Goal: Transaction & Acquisition: Obtain resource

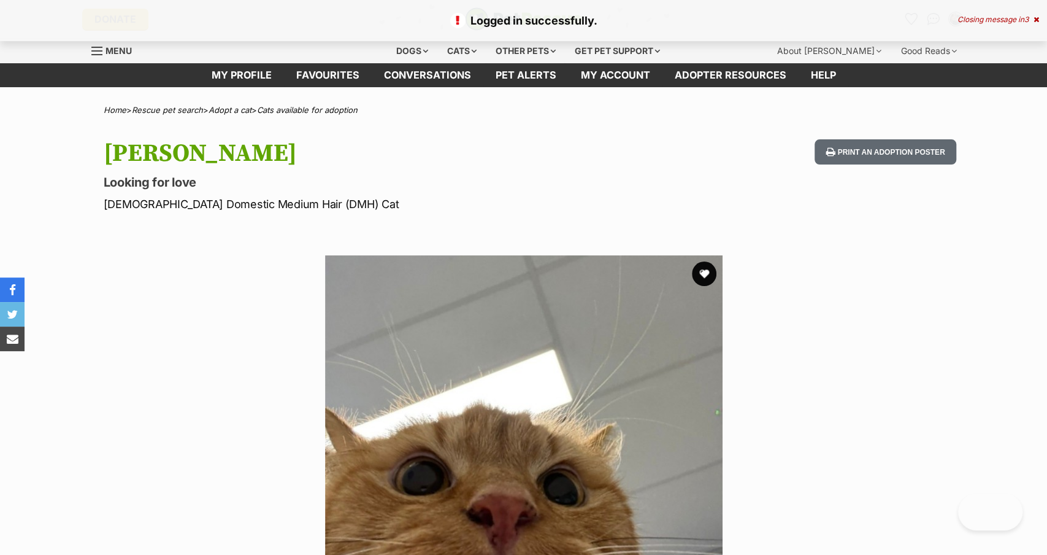
click at [1036, 18] on icon at bounding box center [1037, 19] width 6 height 7
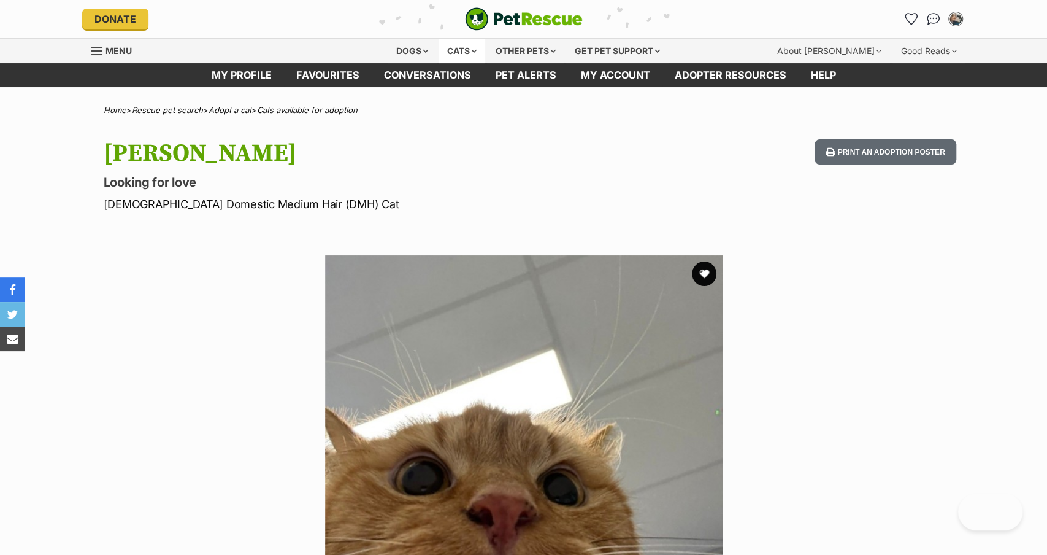
click at [460, 52] on div "Cats" at bounding box center [462, 51] width 47 height 25
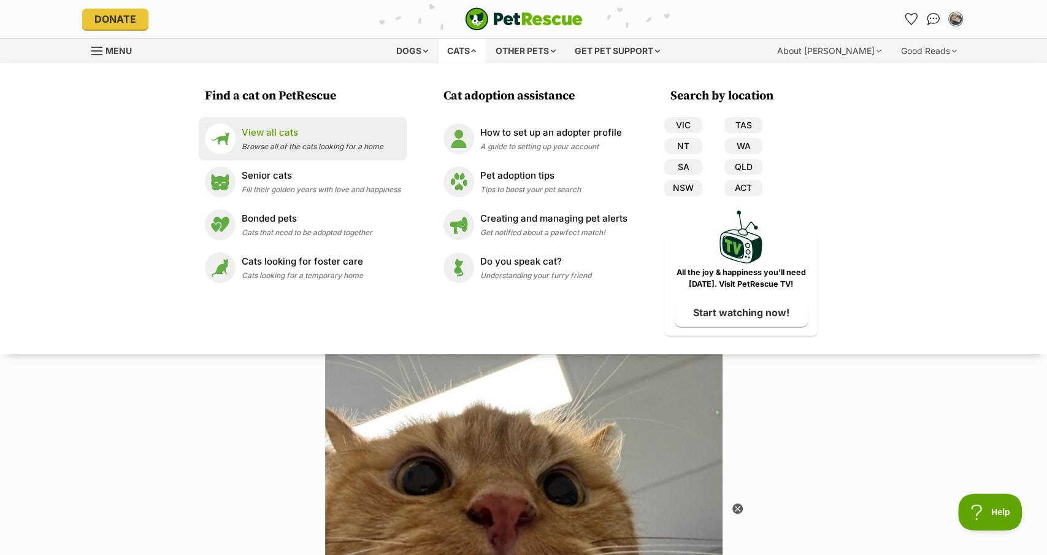
click at [269, 130] on p "View all cats" at bounding box center [313, 133] width 142 height 14
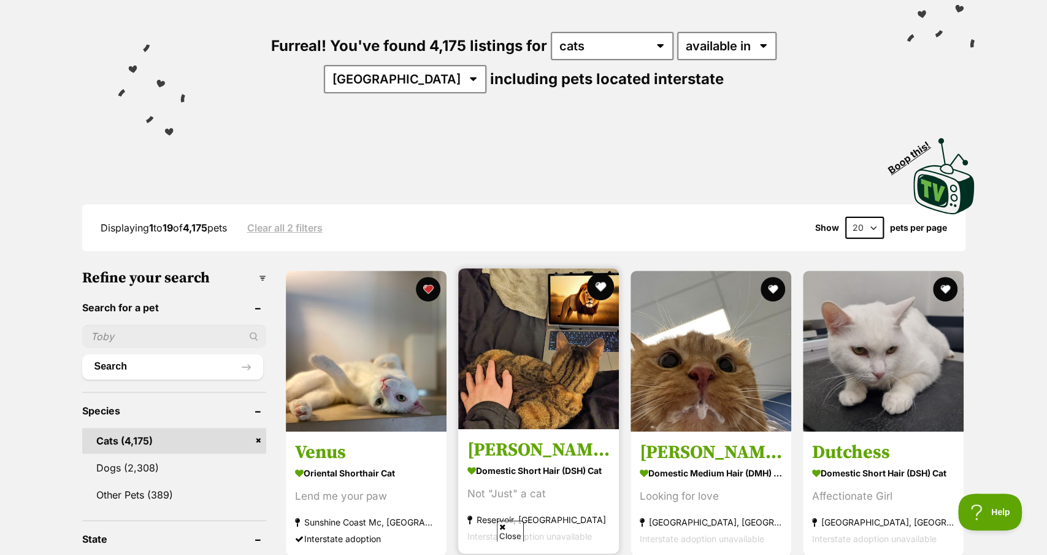
click at [598, 287] on button "favourite" at bounding box center [600, 286] width 27 height 27
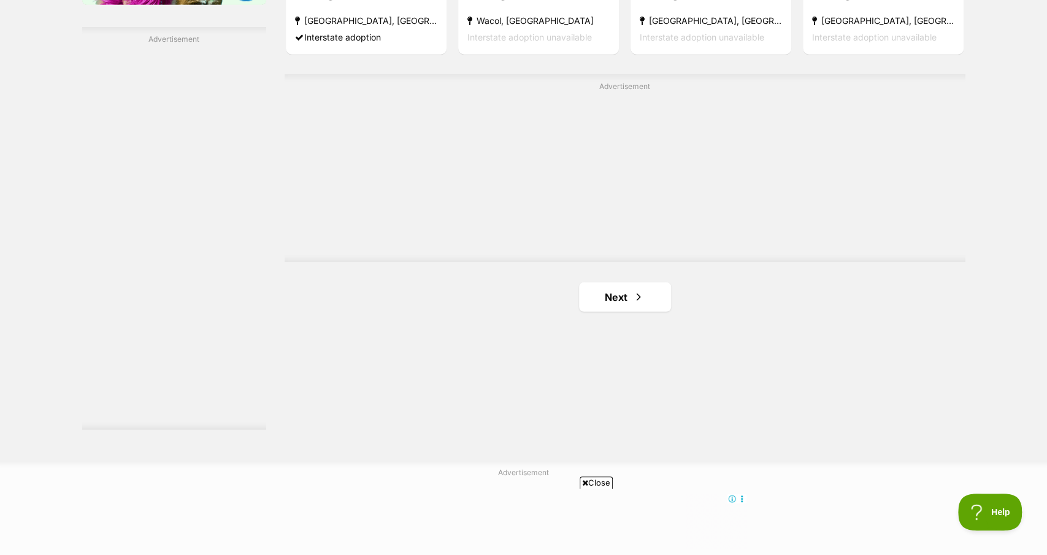
scroll to position [2173, 0]
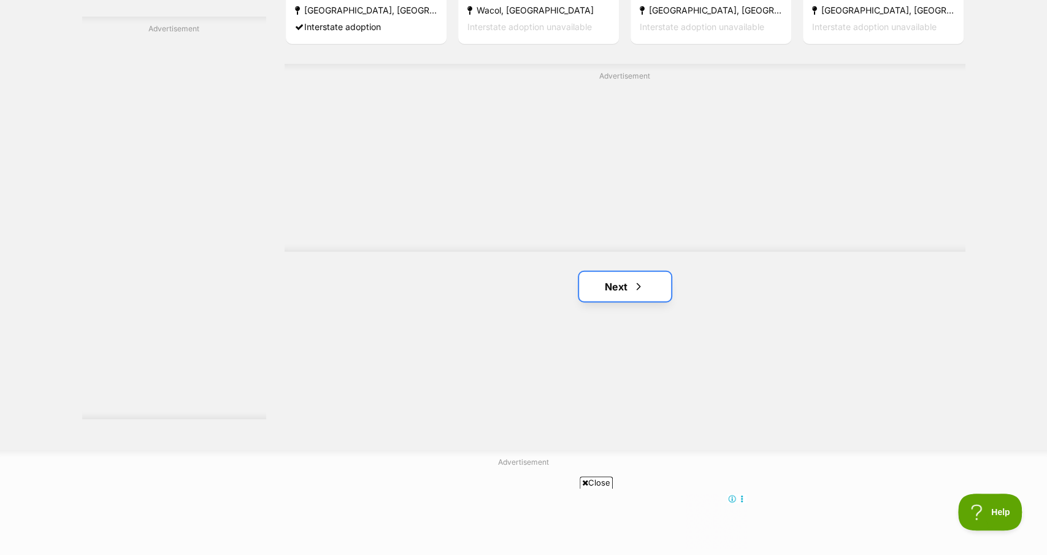
click at [635, 279] on span "Next page" at bounding box center [639, 286] width 12 height 15
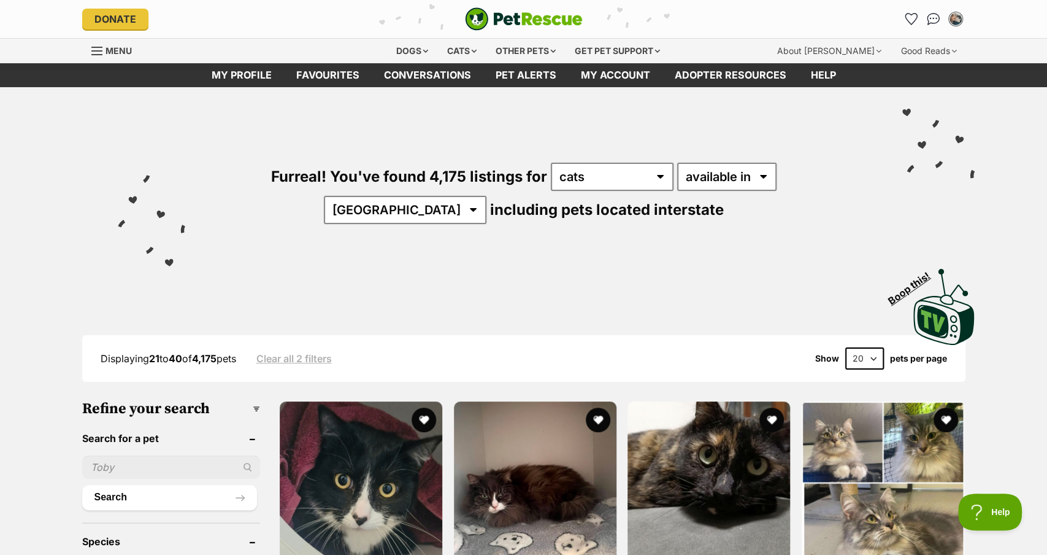
click at [866, 354] on select "20 40 60" at bounding box center [865, 358] width 39 height 22
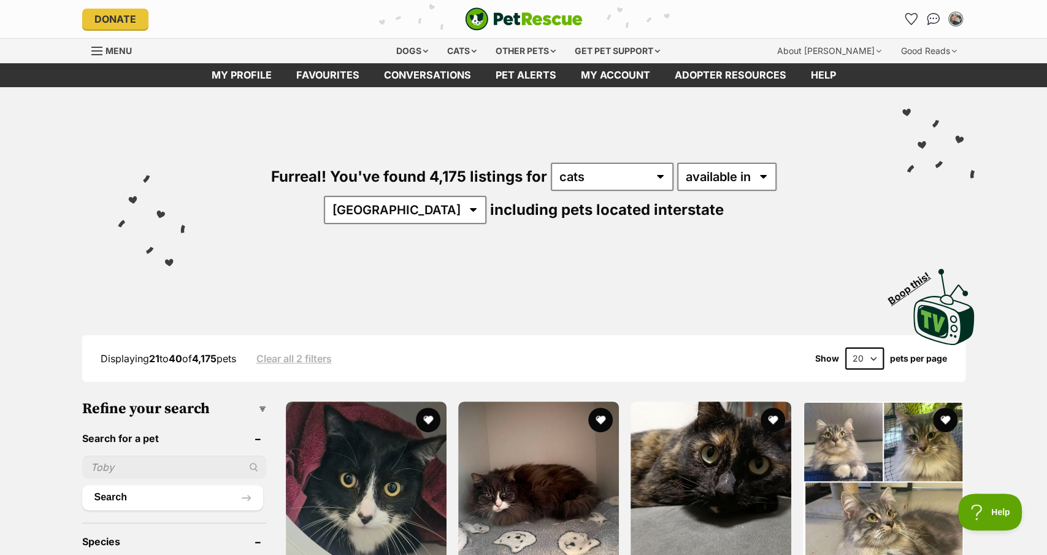
select select "60"
click at [846, 347] on select "20 40 60" at bounding box center [865, 358] width 39 height 22
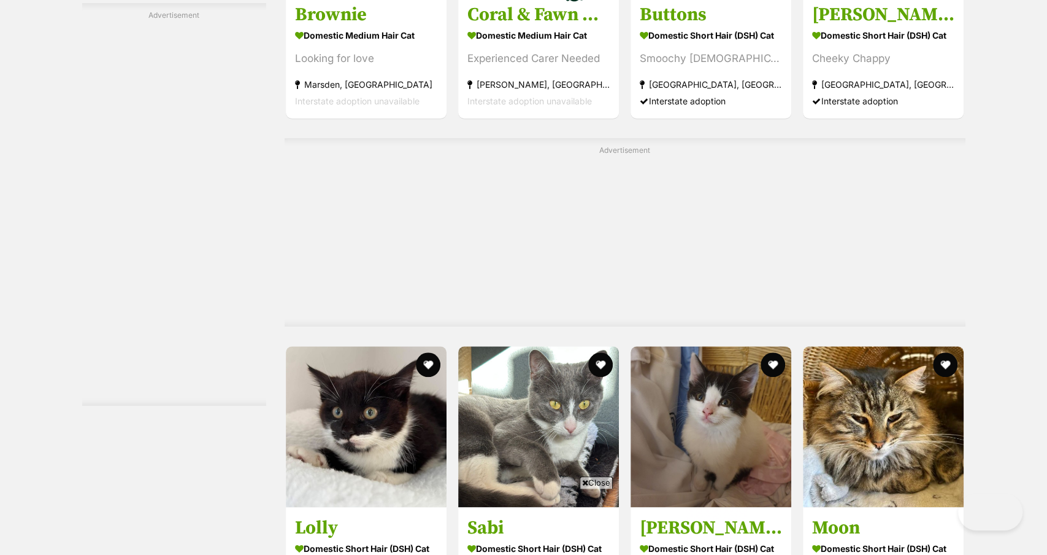
scroll to position [4445, 0]
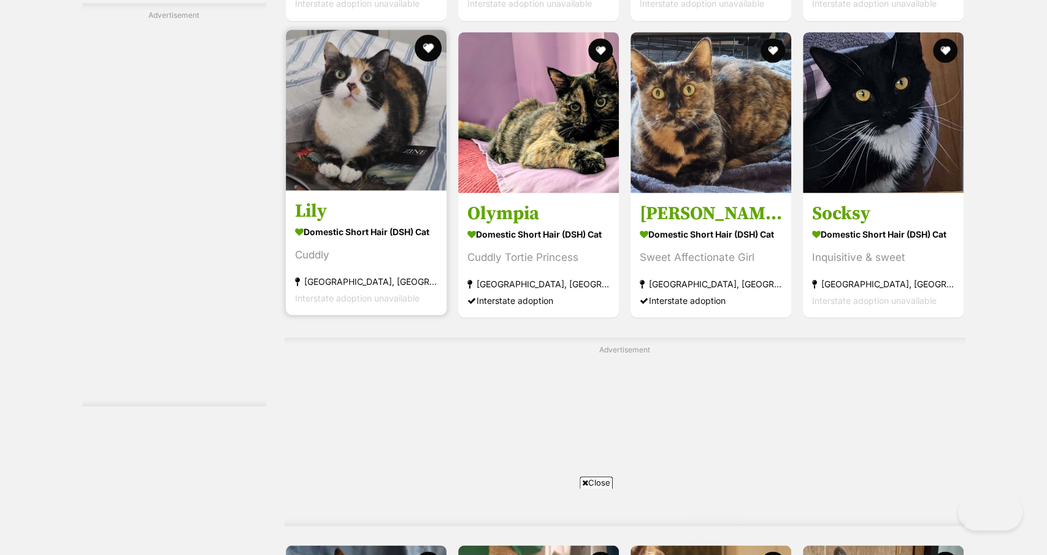
click at [430, 61] on button "favourite" at bounding box center [428, 47] width 27 height 27
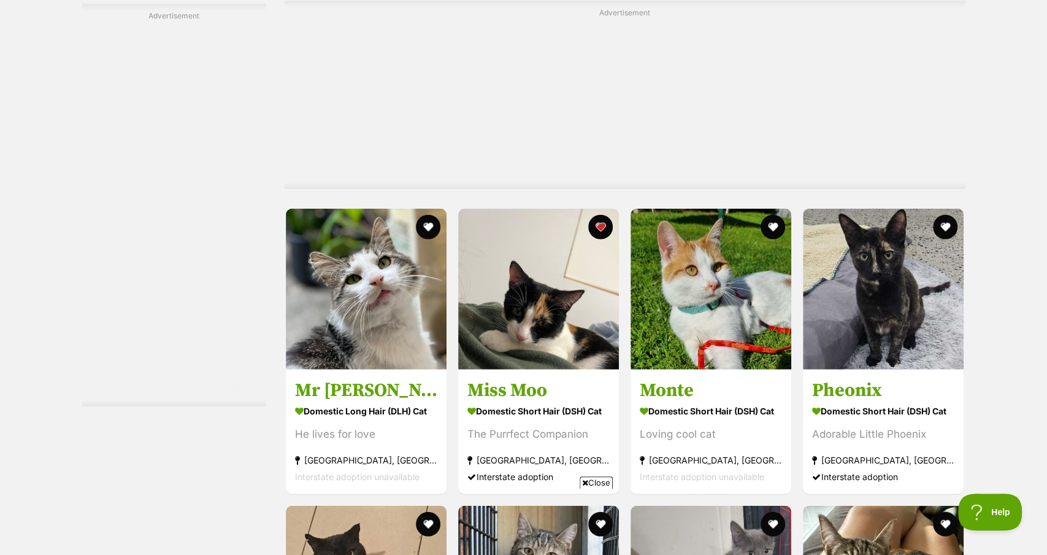
scroll to position [6103, 0]
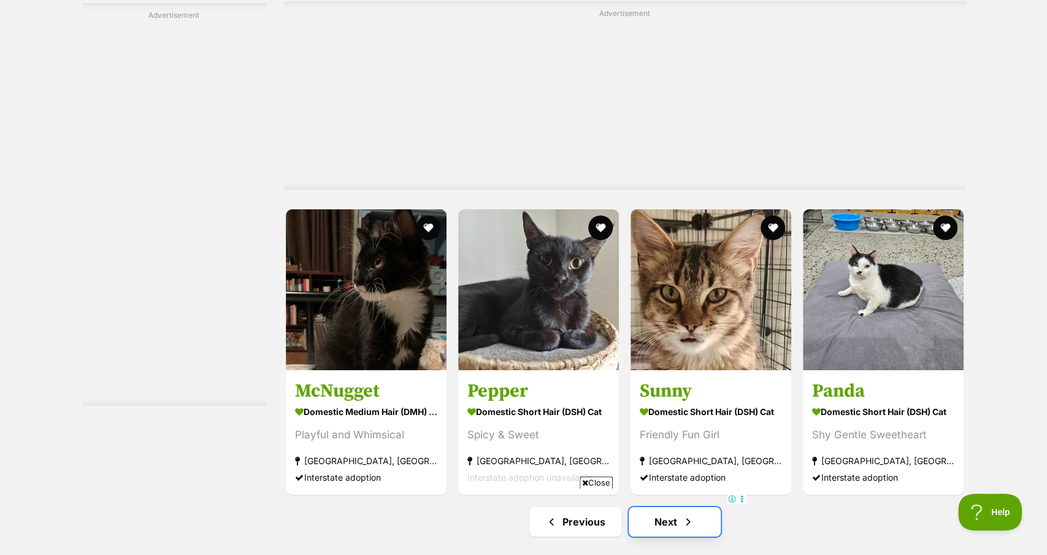
click at [676, 507] on link "Next" at bounding box center [675, 521] width 92 height 29
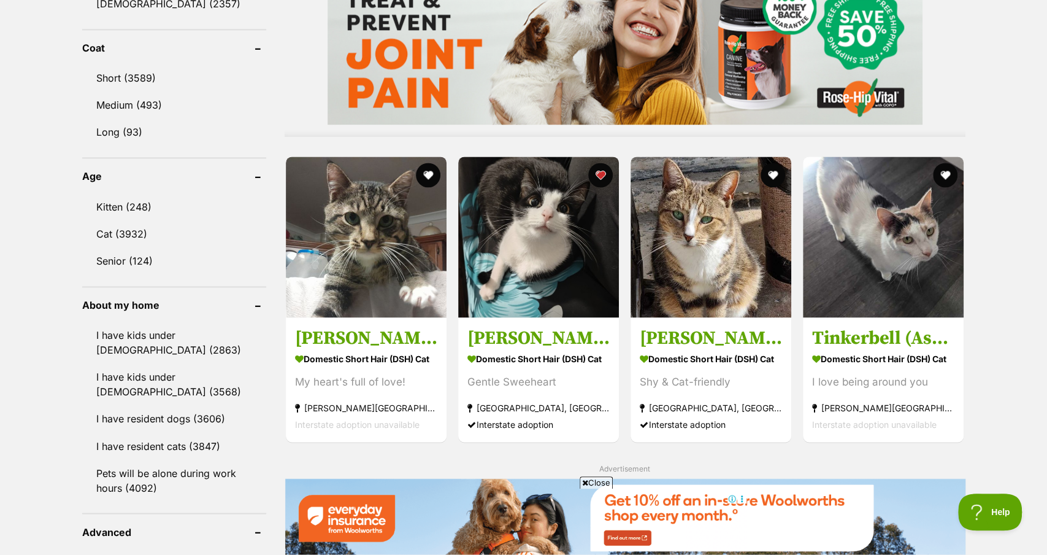
scroll to position [1586, 0]
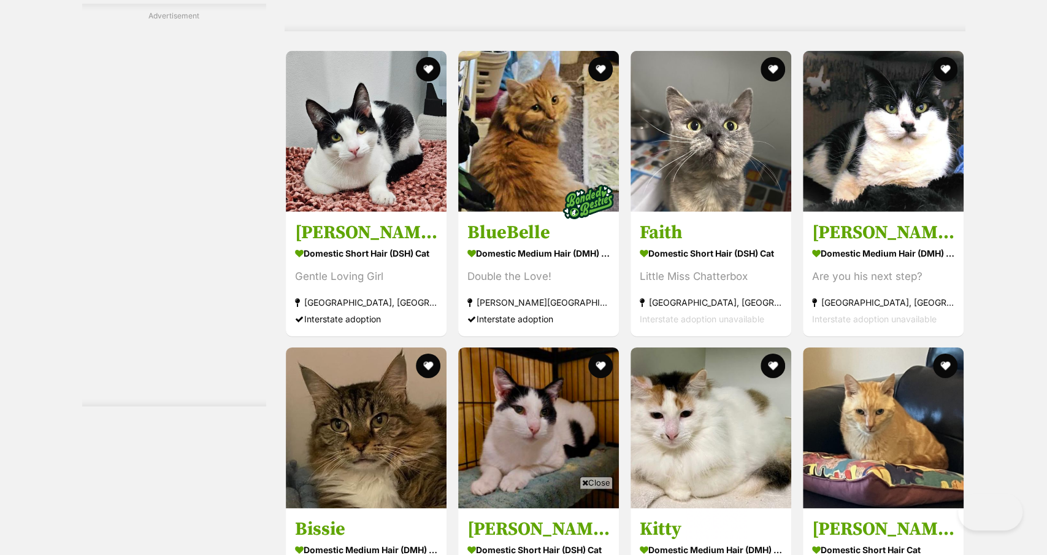
scroll to position [6265, 0]
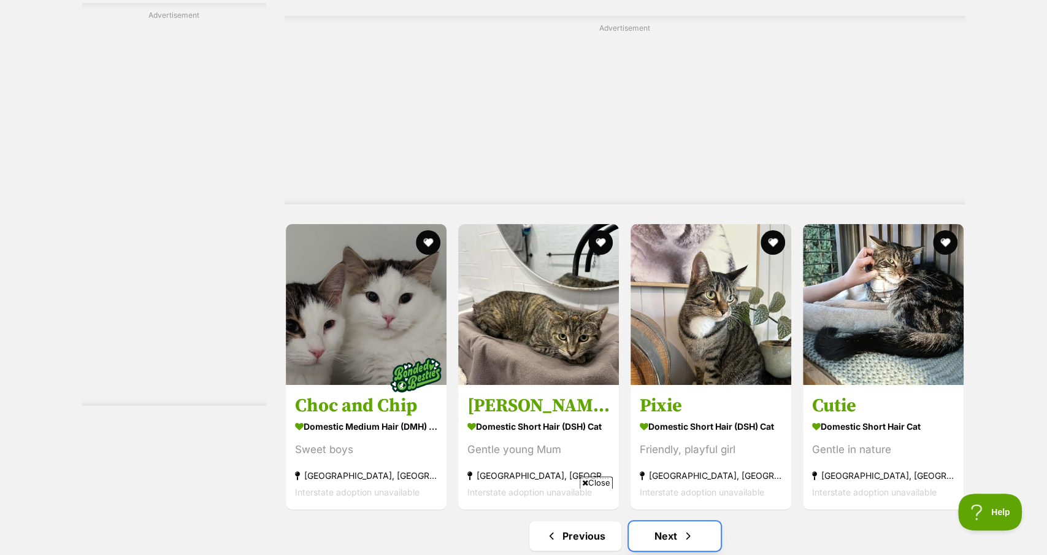
click at [674, 521] on link "Next" at bounding box center [675, 535] width 92 height 29
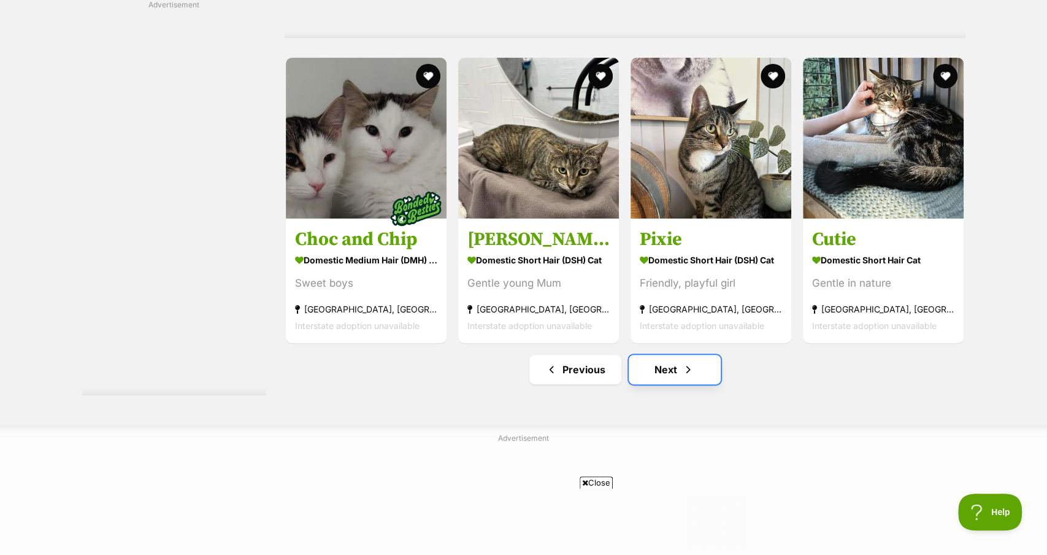
scroll to position [0, 0]
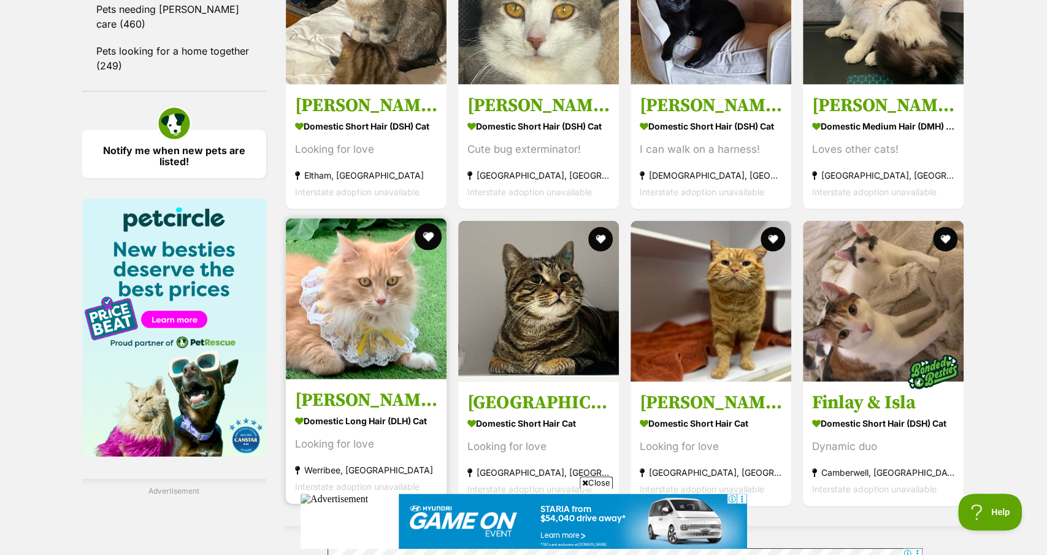
click at [426, 232] on button "favourite" at bounding box center [428, 236] width 27 height 27
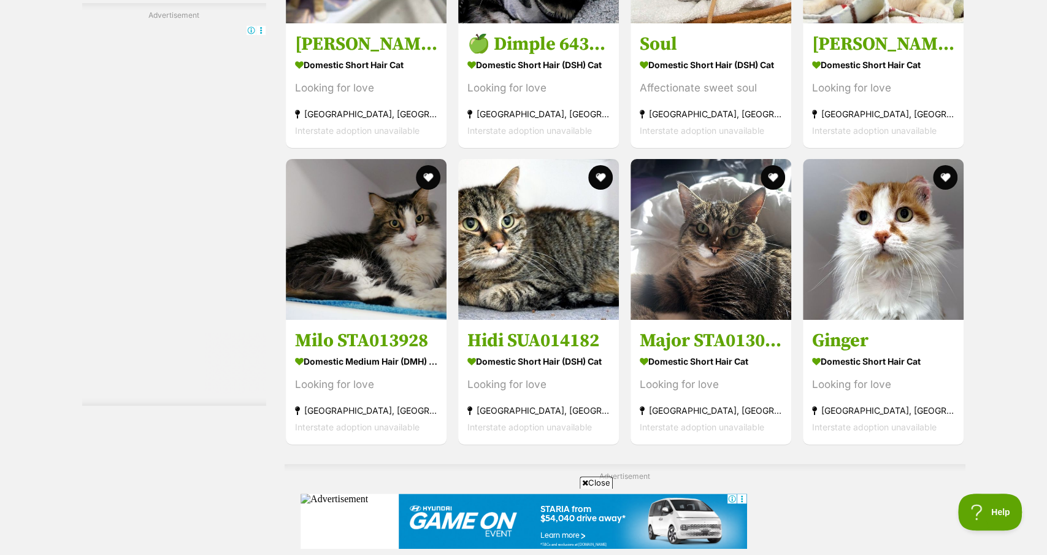
scroll to position [3092, 0]
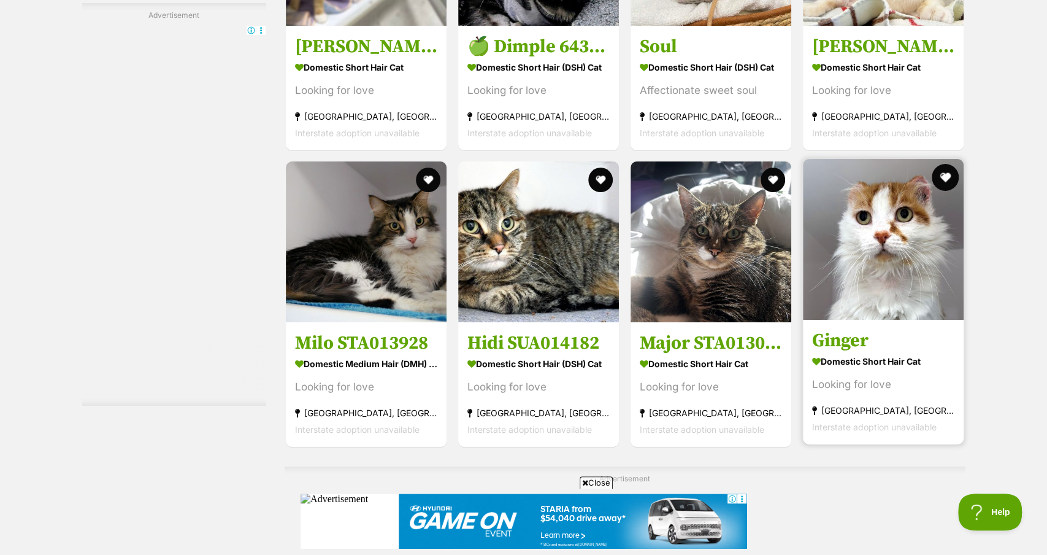
click at [952, 171] on button "favourite" at bounding box center [946, 177] width 27 height 27
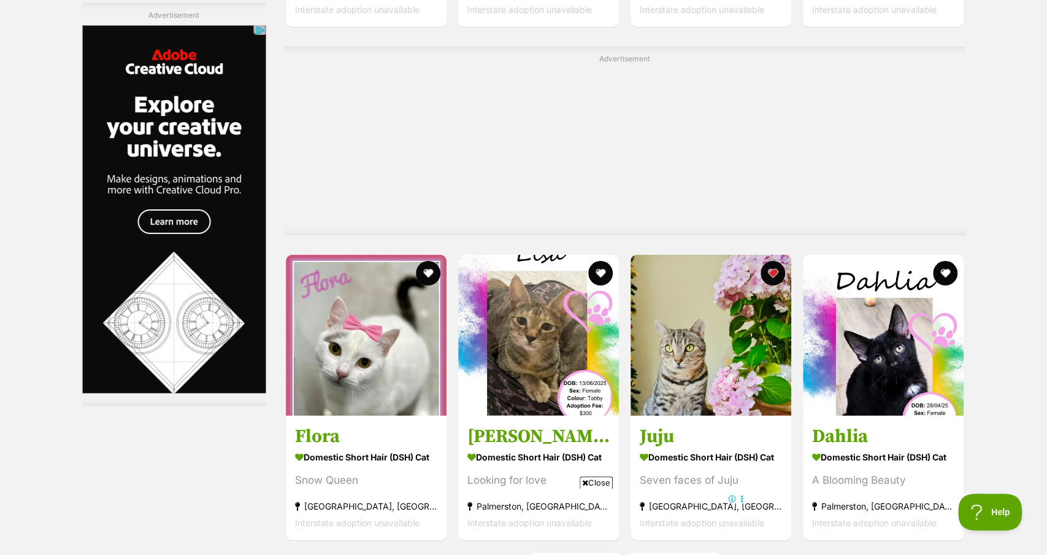
scroll to position [6610, 0]
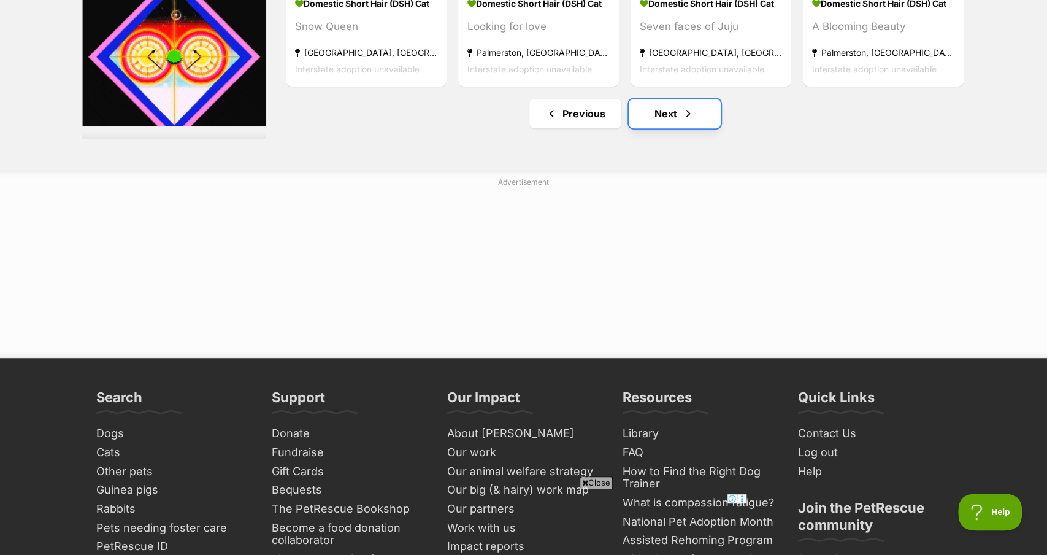
click at [688, 110] on span "Next page" at bounding box center [688, 113] width 12 height 15
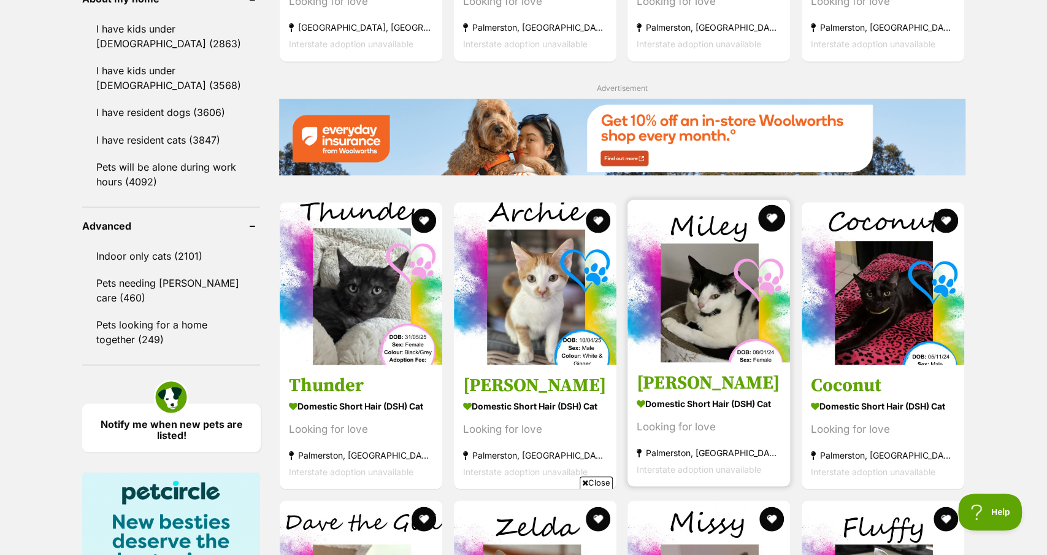
click at [769, 220] on button "favourite" at bounding box center [771, 217] width 27 height 27
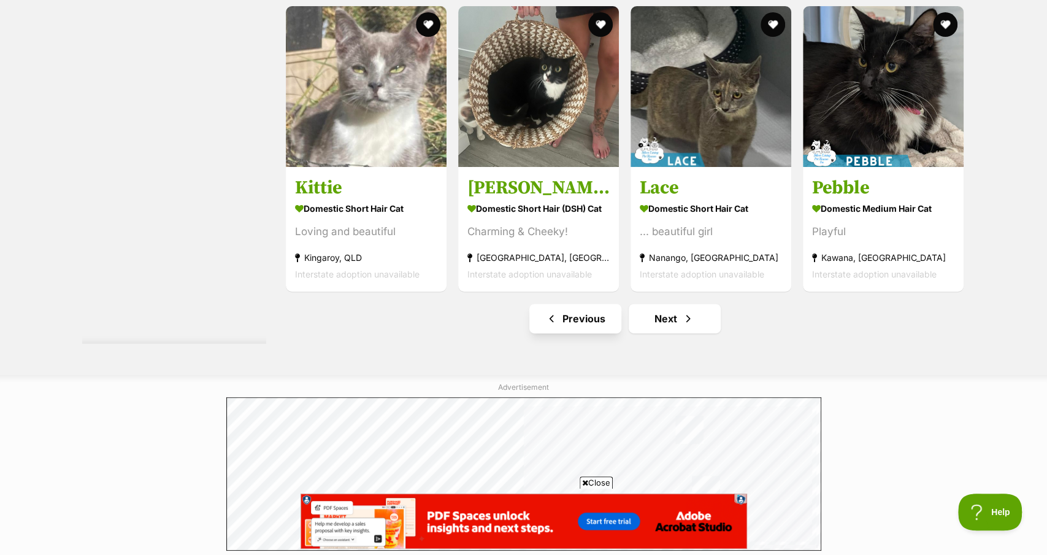
scroll to position [6456, 0]
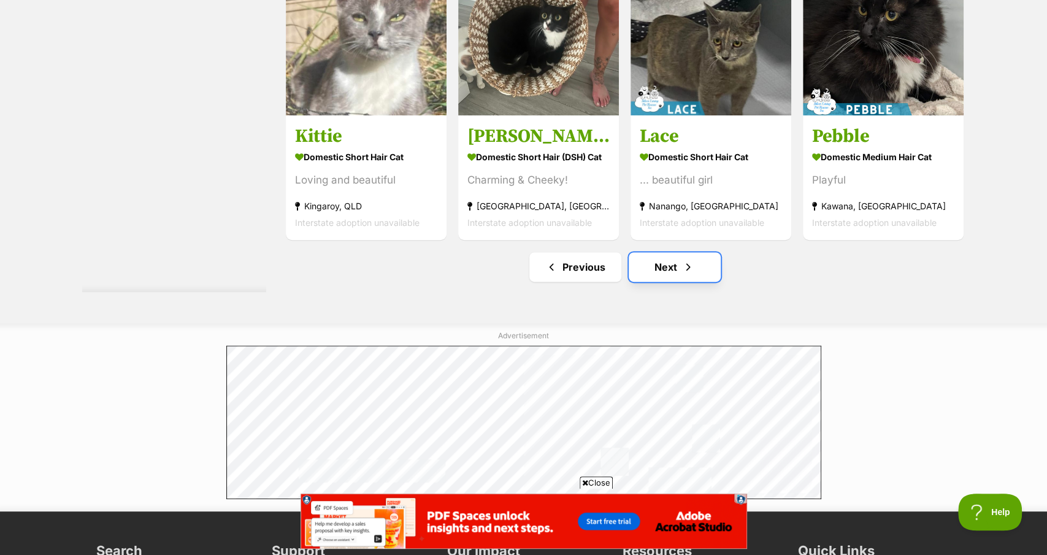
click at [688, 260] on span "Next page" at bounding box center [688, 267] width 12 height 15
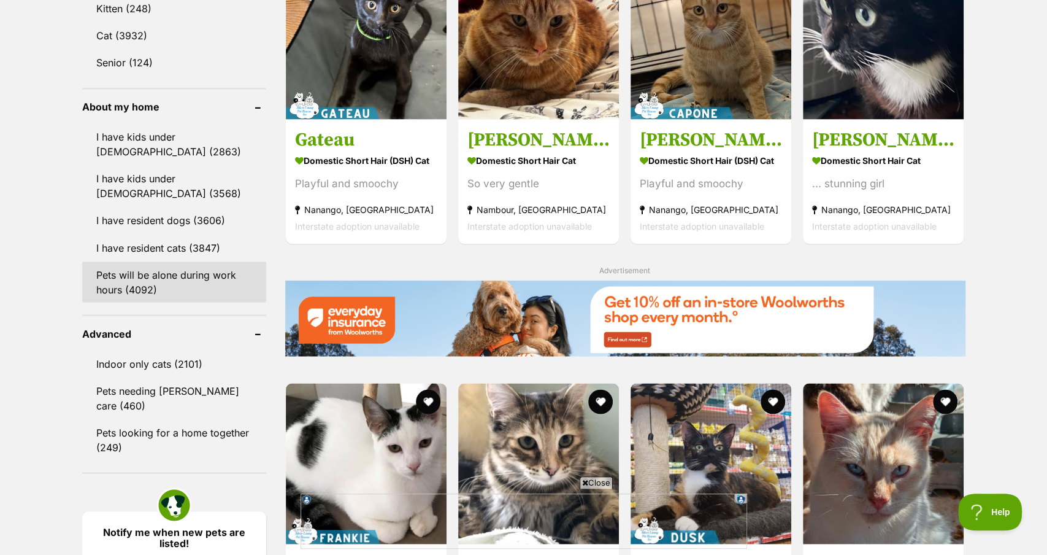
scroll to position [1331, 0]
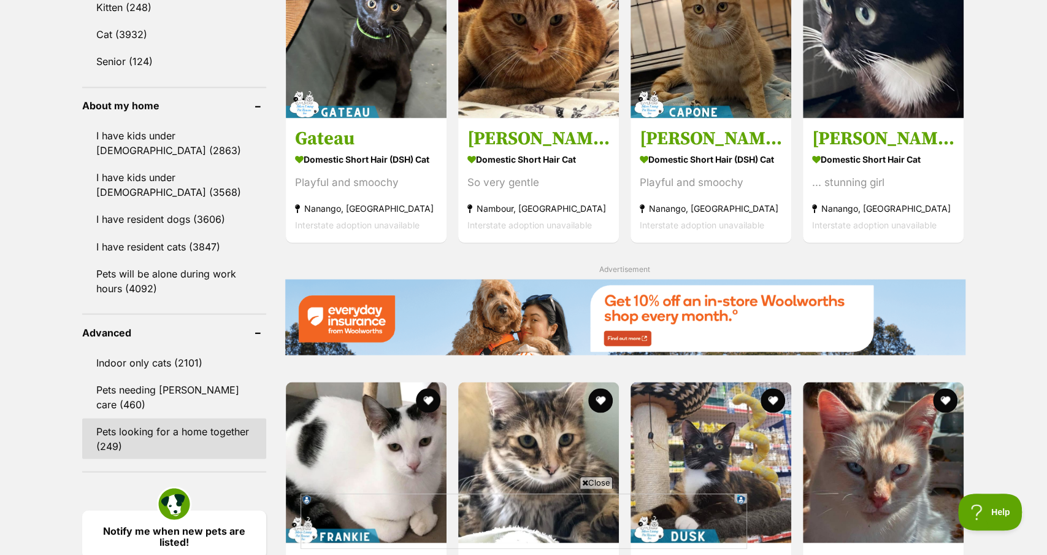
click at [134, 418] on link "Pets looking for a home together (249)" at bounding box center [174, 438] width 184 height 40
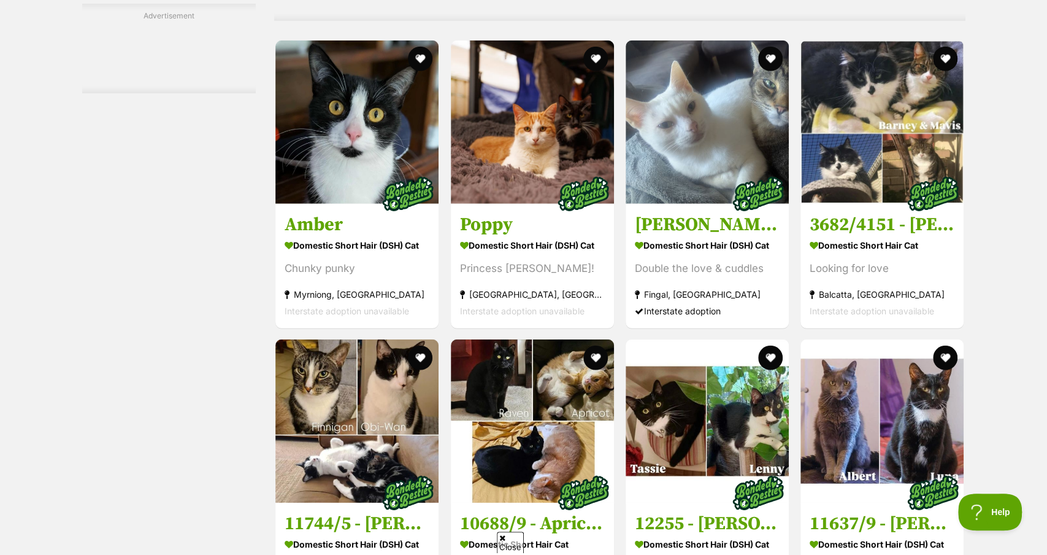
scroll to position [2411, 0]
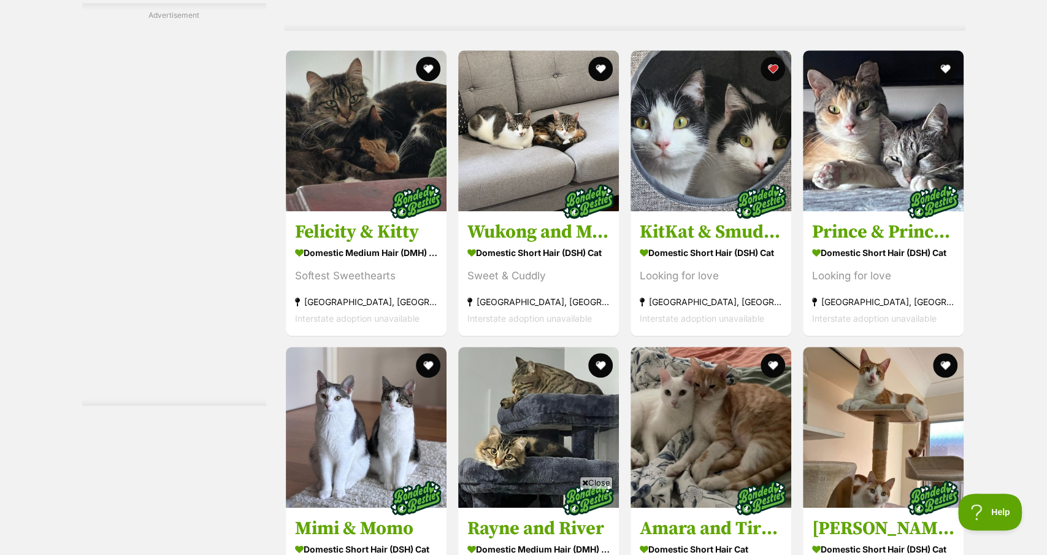
scroll to position [4431, 0]
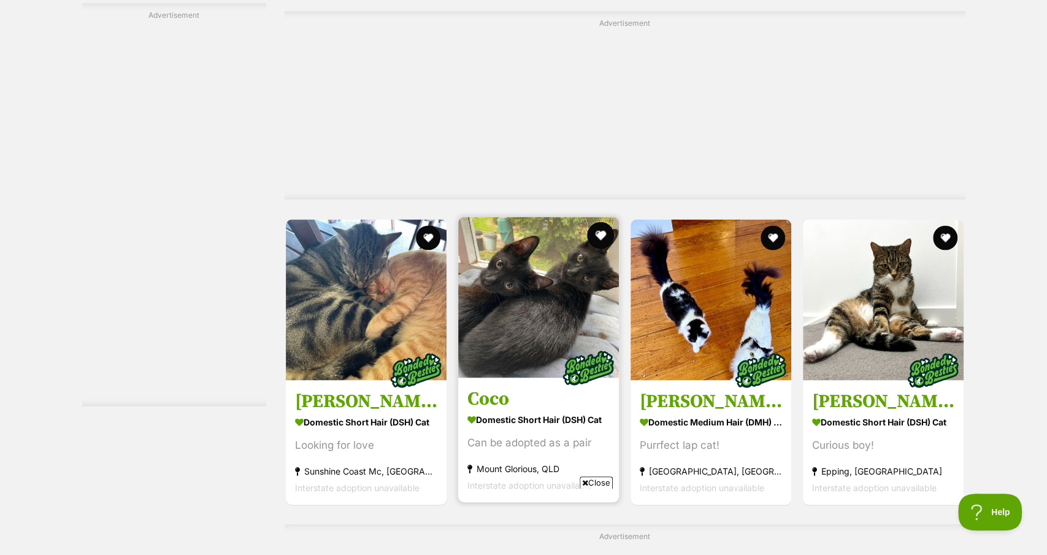
click at [601, 238] on button "favourite" at bounding box center [600, 235] width 27 height 27
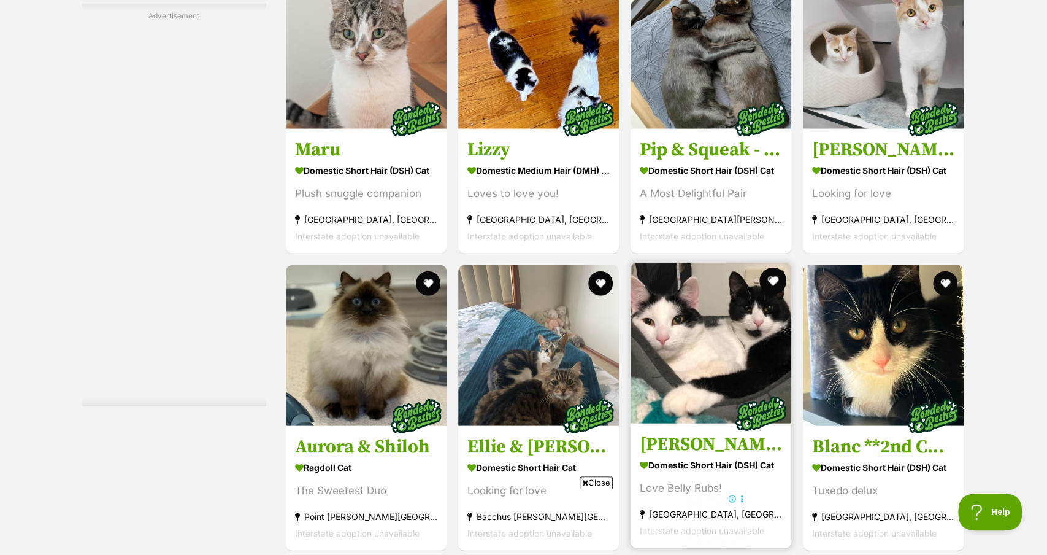
scroll to position [0, 0]
click at [776, 282] on button "favourite" at bounding box center [773, 281] width 27 height 27
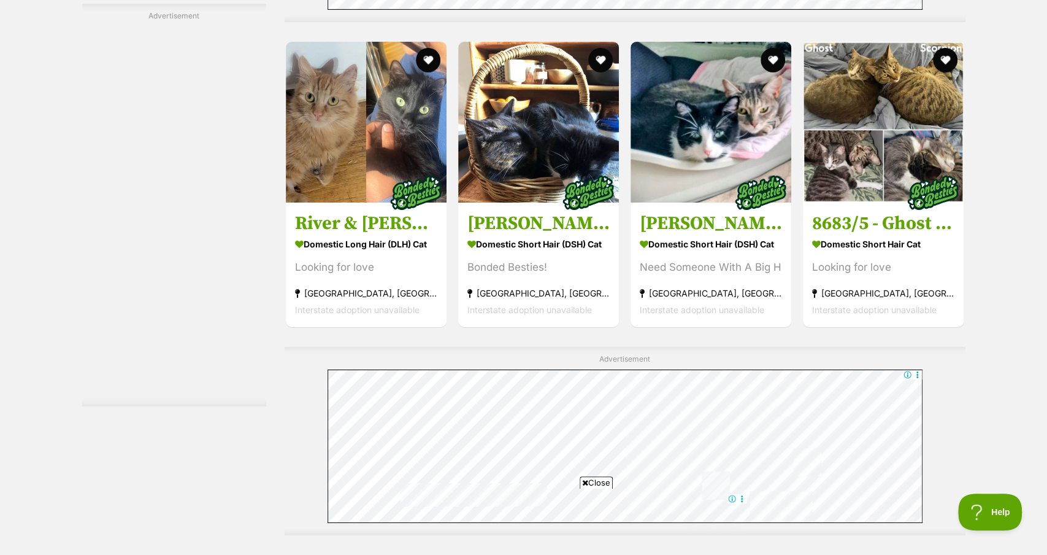
scroll to position [5901, 0]
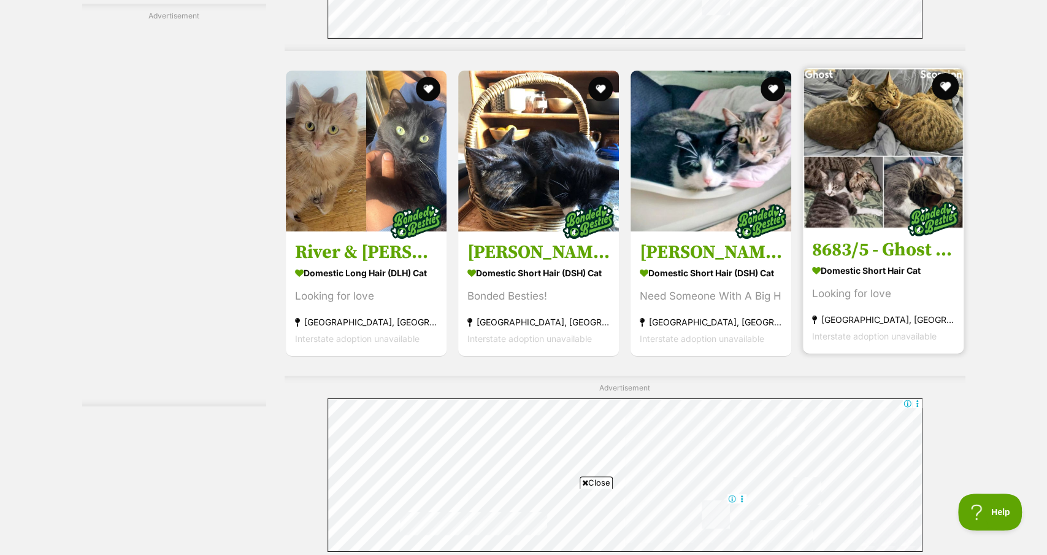
click at [946, 87] on button "favourite" at bounding box center [946, 86] width 27 height 27
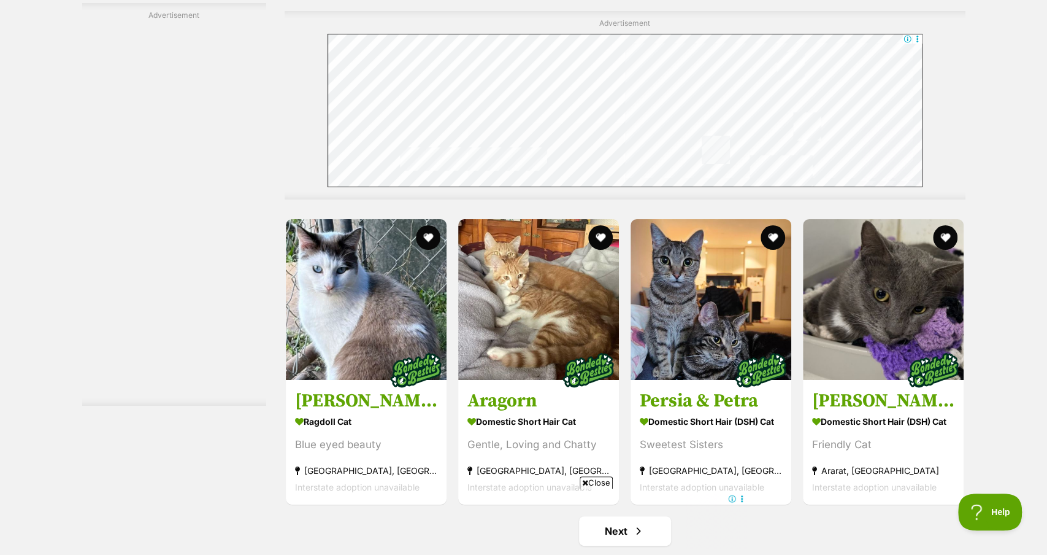
scroll to position [6270, 0]
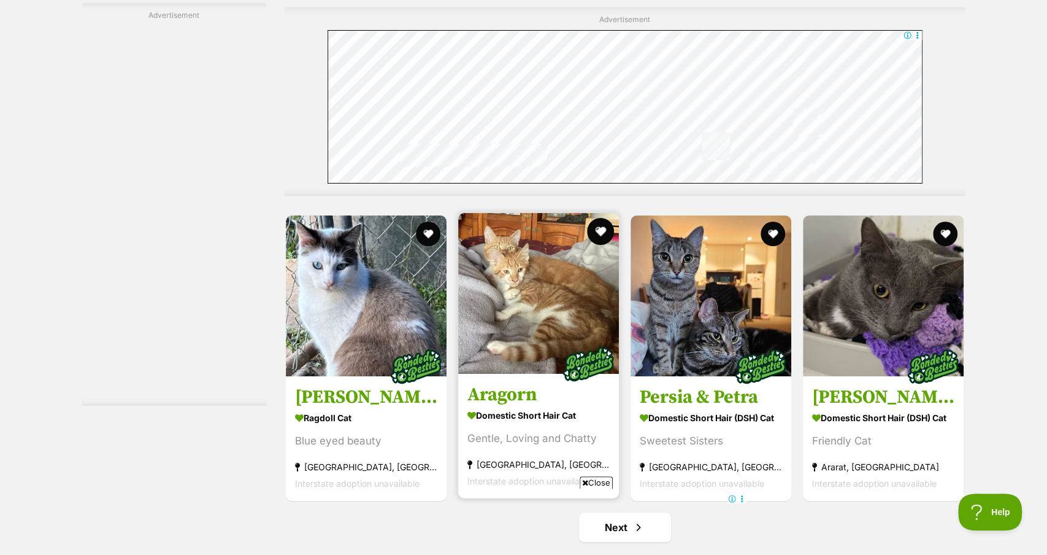
click at [604, 239] on button "favourite" at bounding box center [600, 231] width 27 height 27
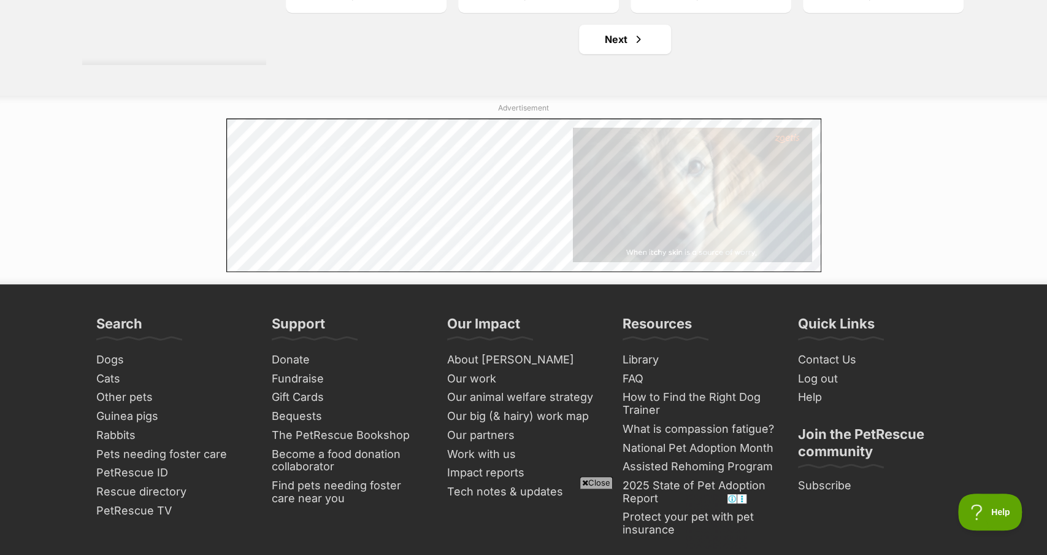
scroll to position [6780, 0]
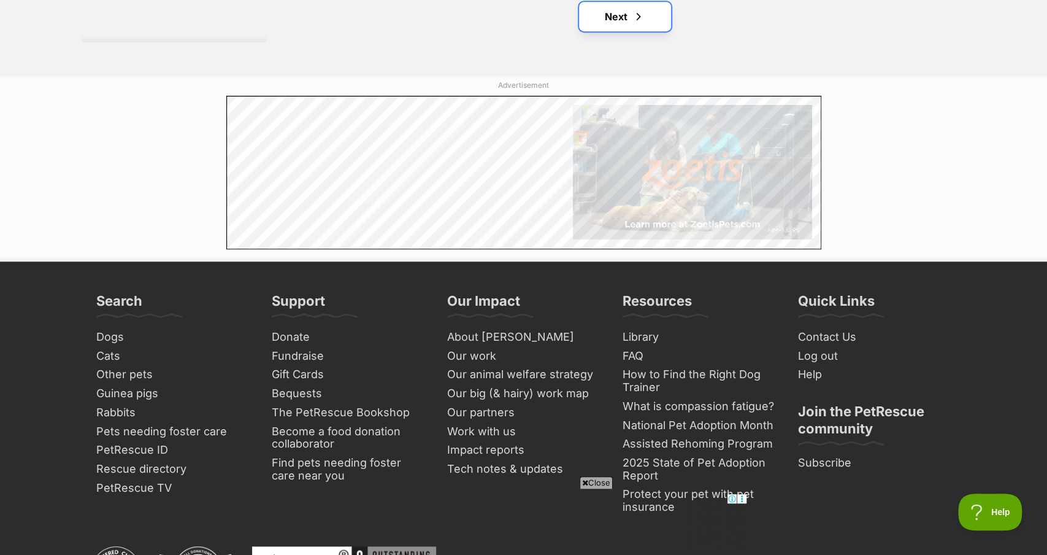
click at [634, 24] on span "Next page" at bounding box center [639, 16] width 12 height 15
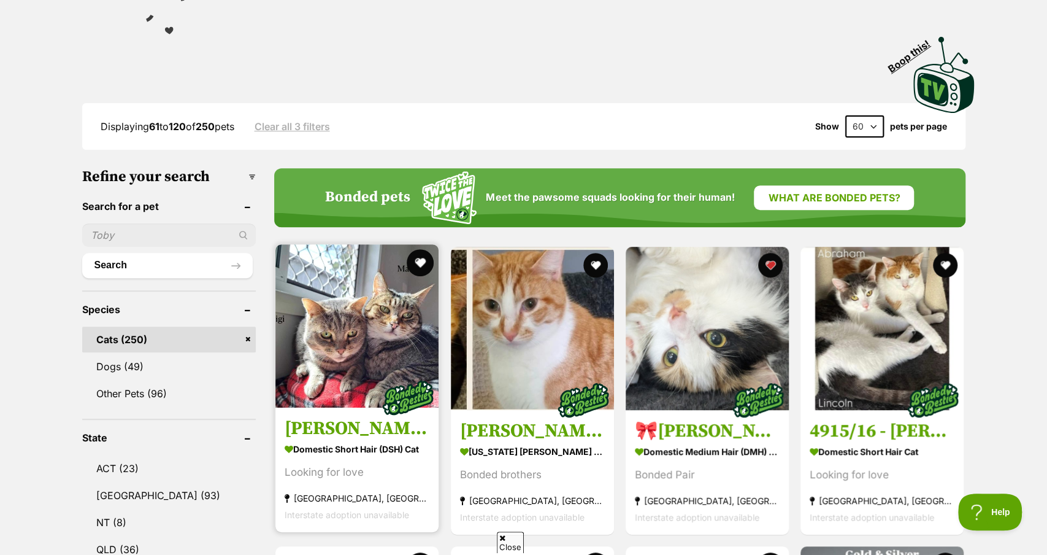
click at [420, 262] on button "favourite" at bounding box center [420, 262] width 27 height 27
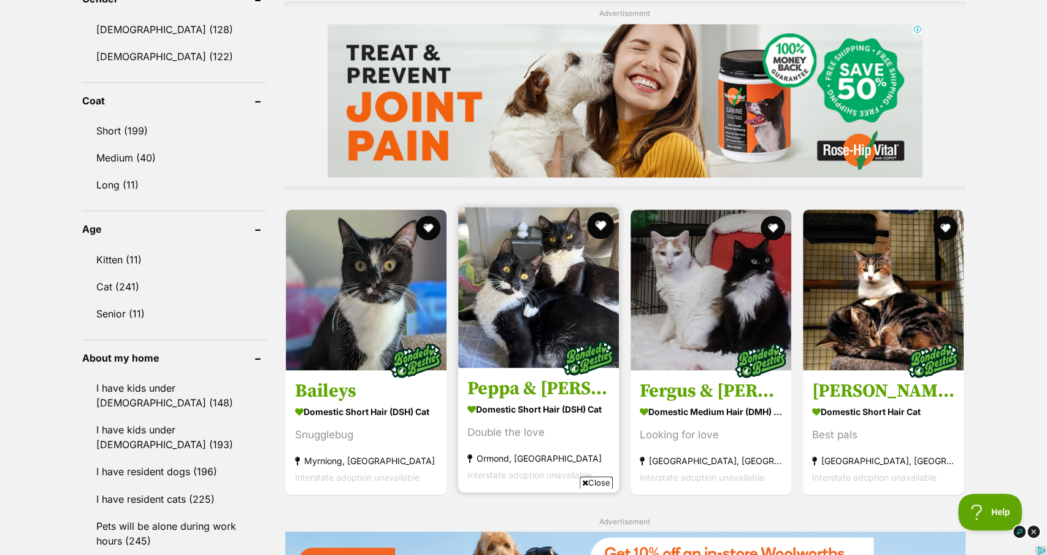
click at [594, 227] on button "favourite" at bounding box center [600, 225] width 27 height 27
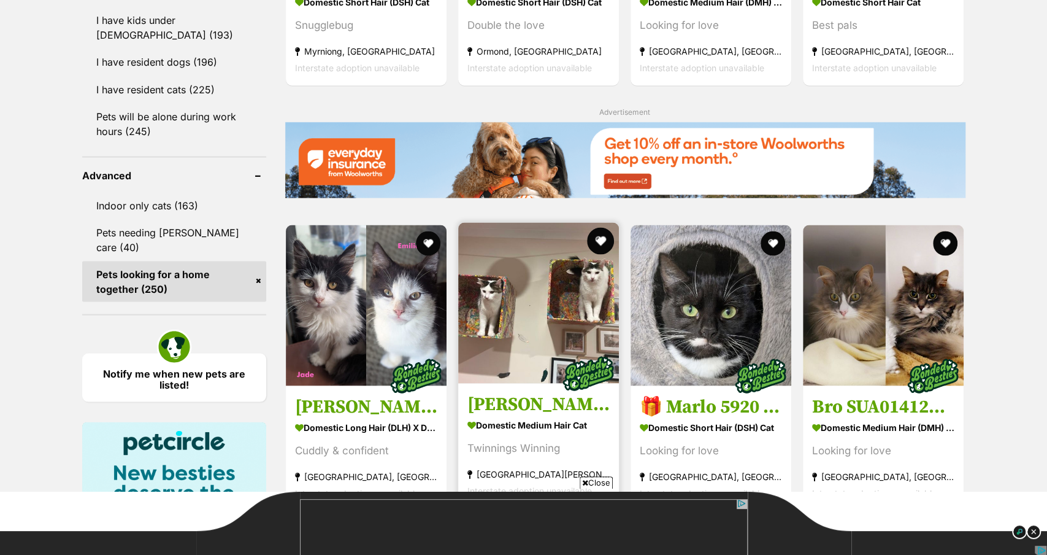
click at [600, 239] on button "favourite" at bounding box center [600, 240] width 27 height 27
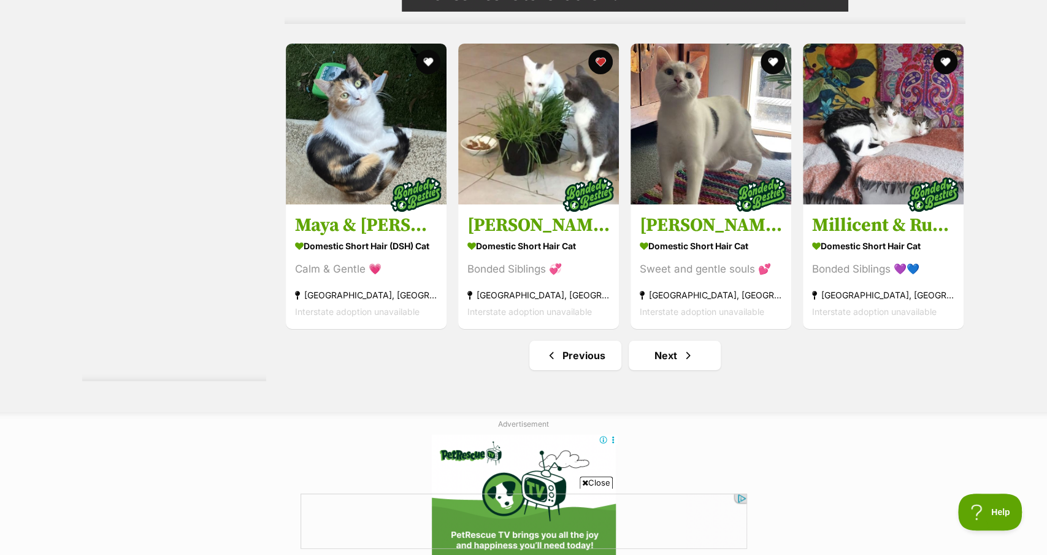
scroll to position [6100, 0]
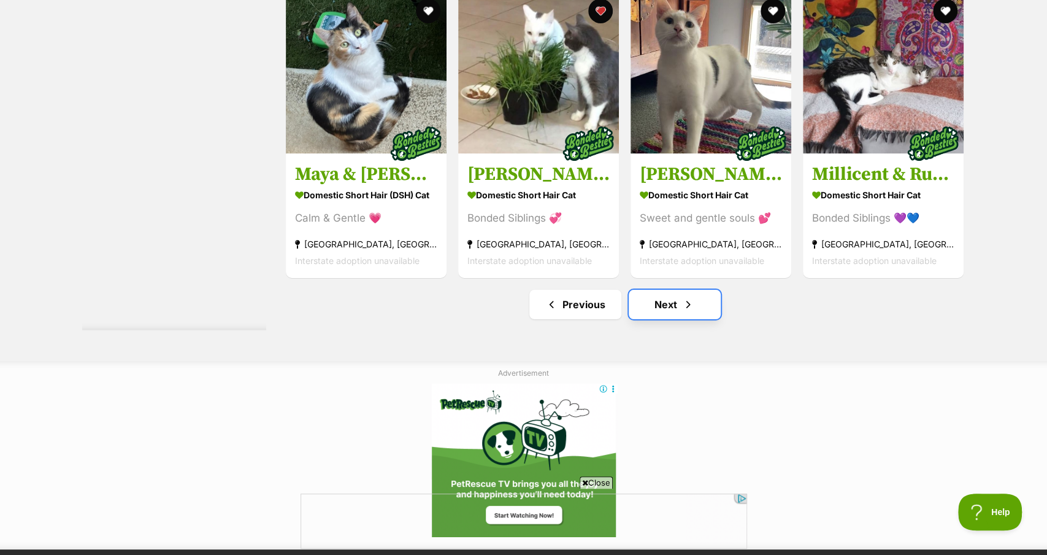
click at [692, 312] on span "Next page" at bounding box center [688, 304] width 12 height 15
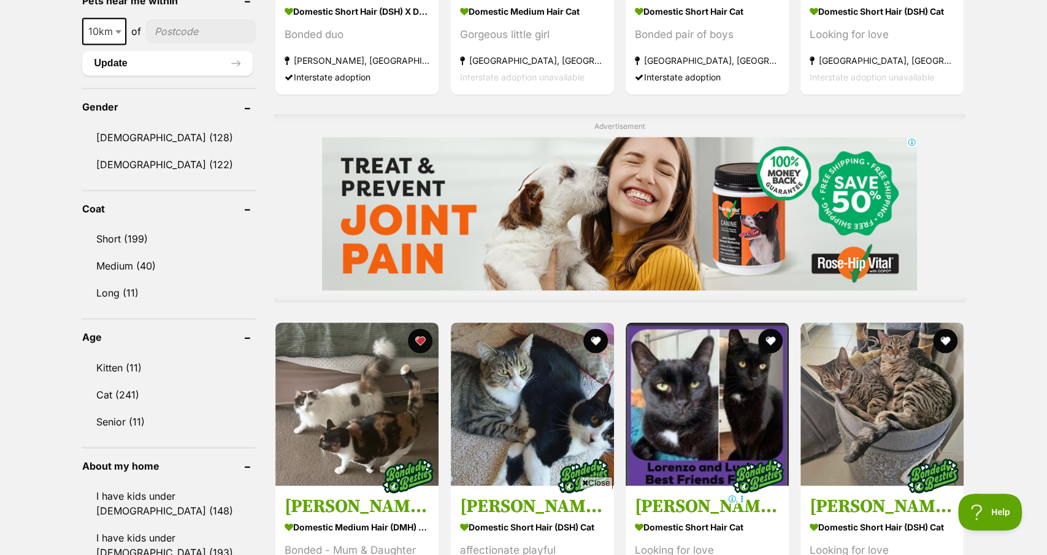
scroll to position [2560, 0]
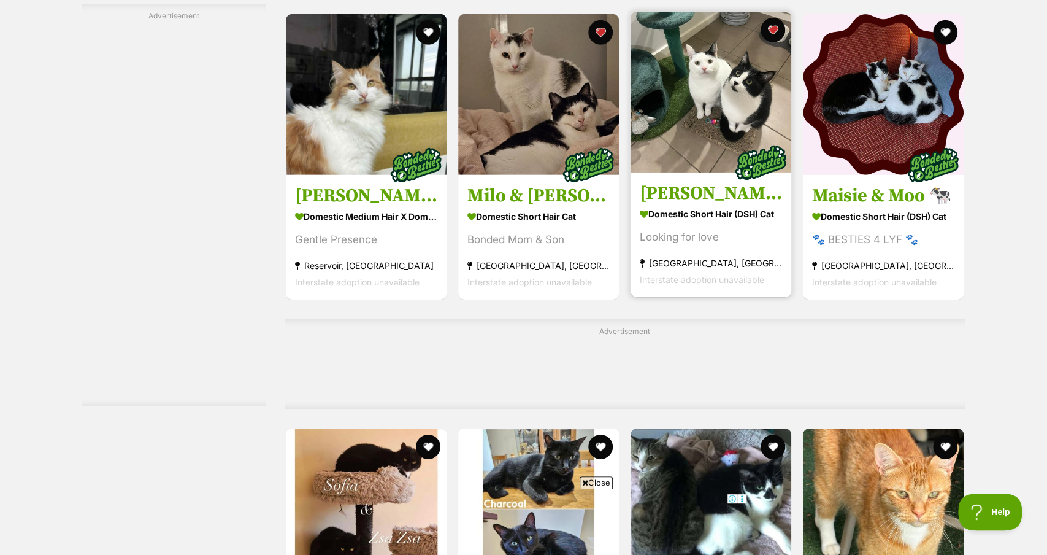
click at [741, 102] on img at bounding box center [711, 92] width 161 height 161
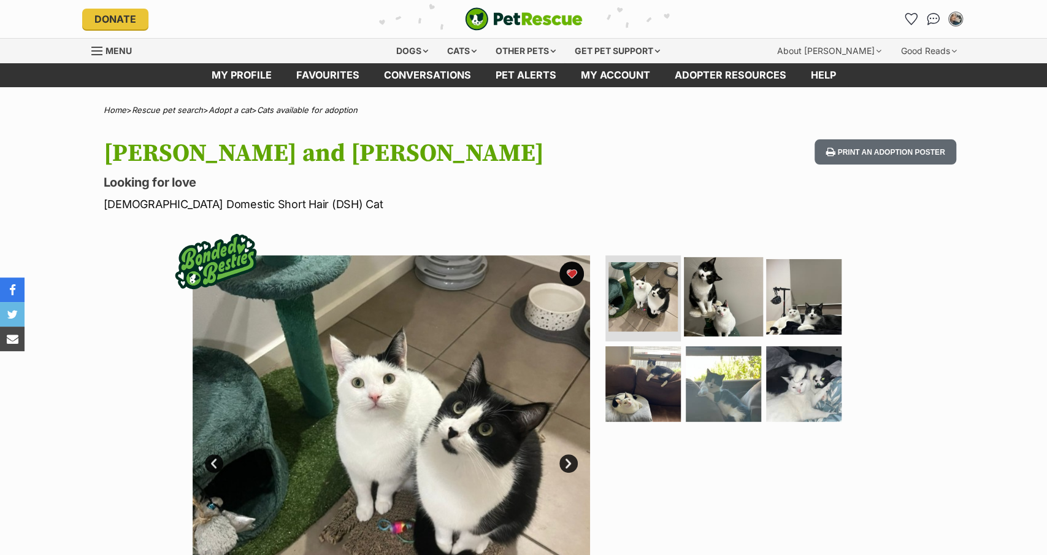
click at [736, 295] on img at bounding box center [723, 296] width 79 height 79
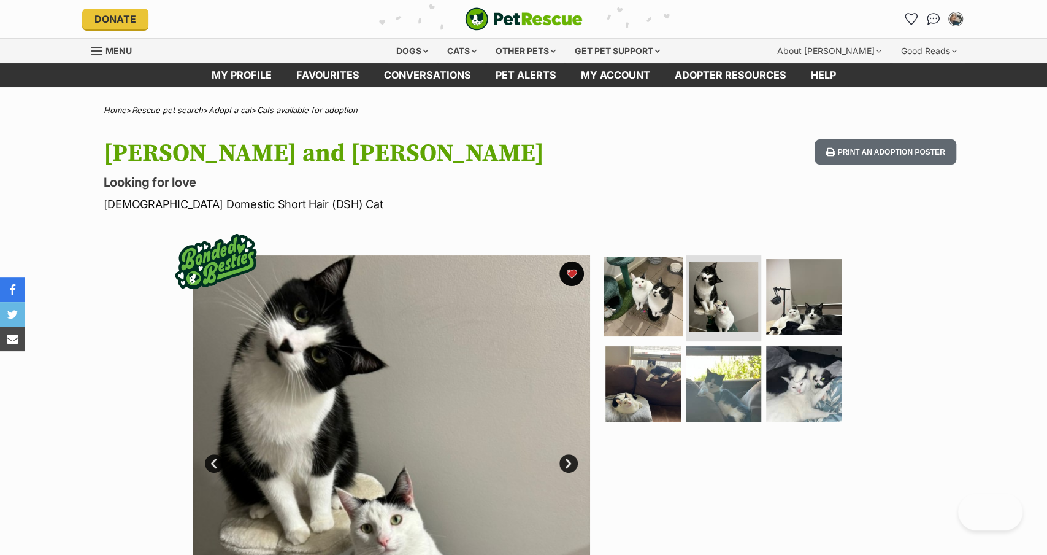
click at [644, 284] on img at bounding box center [643, 296] width 79 height 79
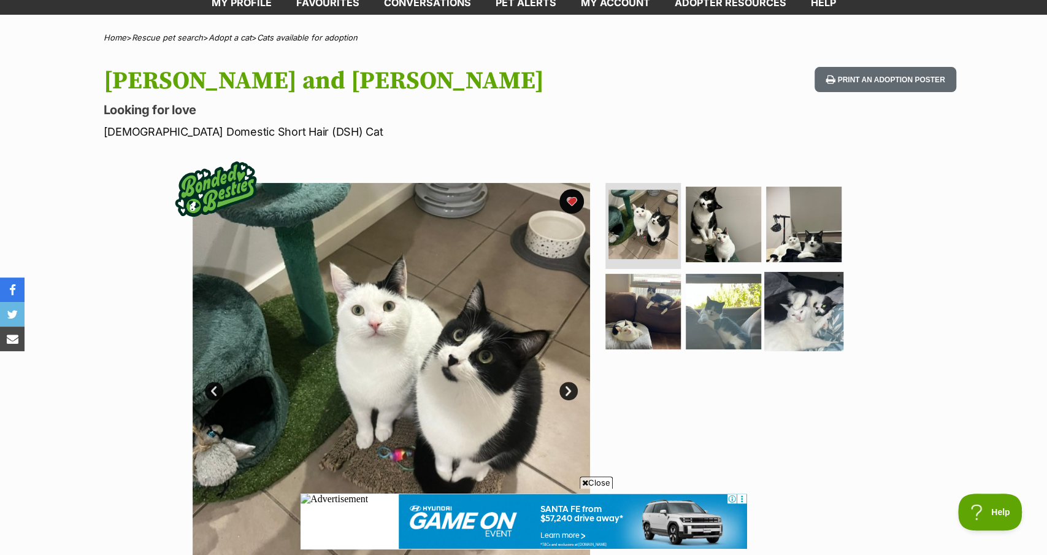
scroll to position [71, 0]
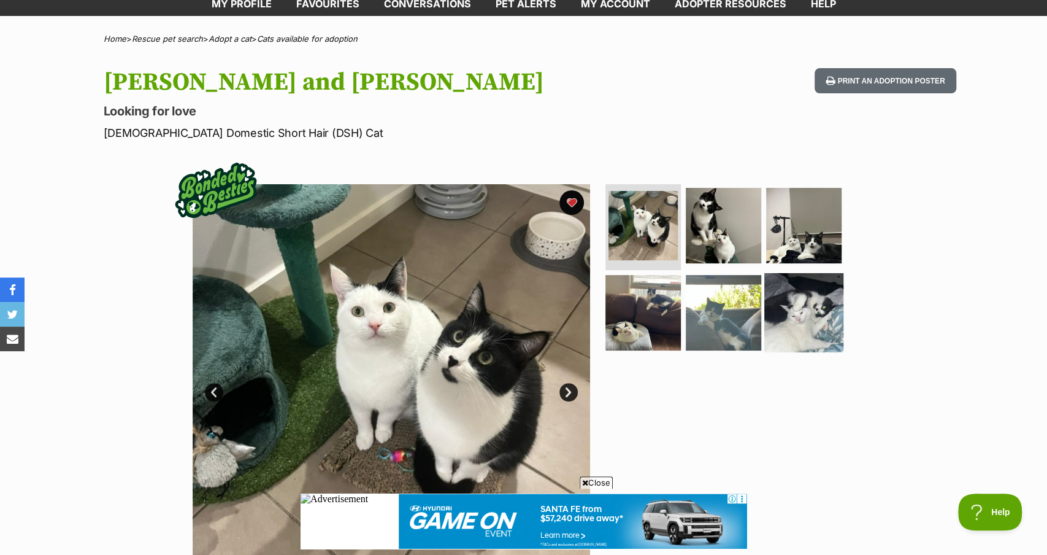
click at [804, 303] on img at bounding box center [804, 311] width 79 height 79
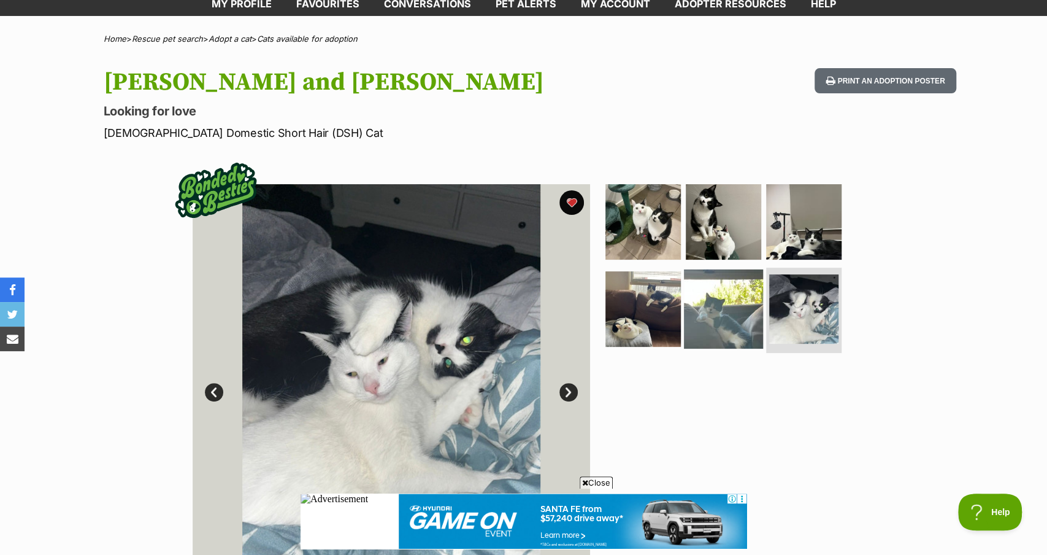
click at [739, 311] on img at bounding box center [723, 308] width 79 height 79
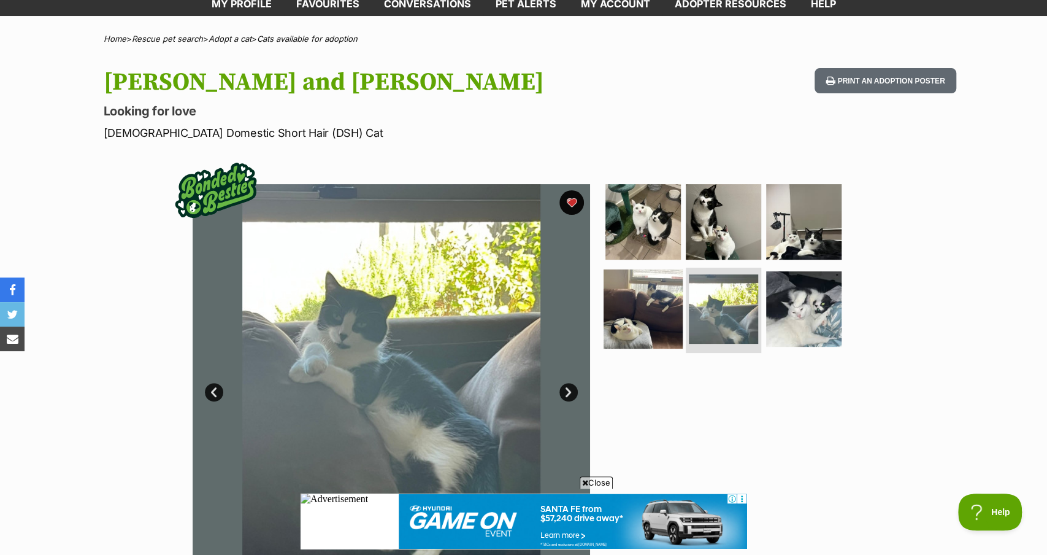
click at [651, 315] on img at bounding box center [643, 308] width 79 height 79
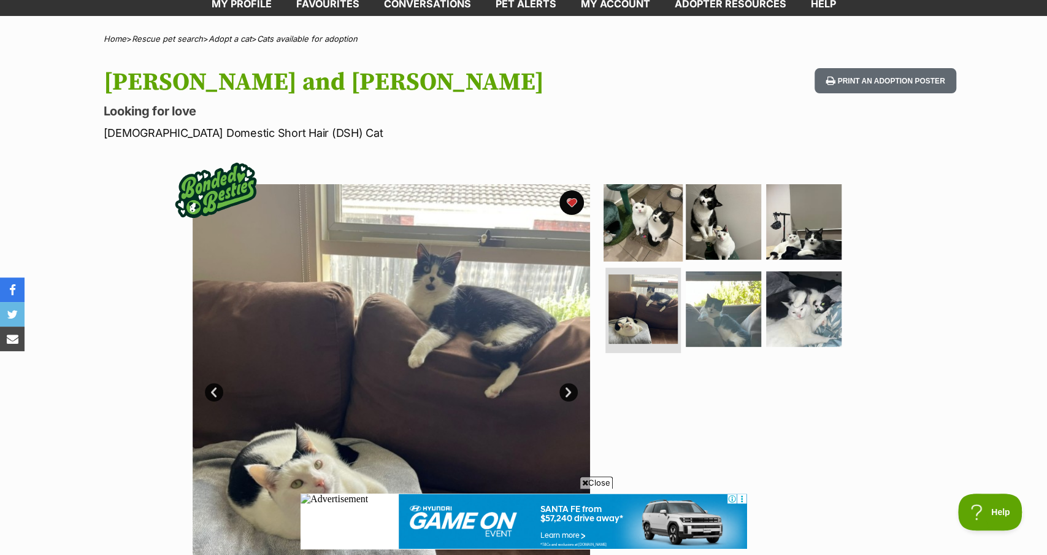
click at [658, 206] on img at bounding box center [643, 221] width 79 height 79
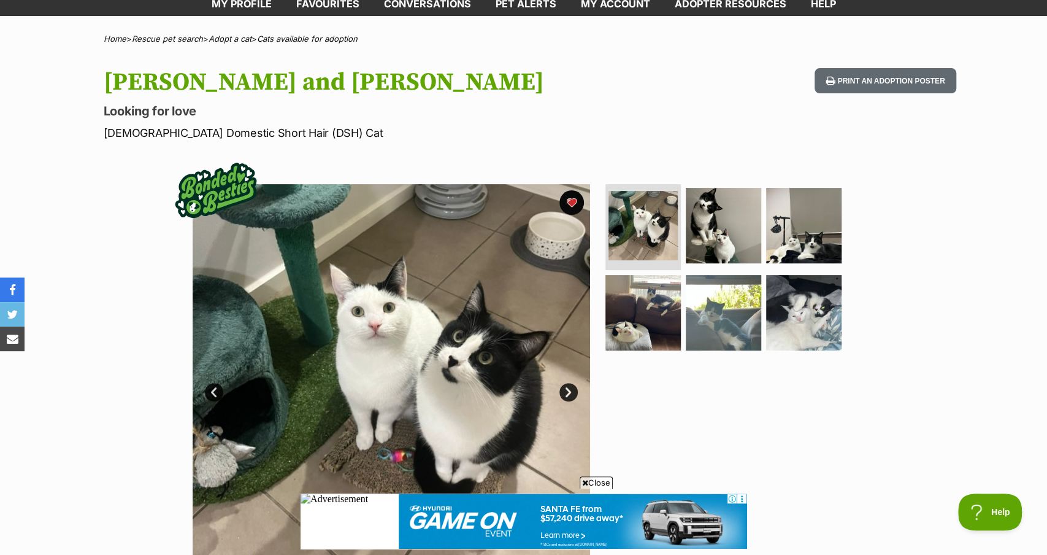
scroll to position [0, 0]
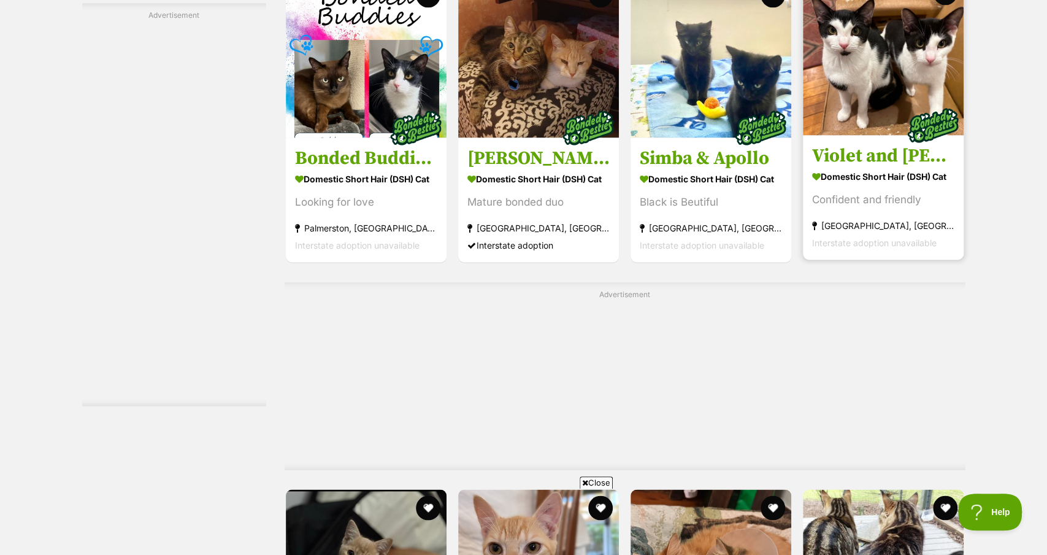
scroll to position [6003, 0]
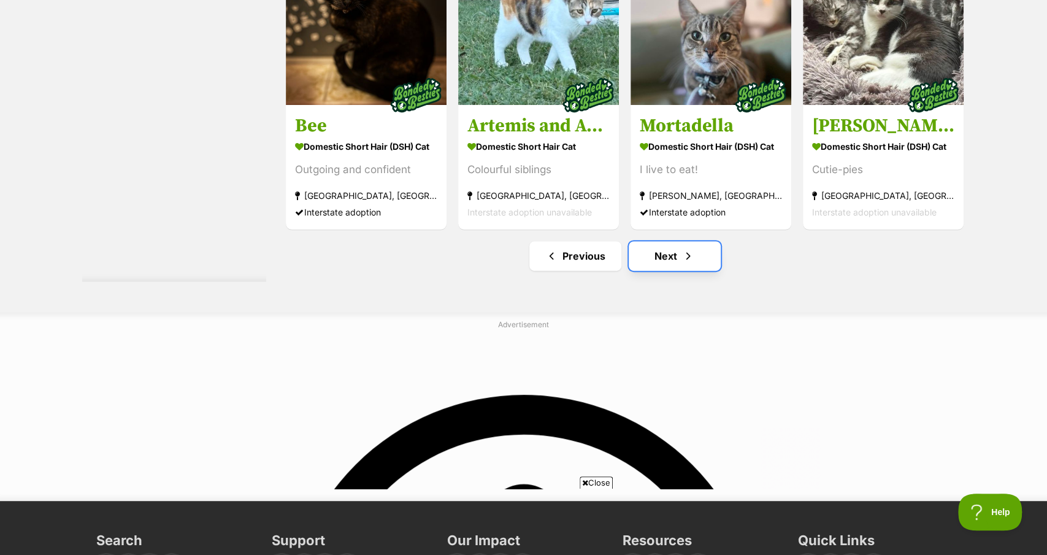
scroll to position [0, 0]
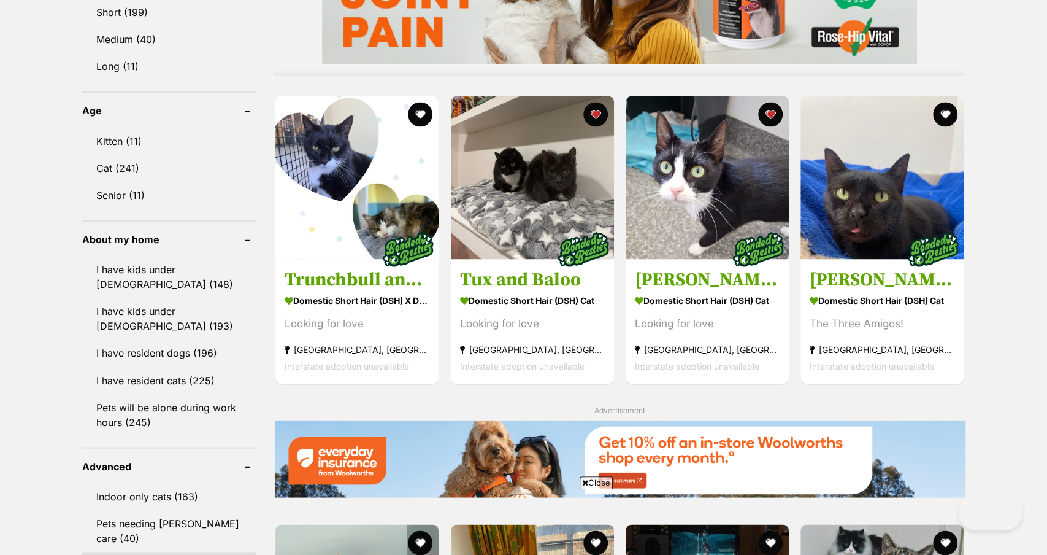
scroll to position [2038, 0]
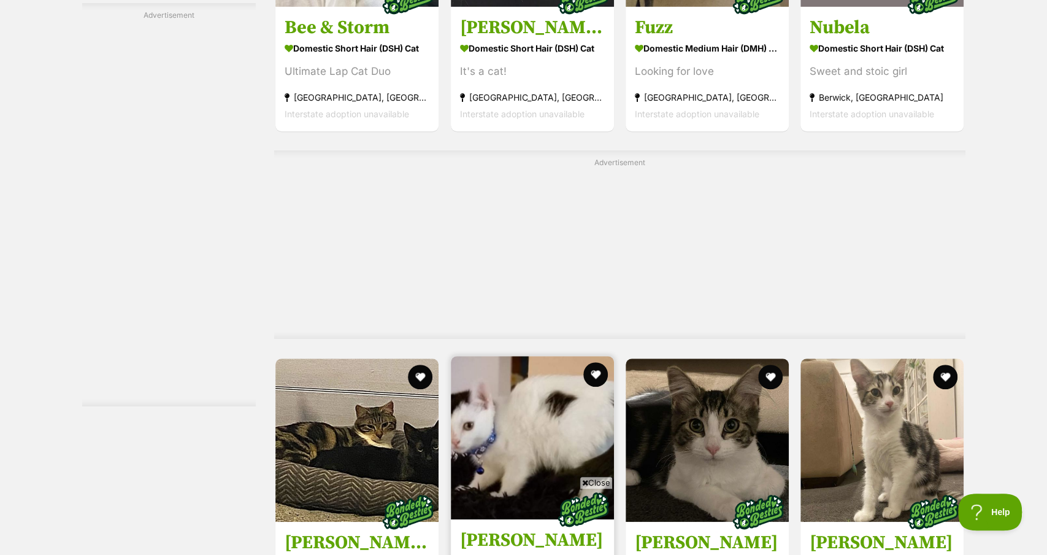
scroll to position [3780, 0]
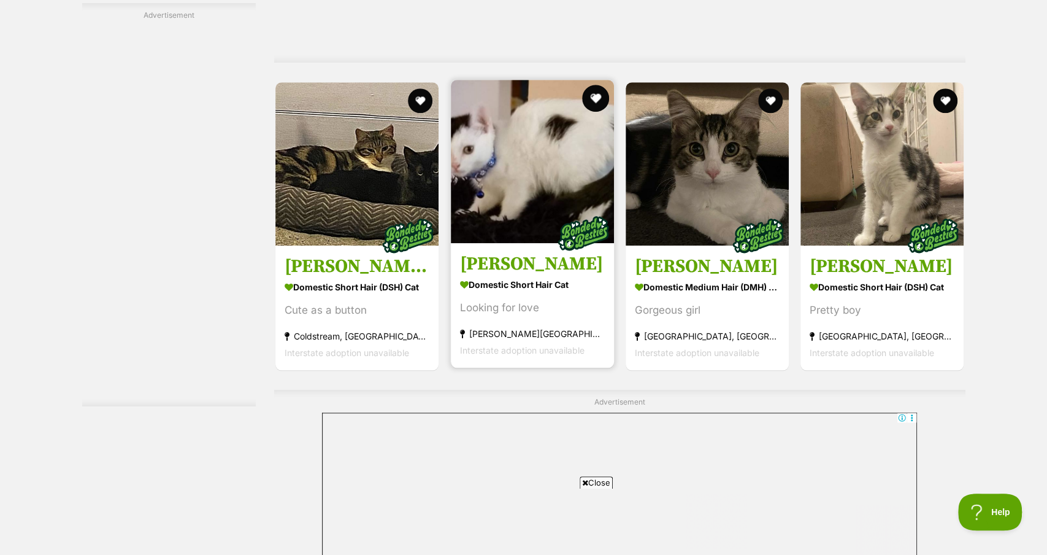
click at [594, 100] on button "favourite" at bounding box center [595, 98] width 27 height 27
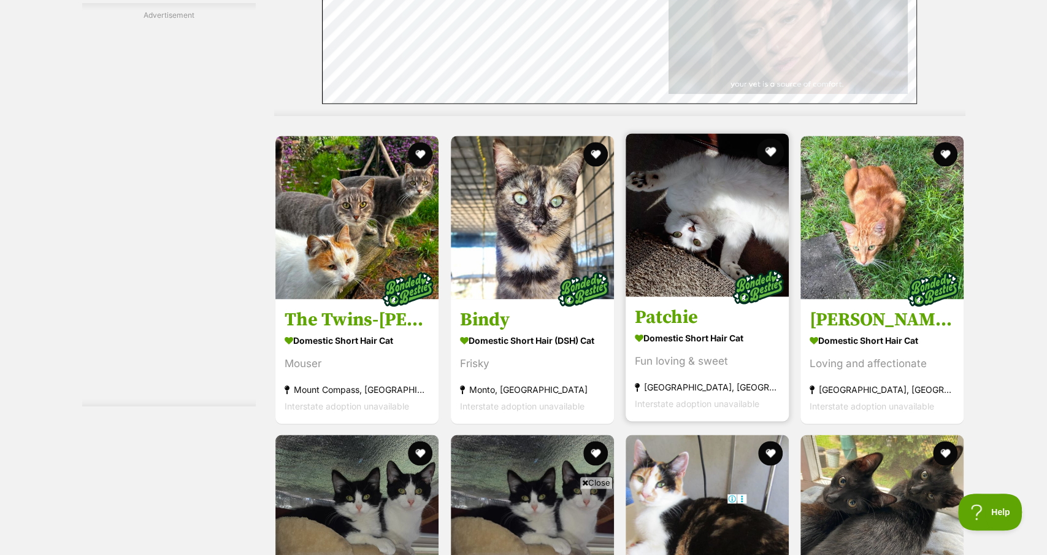
scroll to position [4281, 0]
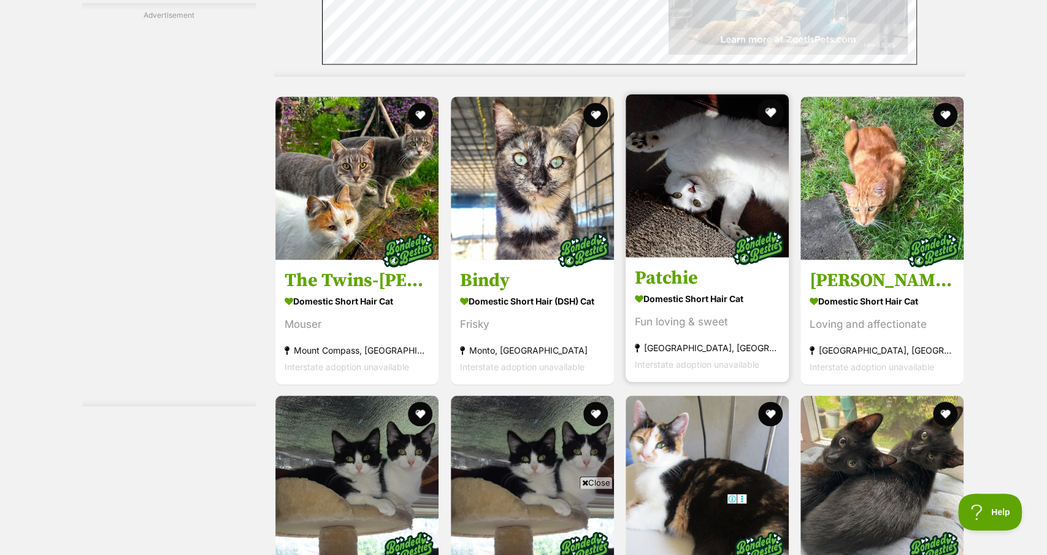
click at [773, 113] on button "favourite" at bounding box center [770, 112] width 27 height 27
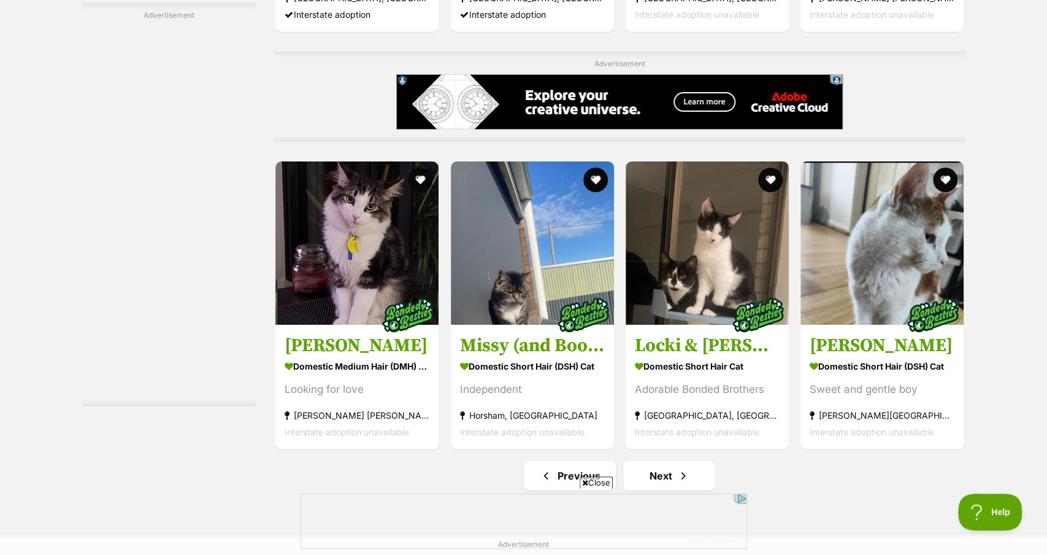
scroll to position [6166, 0]
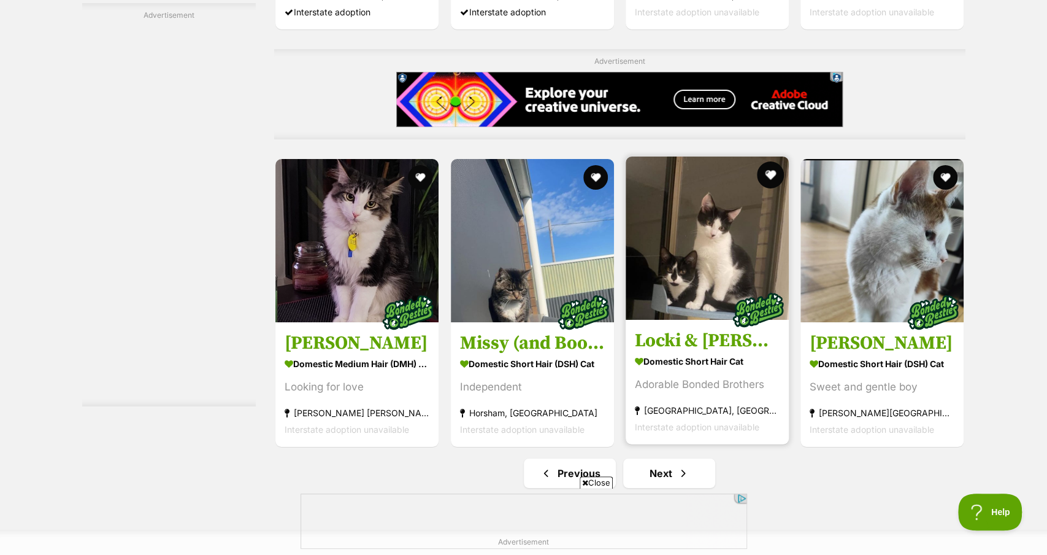
click at [768, 172] on button "favourite" at bounding box center [770, 174] width 27 height 27
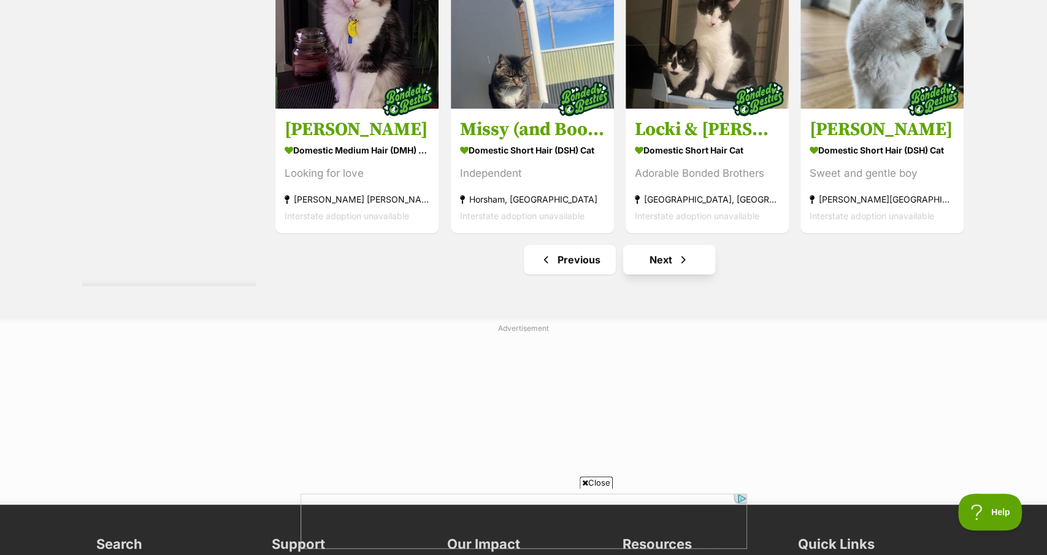
scroll to position [6380, 0]
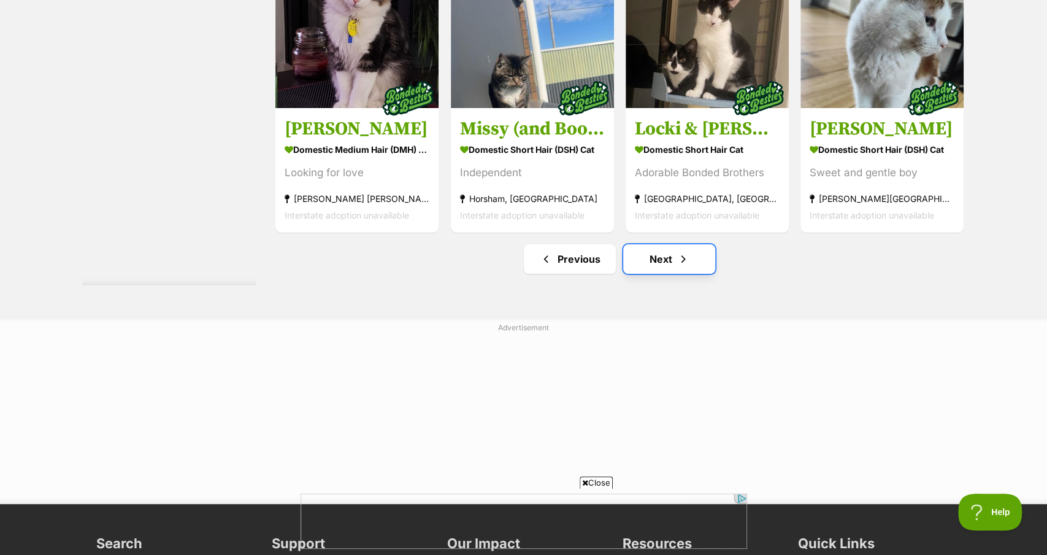
click at [677, 264] on span "Next page" at bounding box center [683, 259] width 12 height 15
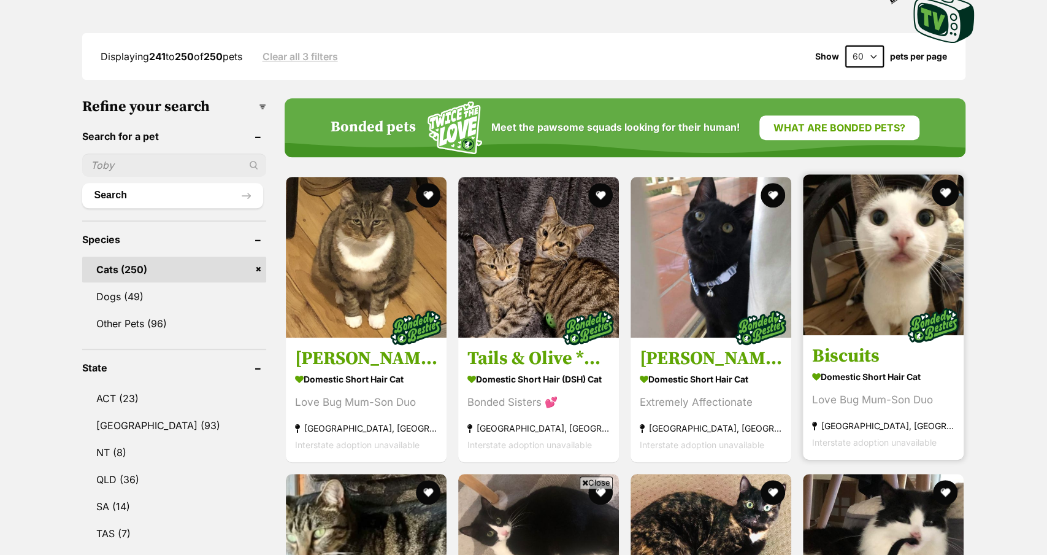
click at [949, 191] on button "favourite" at bounding box center [946, 192] width 27 height 27
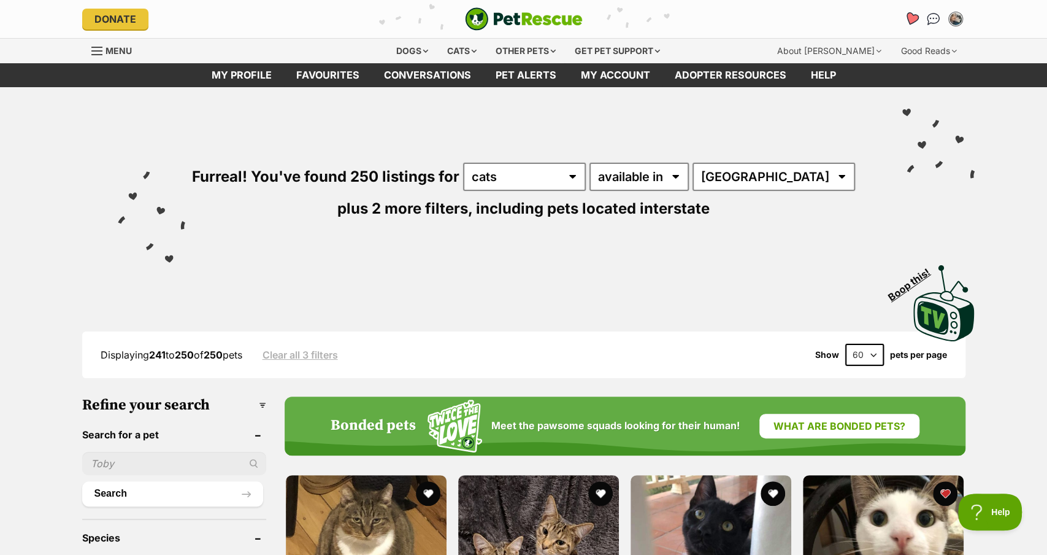
click at [913, 20] on icon "Favourites" at bounding box center [911, 19] width 15 height 14
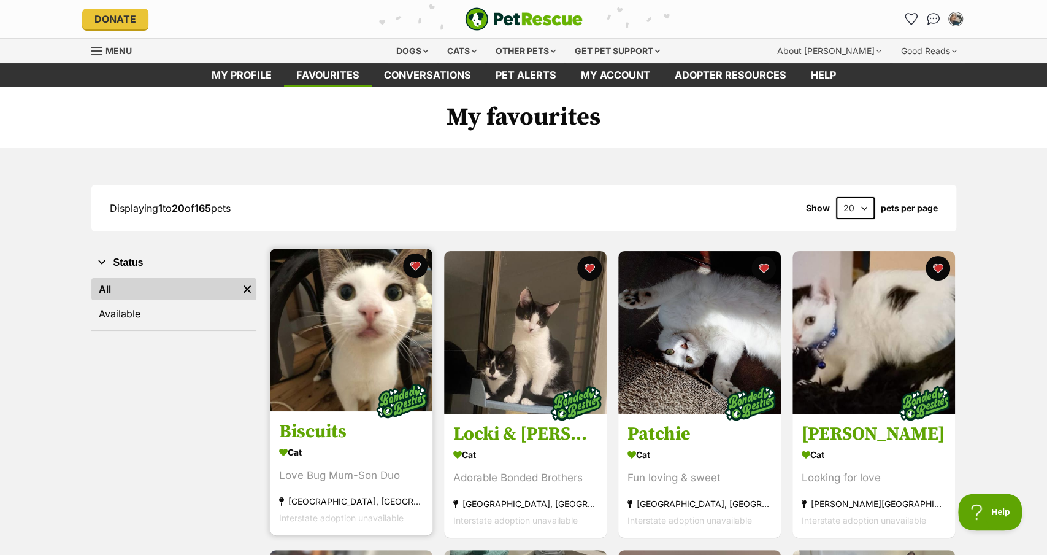
click at [382, 316] on img at bounding box center [351, 330] width 163 height 163
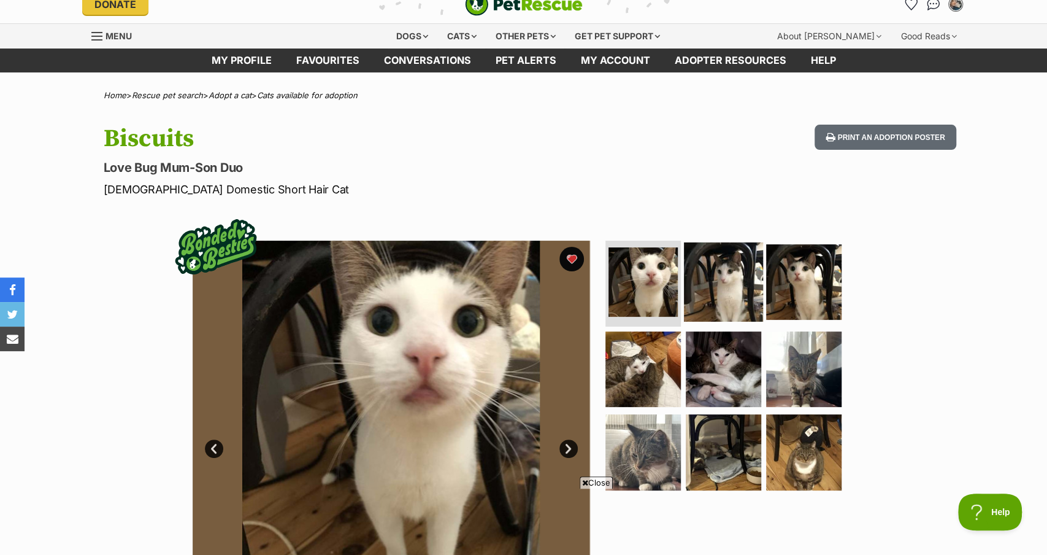
click at [721, 242] on img at bounding box center [723, 281] width 79 height 79
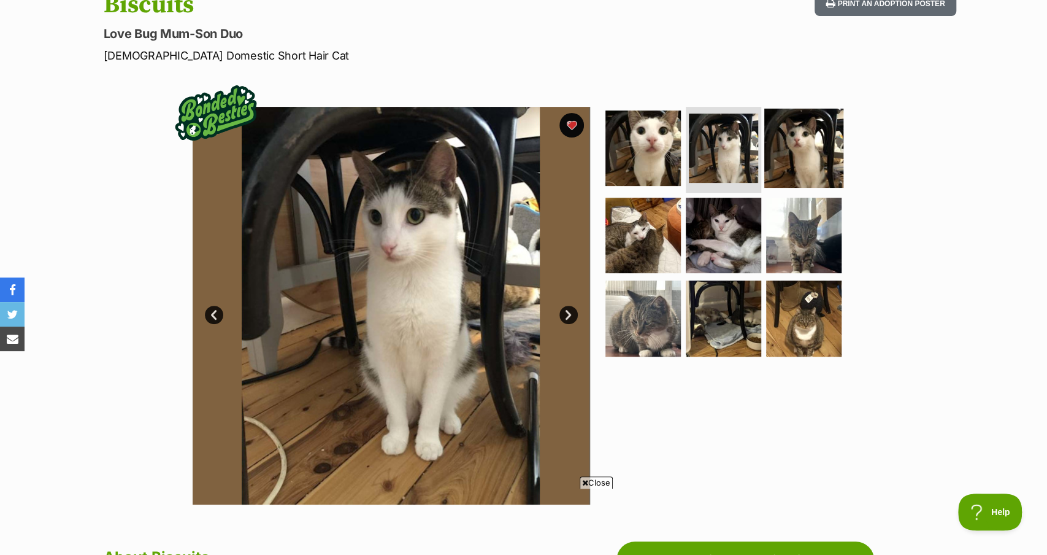
click at [824, 160] on img at bounding box center [804, 148] width 79 height 79
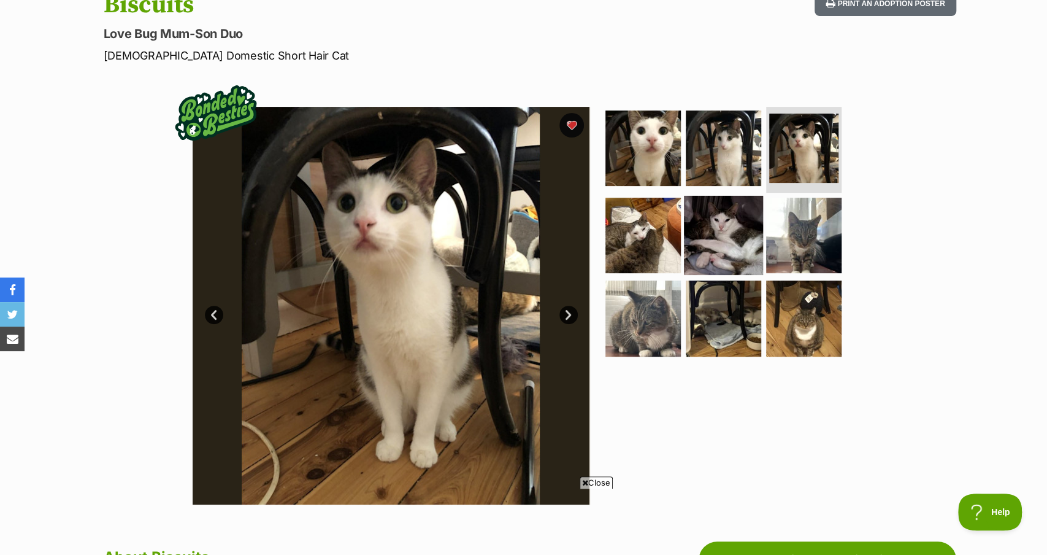
click at [714, 233] on img at bounding box center [723, 234] width 79 height 79
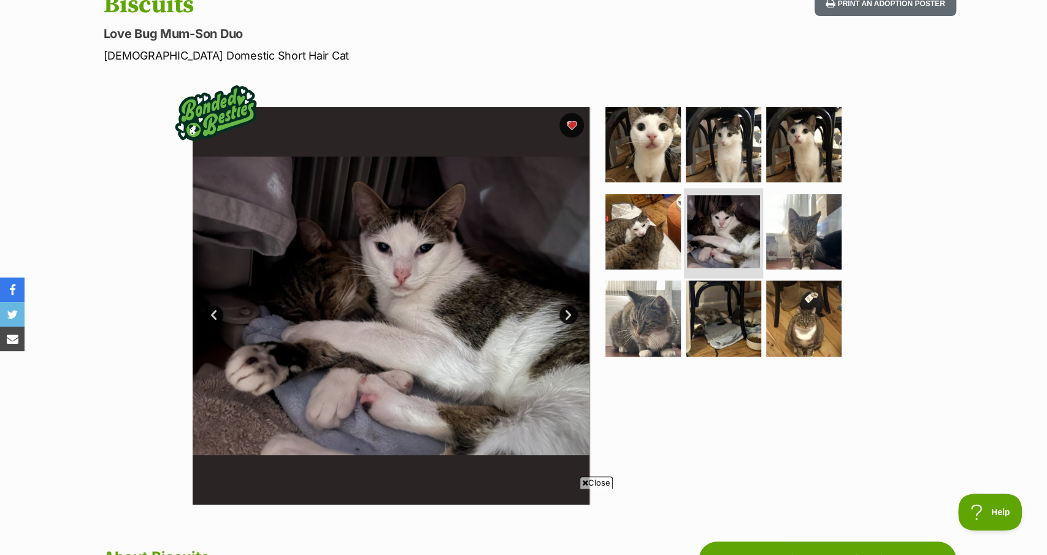
scroll to position [0, 0]
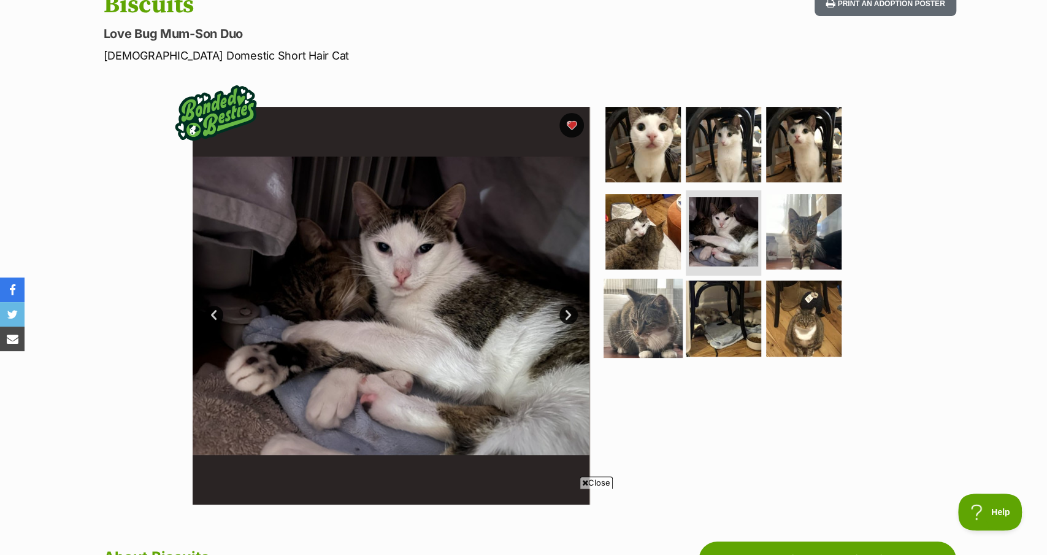
click at [649, 322] on img at bounding box center [643, 318] width 79 height 79
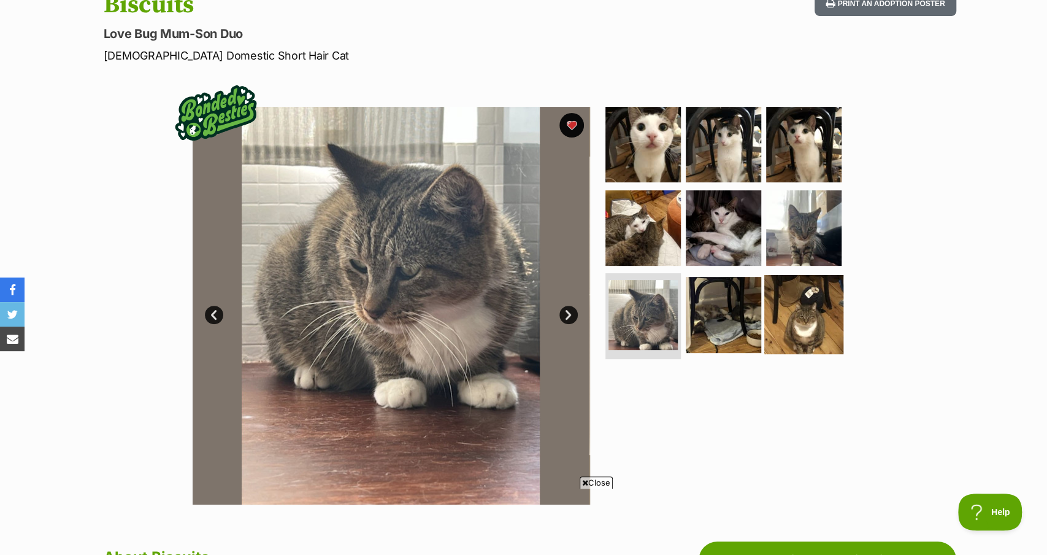
click at [817, 312] on img at bounding box center [804, 314] width 79 height 79
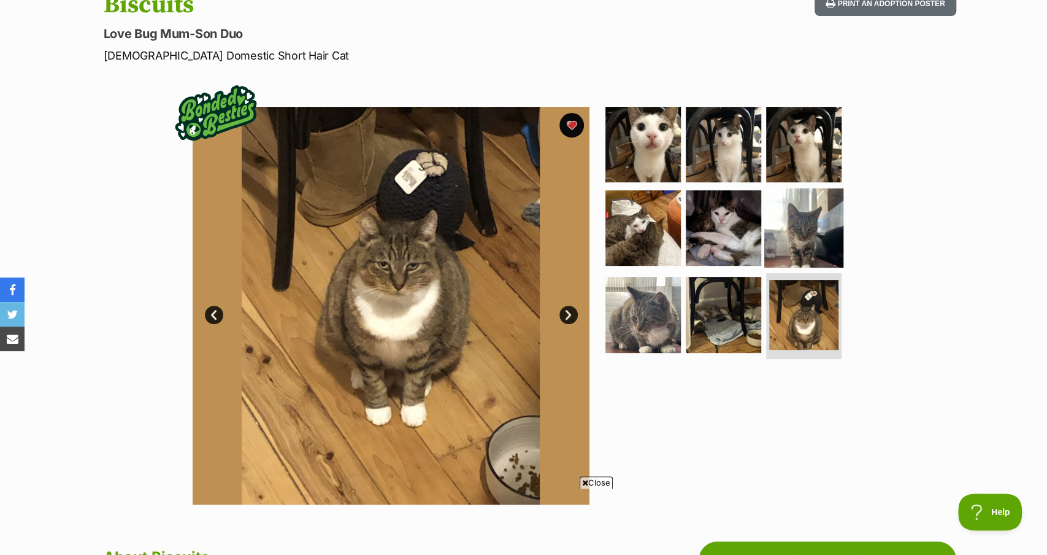
click at [801, 222] on img at bounding box center [804, 227] width 79 height 79
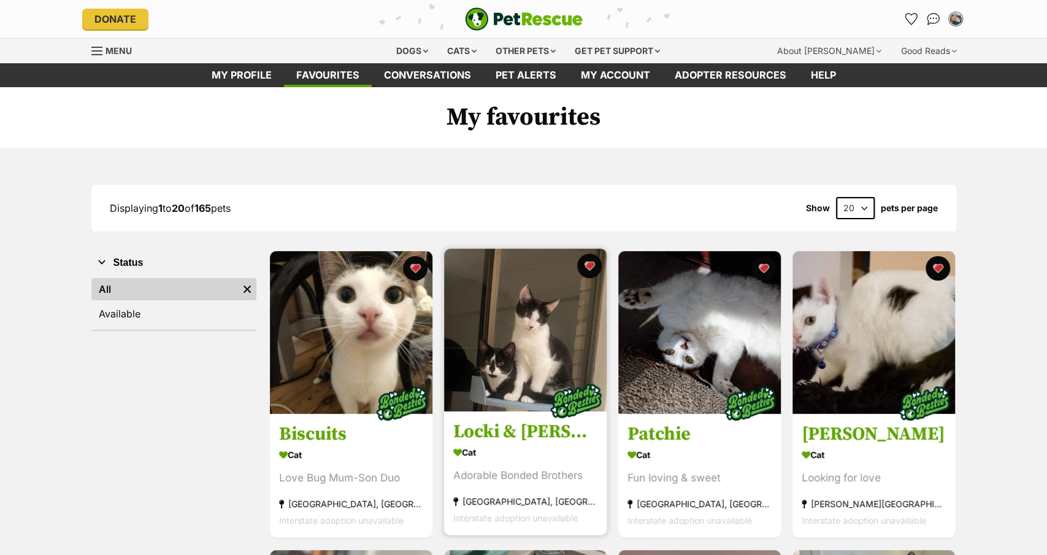
click at [550, 344] on img at bounding box center [525, 330] width 163 height 163
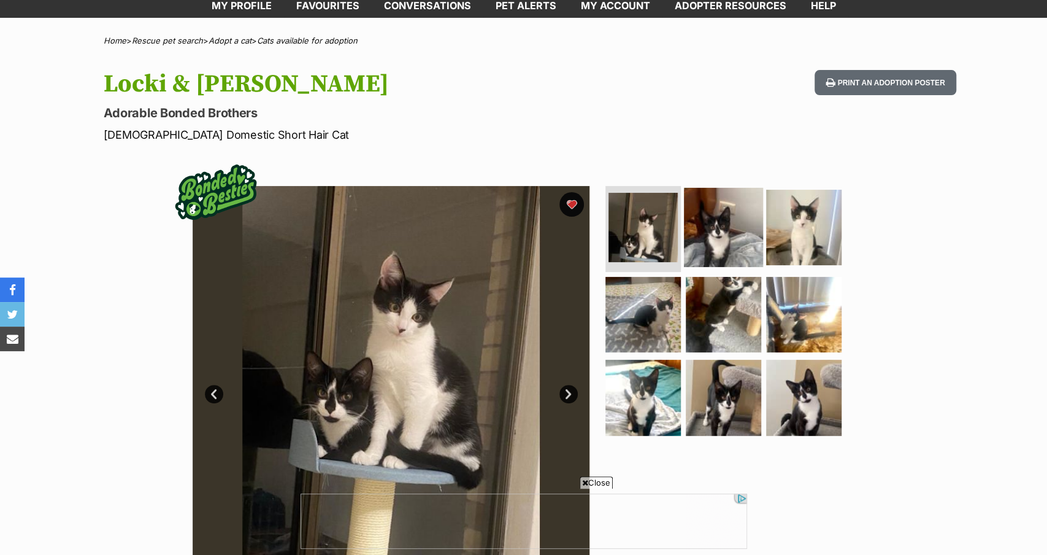
click at [732, 214] on img at bounding box center [723, 227] width 79 height 79
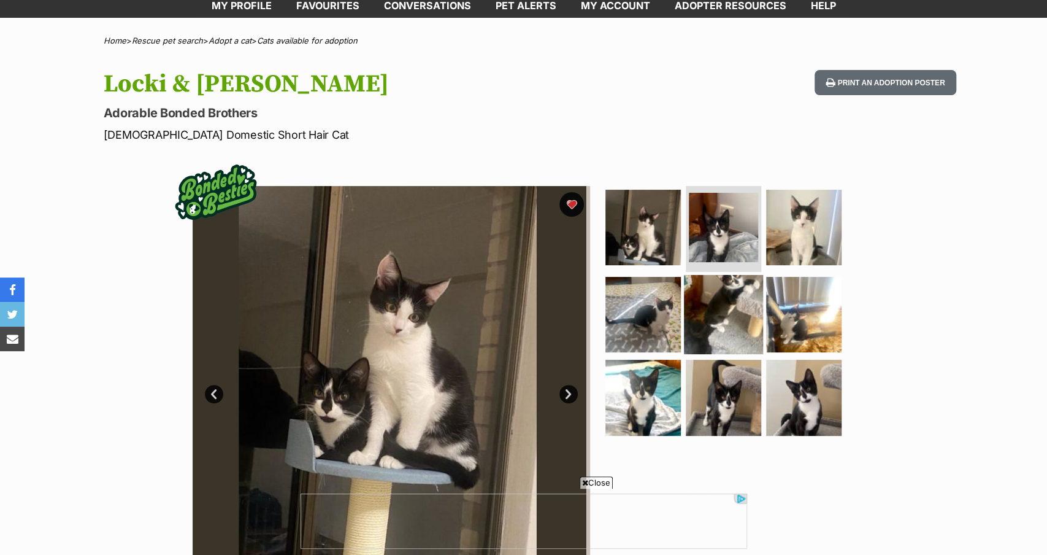
click at [734, 329] on img at bounding box center [723, 313] width 79 height 79
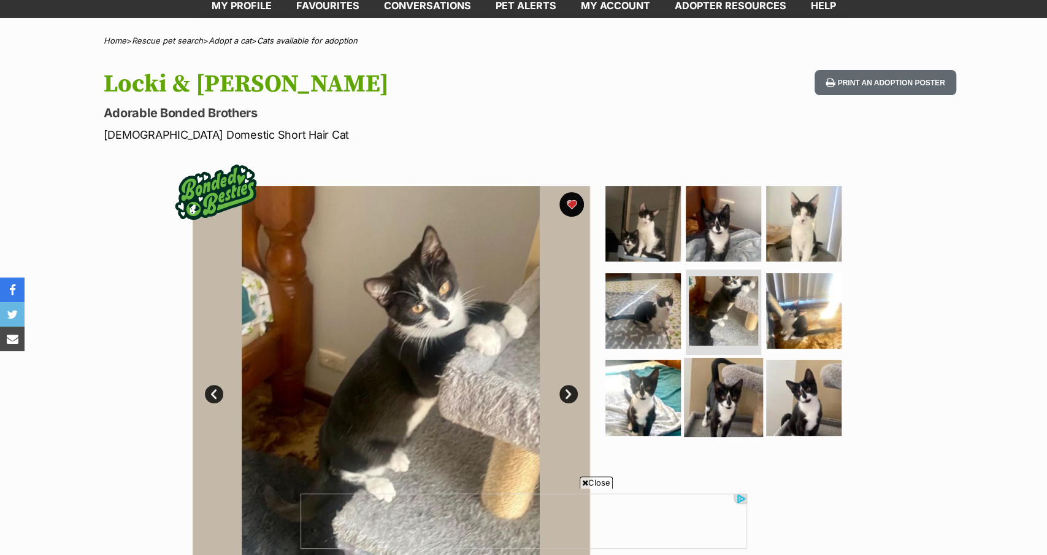
click at [717, 391] on img at bounding box center [723, 397] width 79 height 79
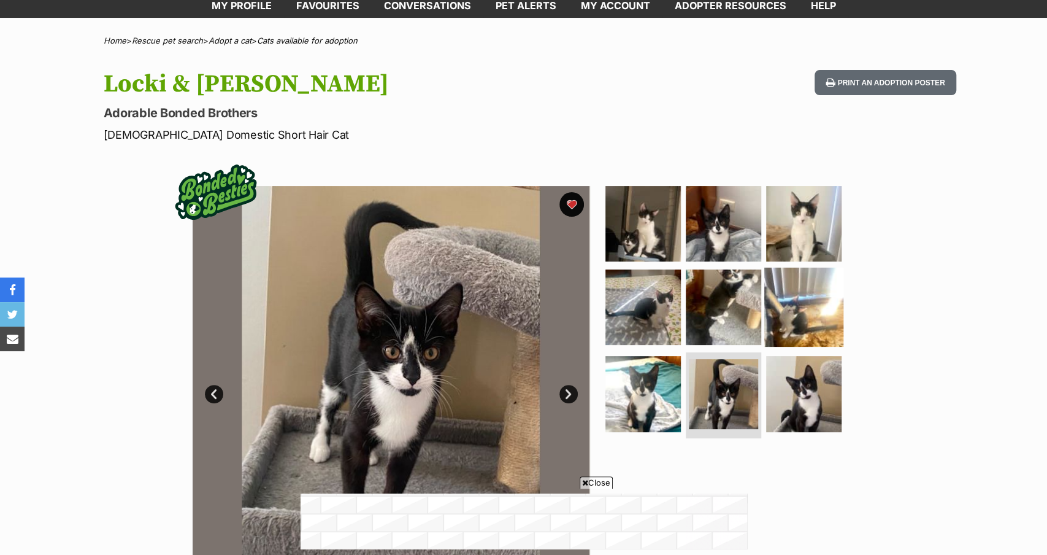
click at [811, 312] on img at bounding box center [804, 306] width 79 height 79
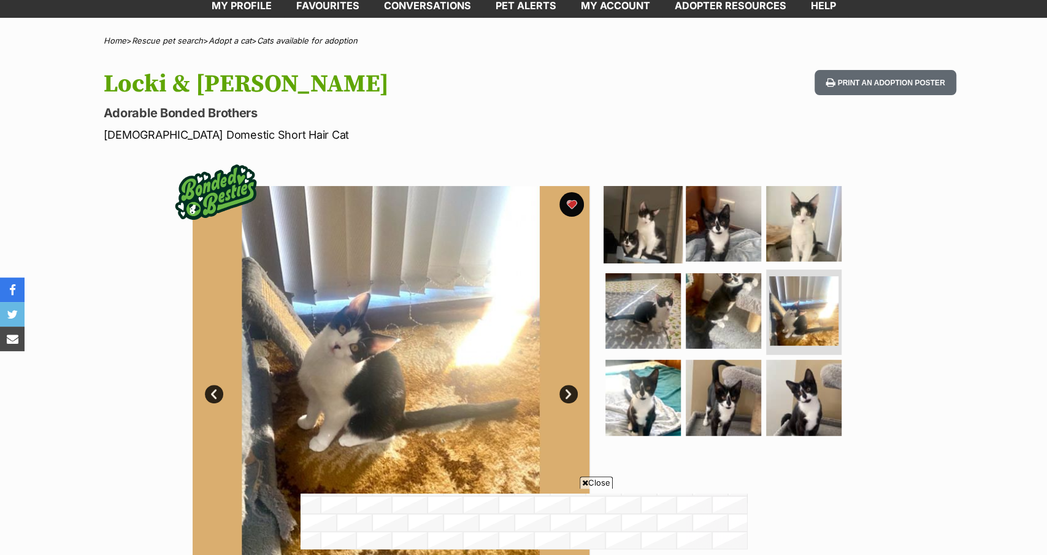
click at [657, 231] on img at bounding box center [643, 223] width 79 height 79
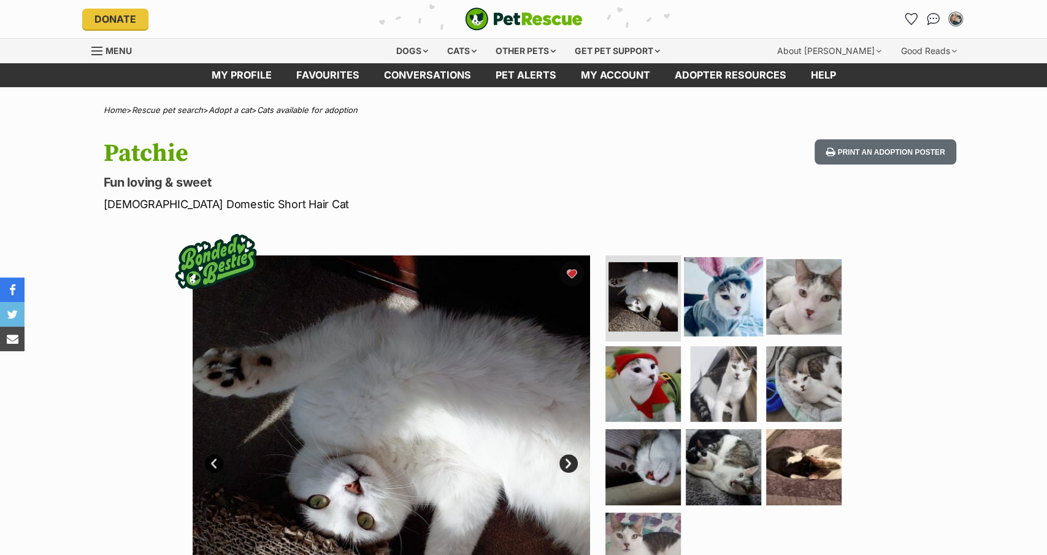
scroll to position [28, 0]
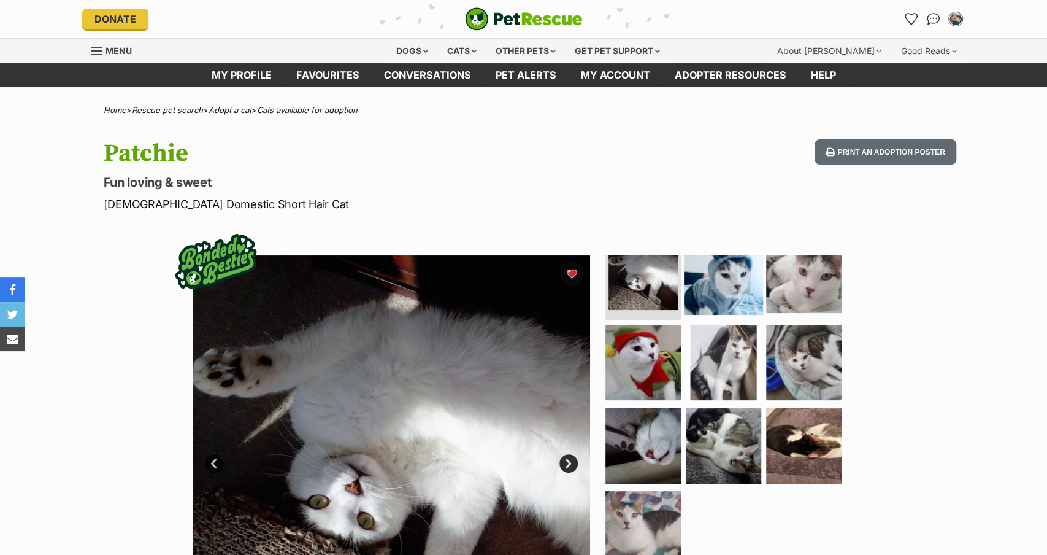
click at [747, 282] on img at bounding box center [723, 275] width 79 height 79
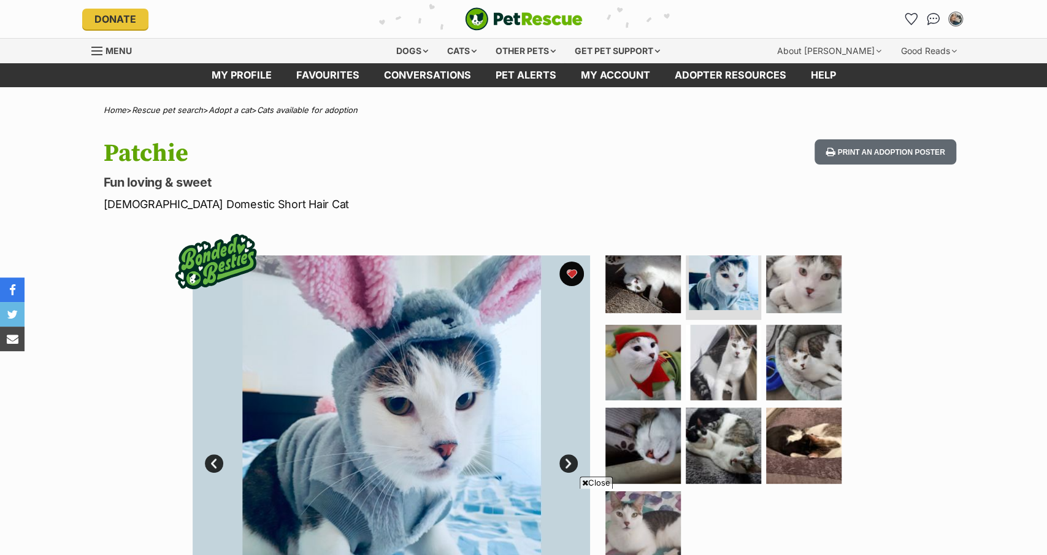
scroll to position [0, 0]
click at [652, 322] on img at bounding box center [643, 361] width 79 height 79
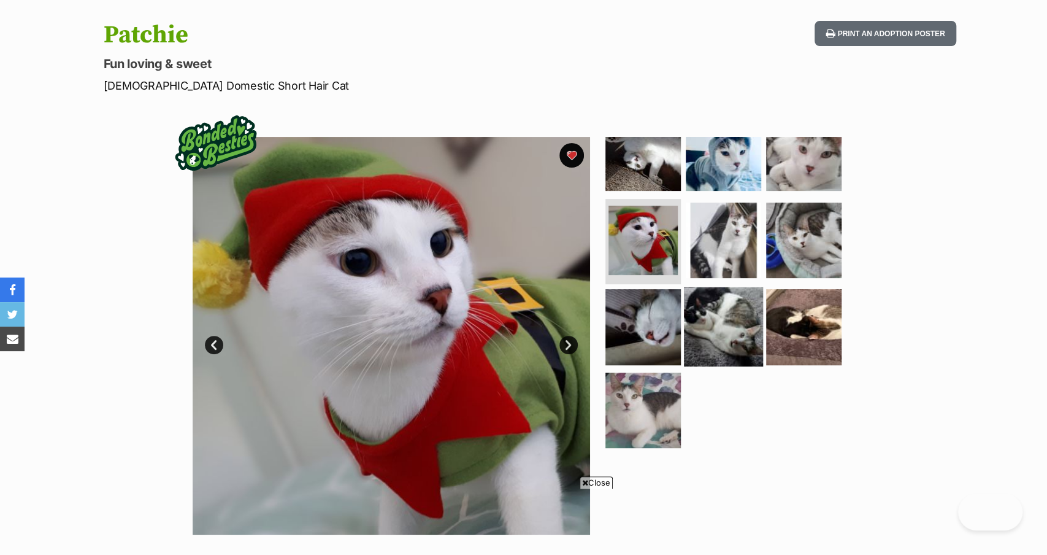
scroll to position [25, 0]
click at [731, 333] on img at bounding box center [723, 326] width 79 height 79
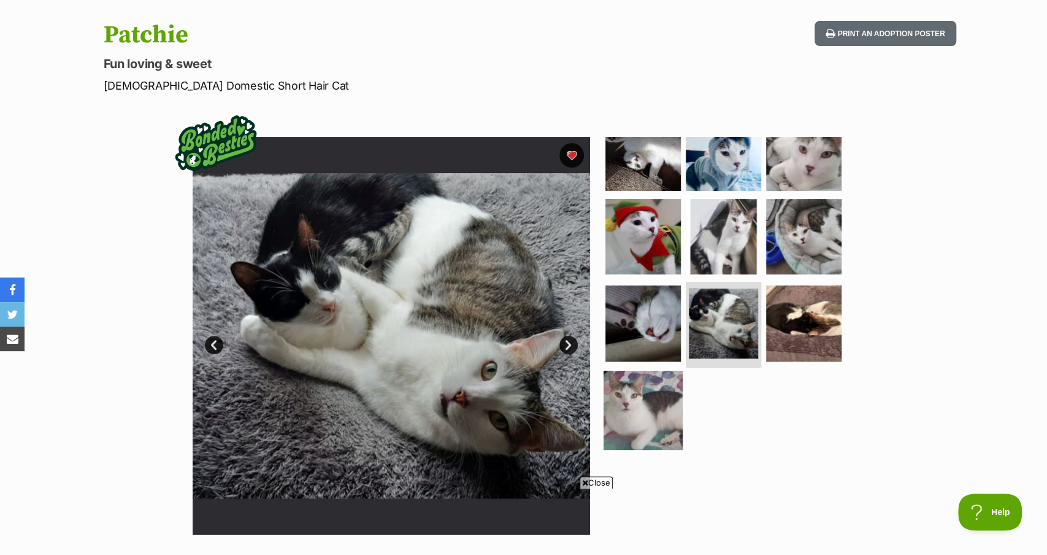
click at [638, 404] on img at bounding box center [643, 410] width 79 height 79
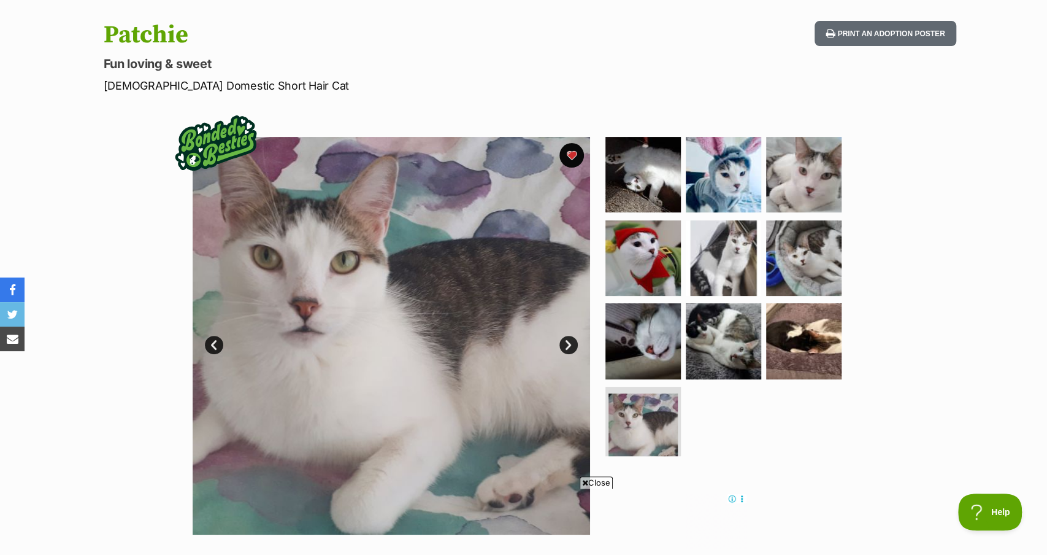
scroll to position [0, 0]
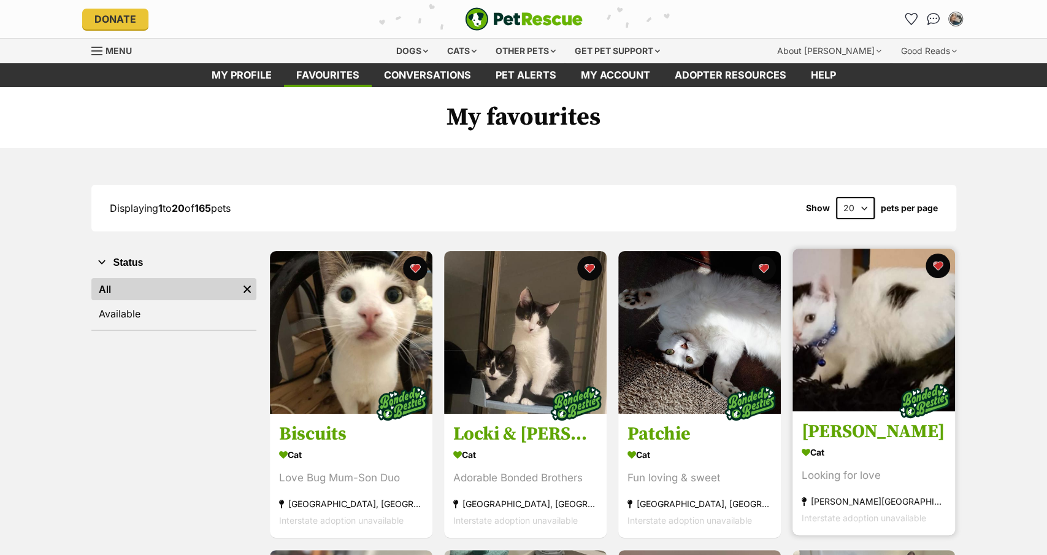
click at [847, 347] on img at bounding box center [874, 330] width 163 height 163
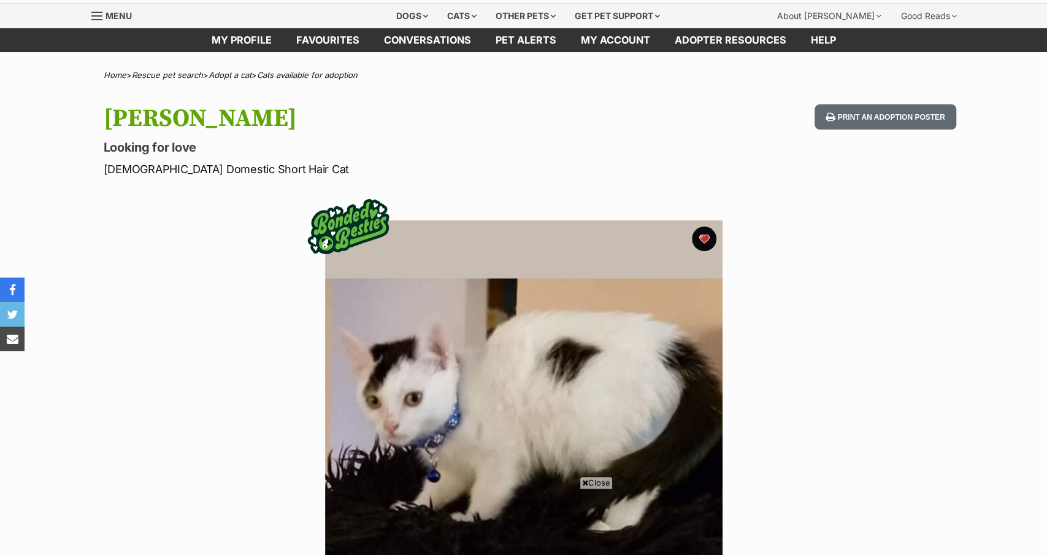
scroll to position [318, 0]
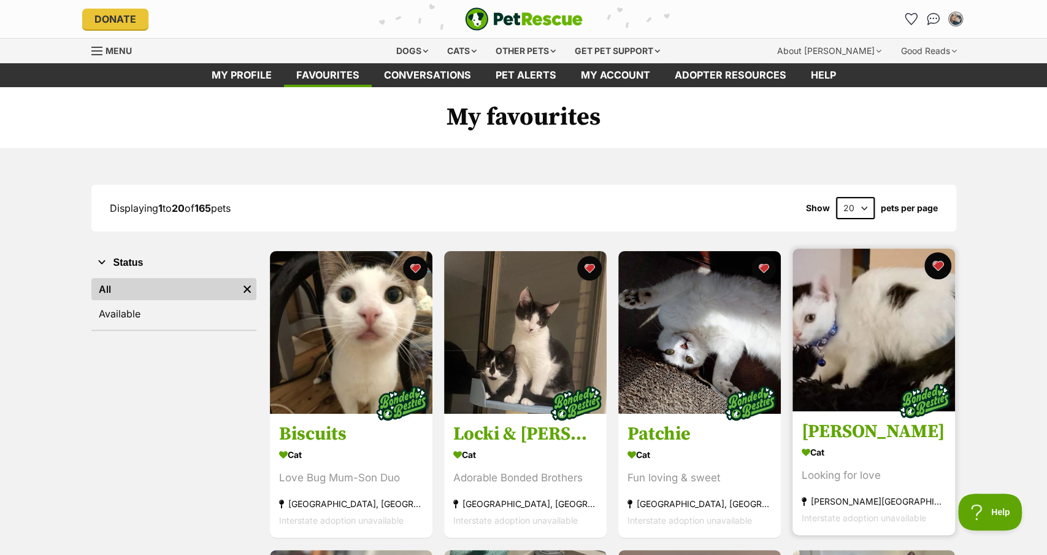
click at [942, 266] on button "favourite" at bounding box center [938, 265] width 27 height 27
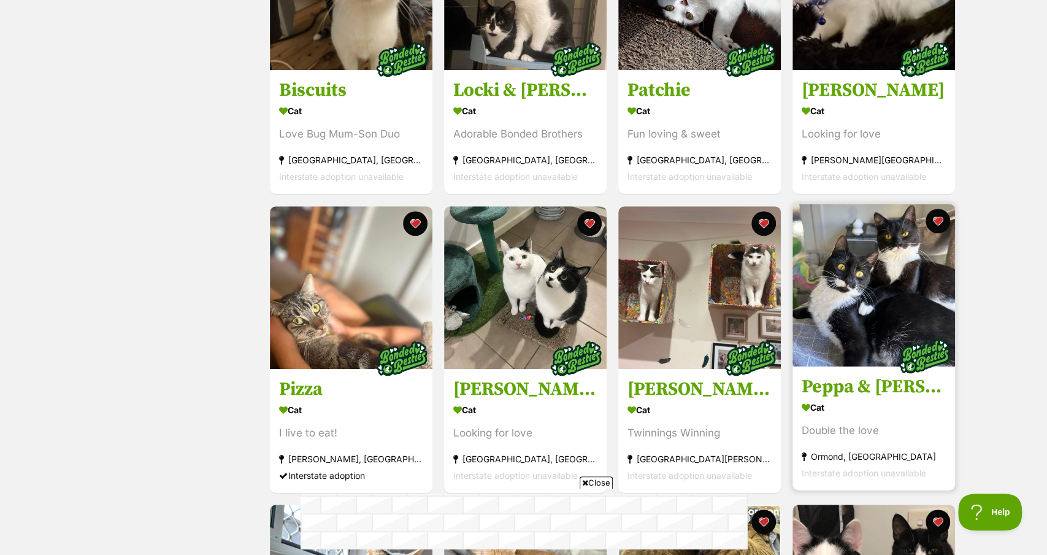
scroll to position [344, 0]
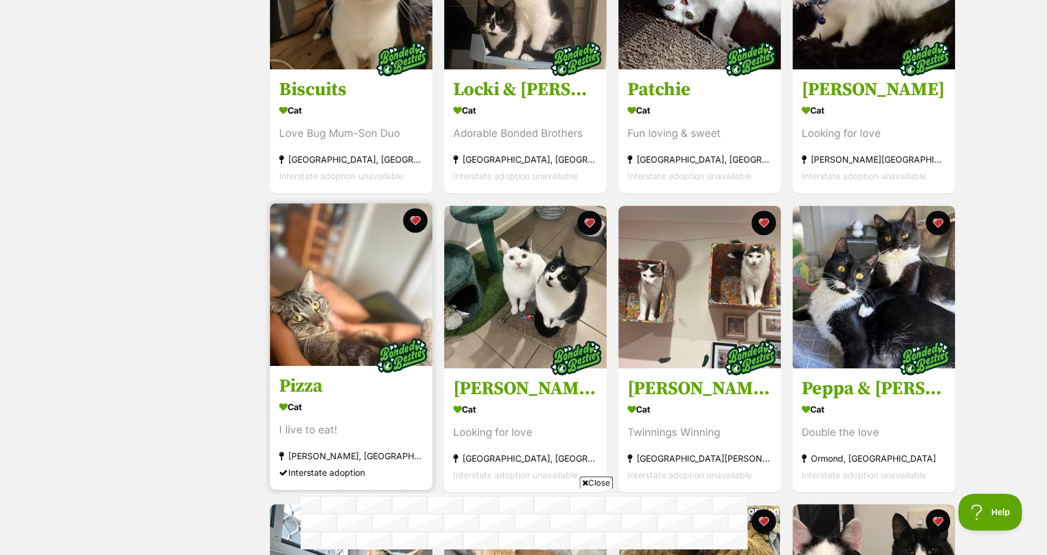
click at [363, 287] on img at bounding box center [351, 284] width 163 height 163
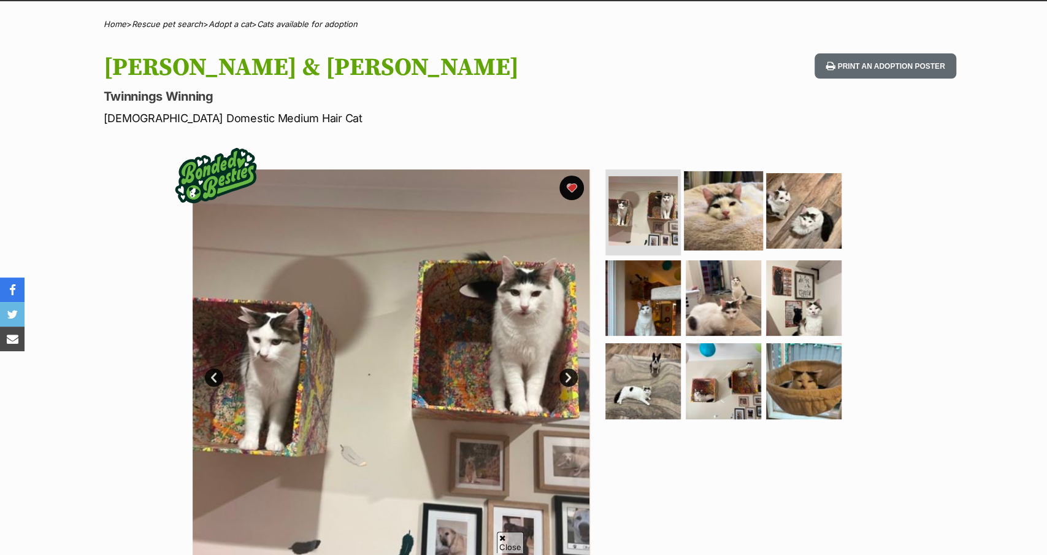
scroll to position [87, 0]
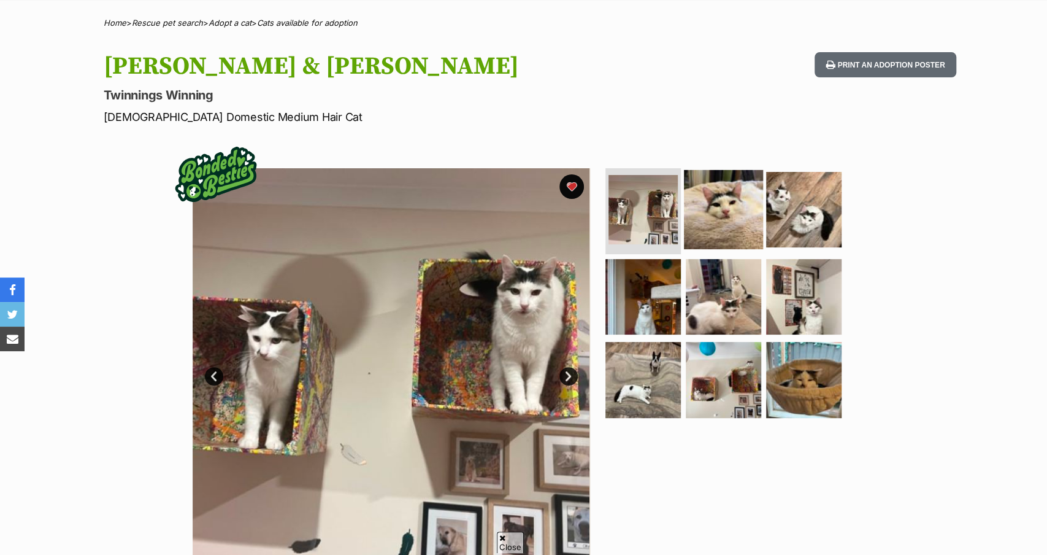
click at [728, 207] on img at bounding box center [723, 209] width 79 height 79
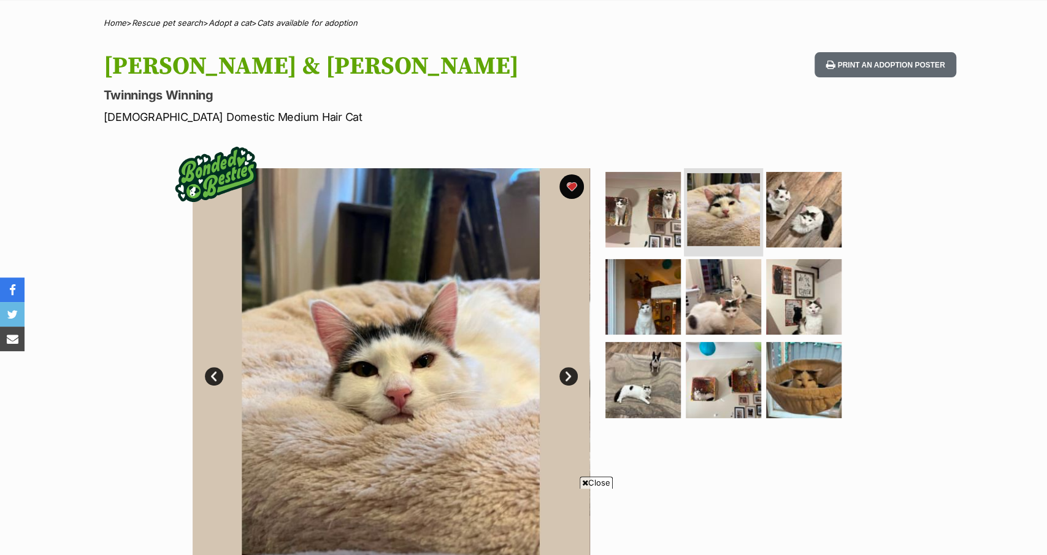
scroll to position [0, 0]
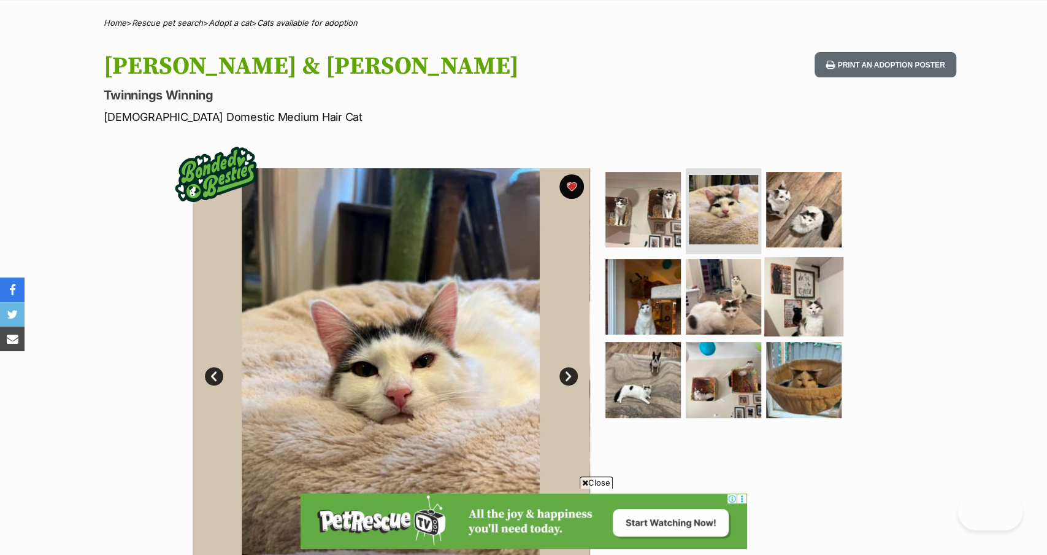
click at [811, 302] on img at bounding box center [804, 295] width 79 height 79
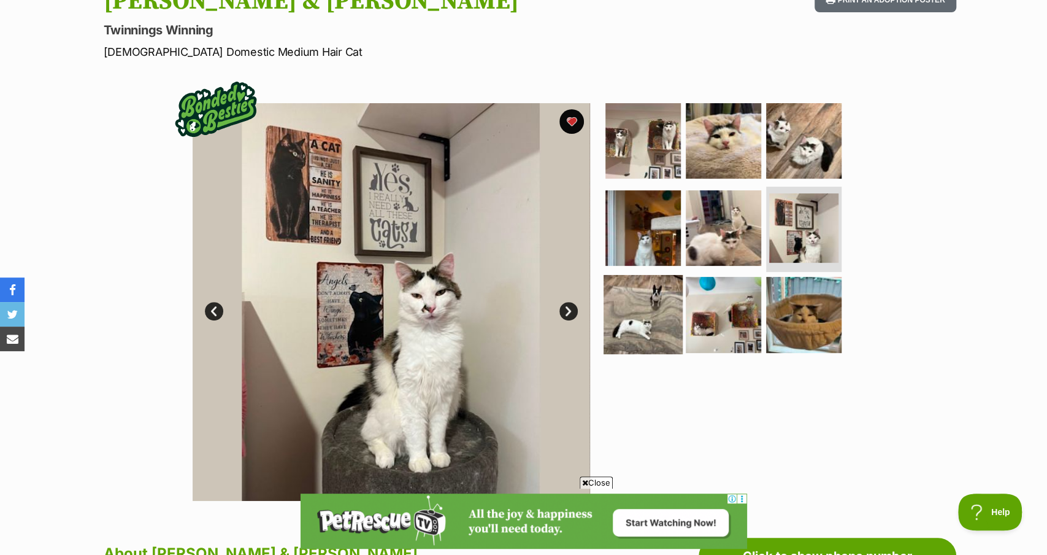
click at [651, 314] on img at bounding box center [643, 314] width 79 height 79
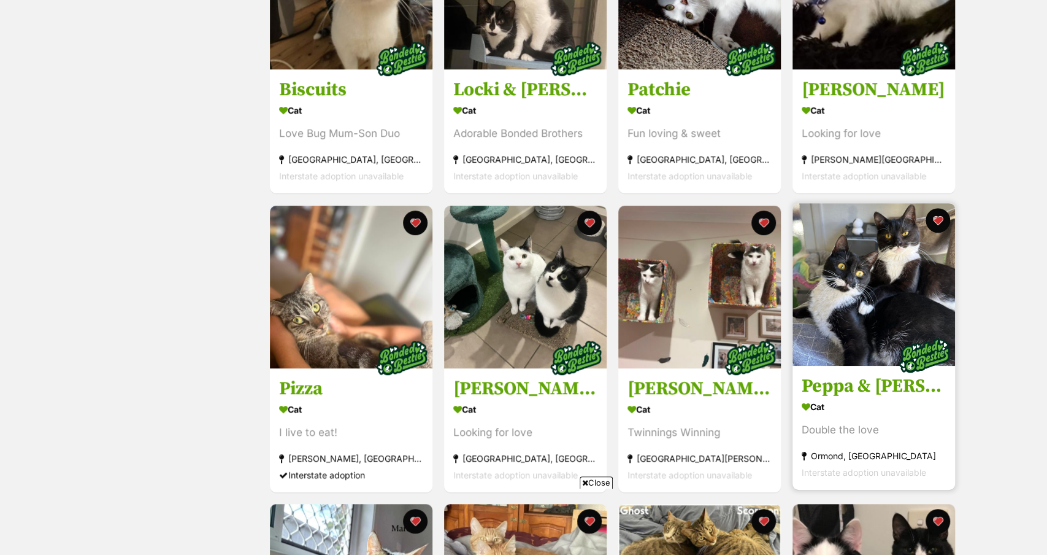
scroll to position [344, 0]
click at [869, 287] on img at bounding box center [874, 284] width 163 height 163
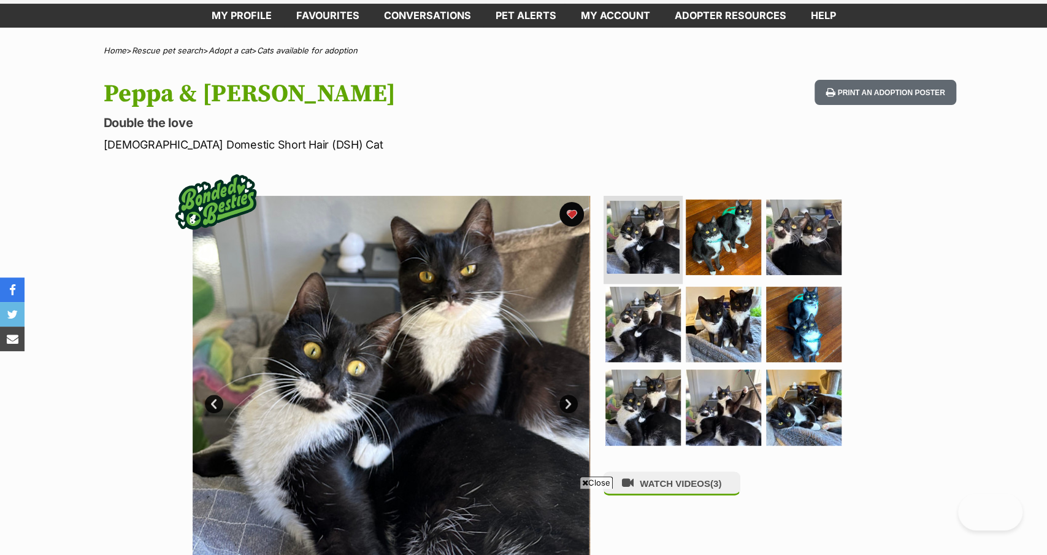
scroll to position [123, 0]
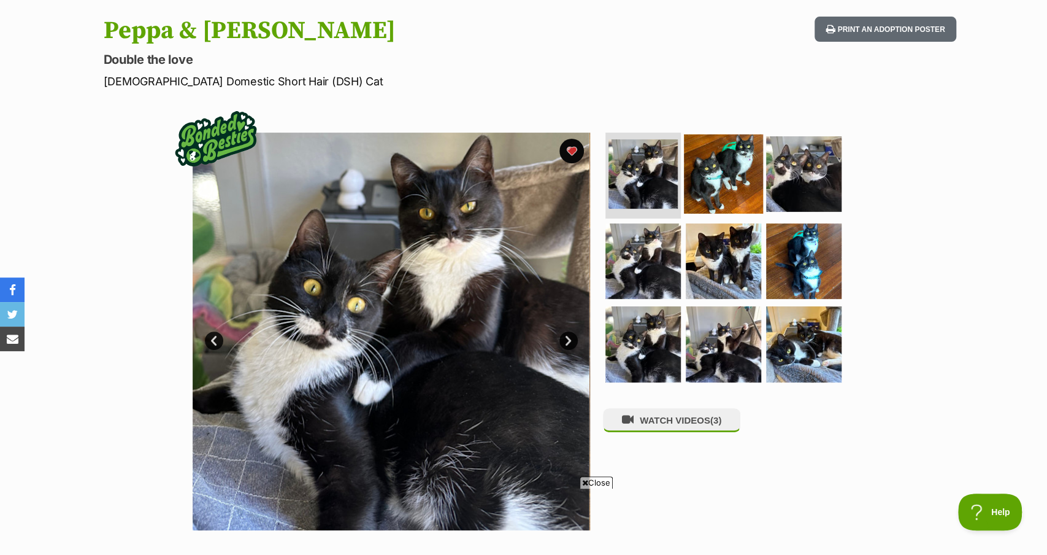
click at [715, 159] on img at bounding box center [723, 173] width 79 height 79
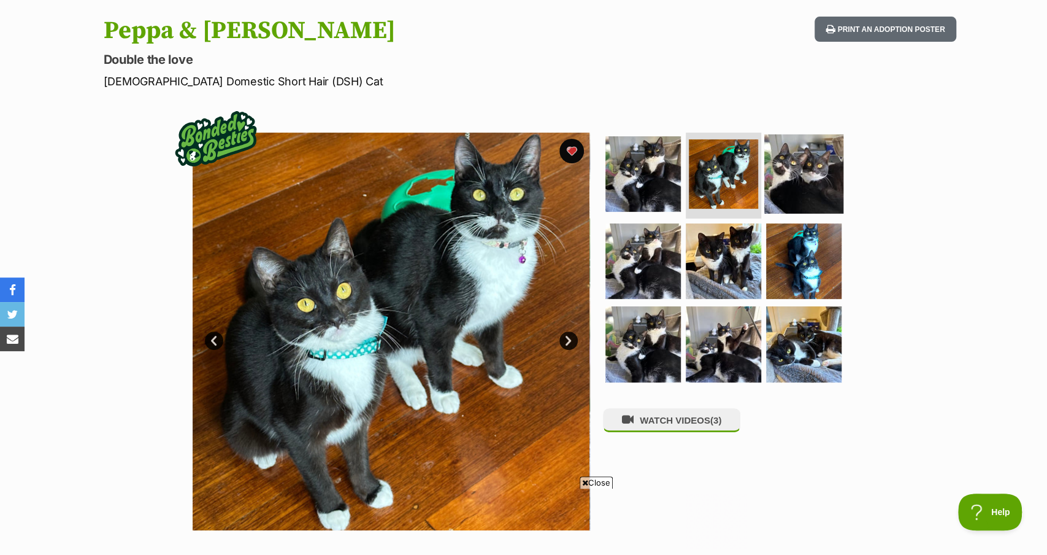
click at [820, 181] on img at bounding box center [804, 173] width 79 height 79
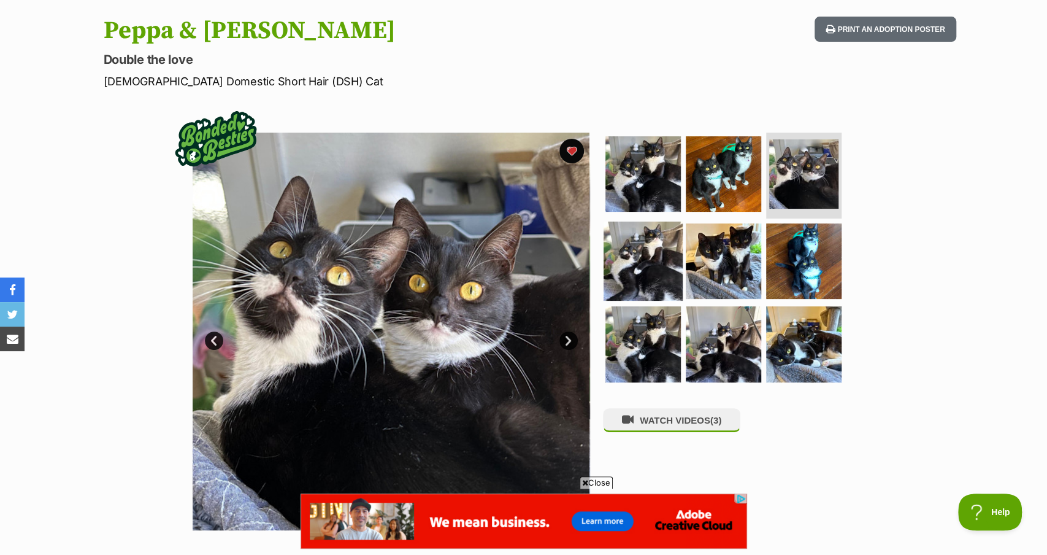
click at [650, 262] on img at bounding box center [643, 260] width 79 height 79
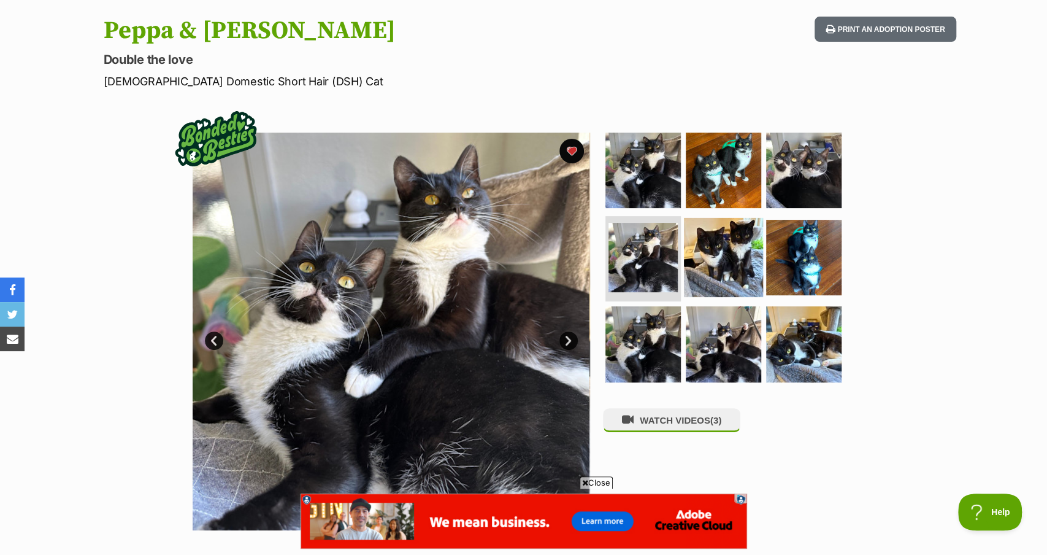
click at [719, 272] on img at bounding box center [723, 256] width 79 height 79
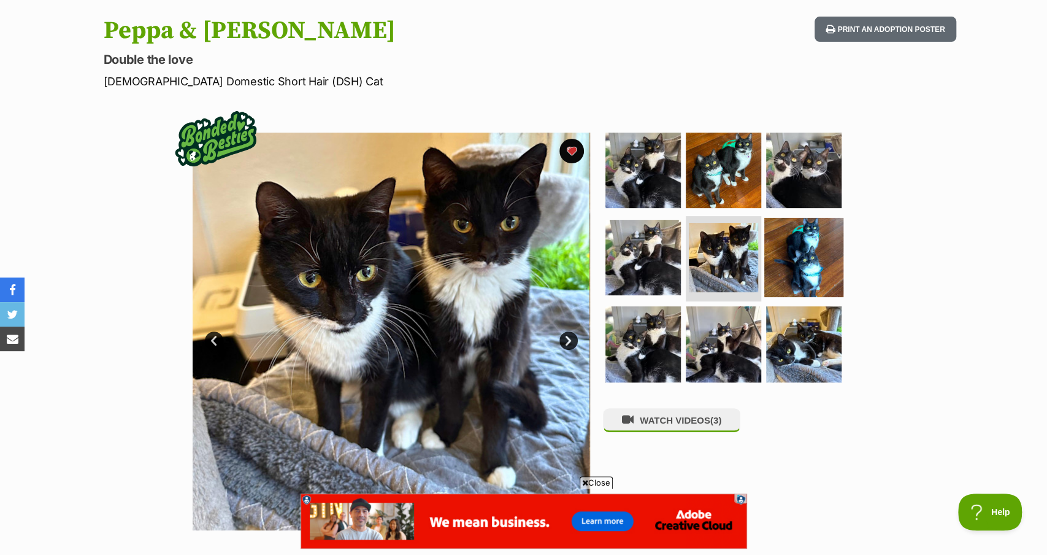
click at [808, 252] on img at bounding box center [804, 256] width 79 height 79
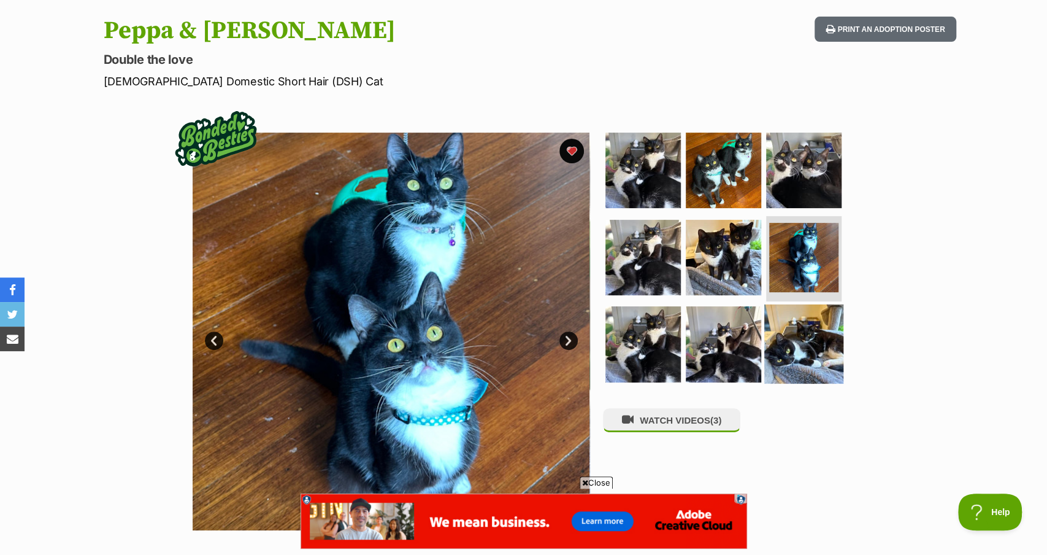
click at [796, 316] on img at bounding box center [804, 343] width 79 height 79
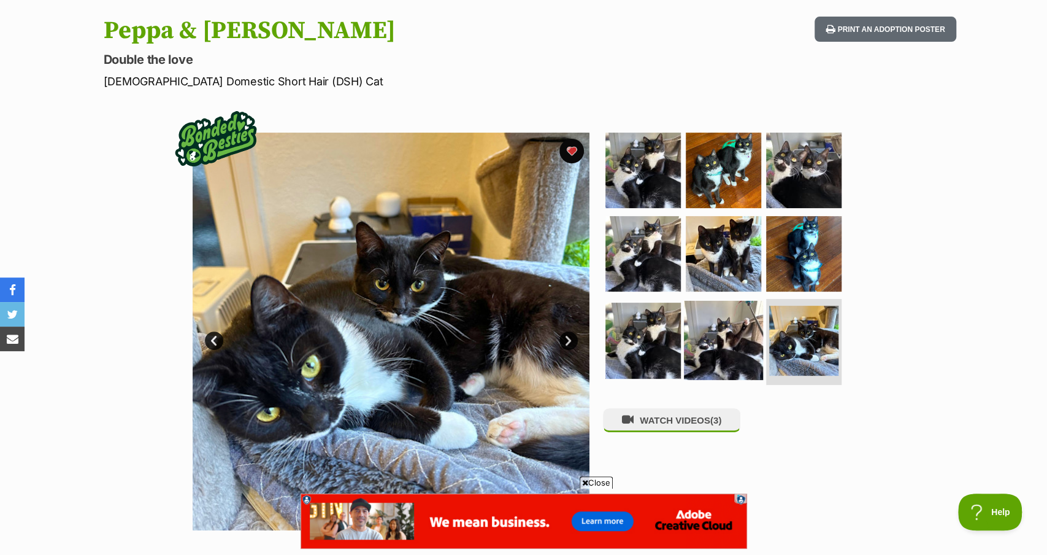
click at [722, 340] on img at bounding box center [723, 340] width 79 height 79
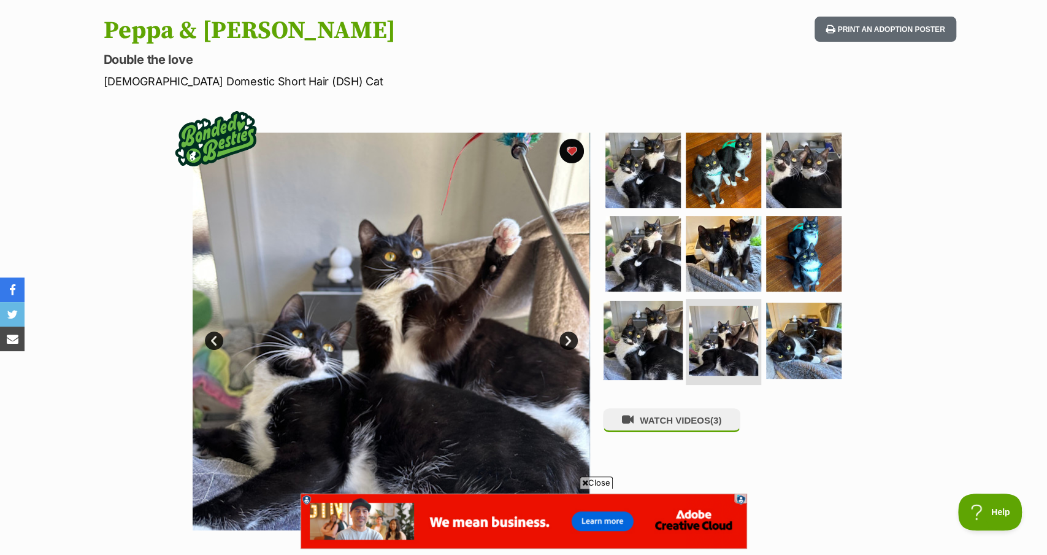
click at [636, 341] on img at bounding box center [643, 340] width 79 height 79
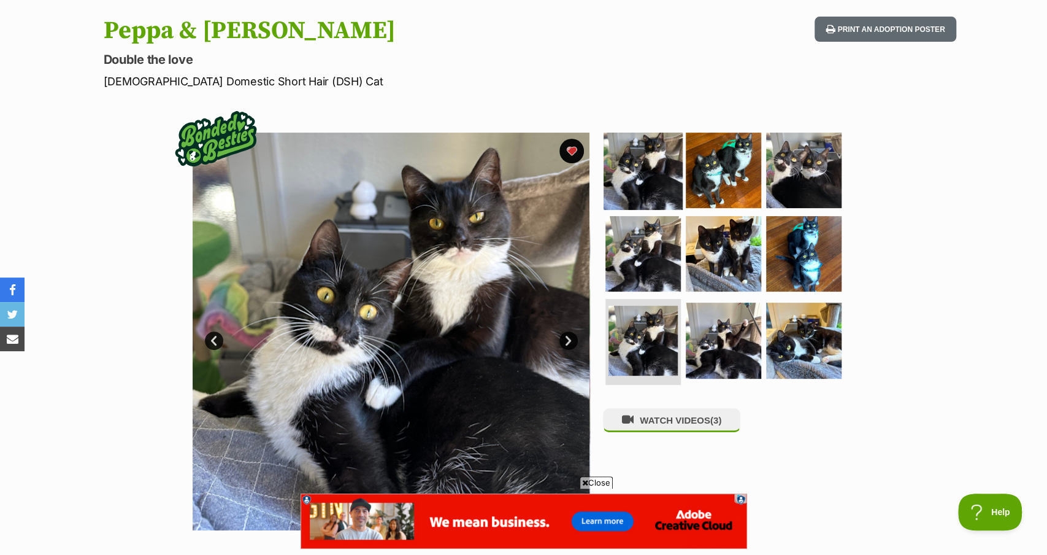
click at [641, 185] on img at bounding box center [643, 170] width 79 height 79
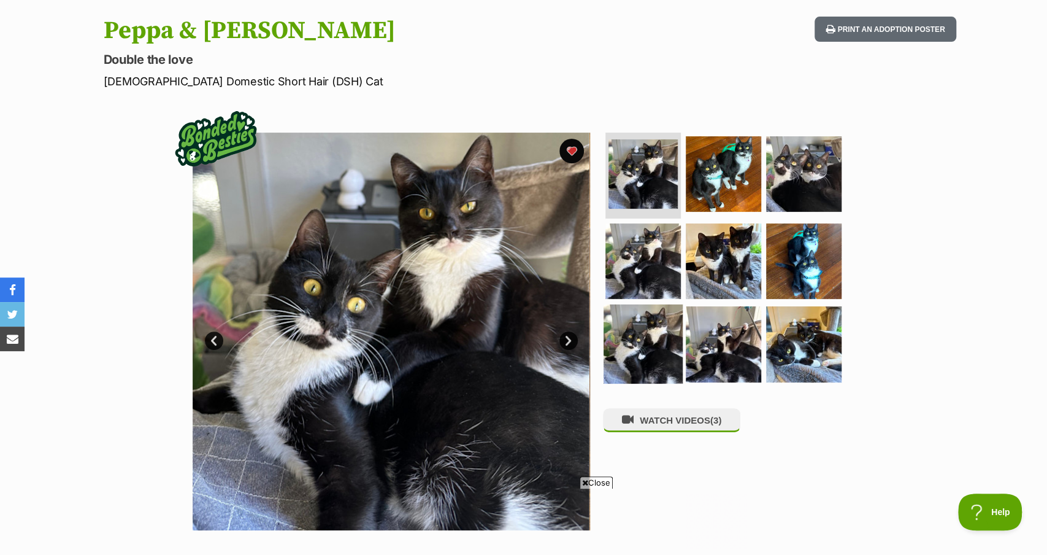
click at [639, 317] on img at bounding box center [643, 343] width 79 height 79
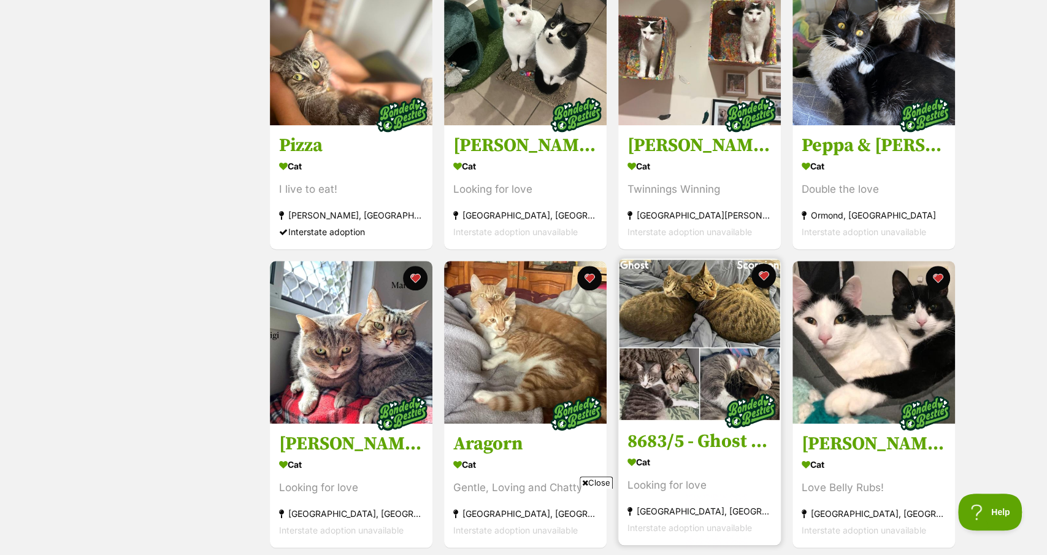
click at [687, 334] on img at bounding box center [699, 339] width 163 height 163
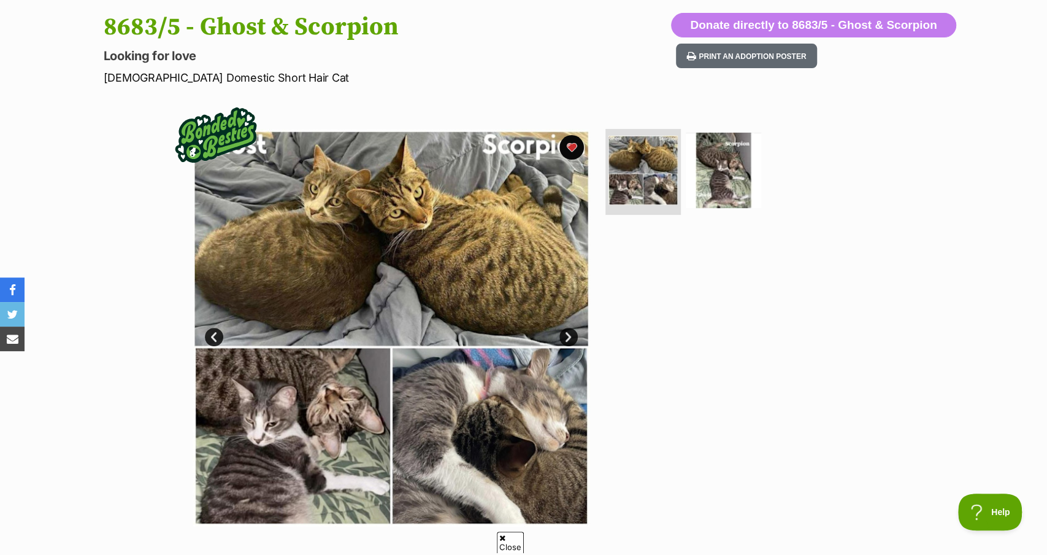
scroll to position [130, 0]
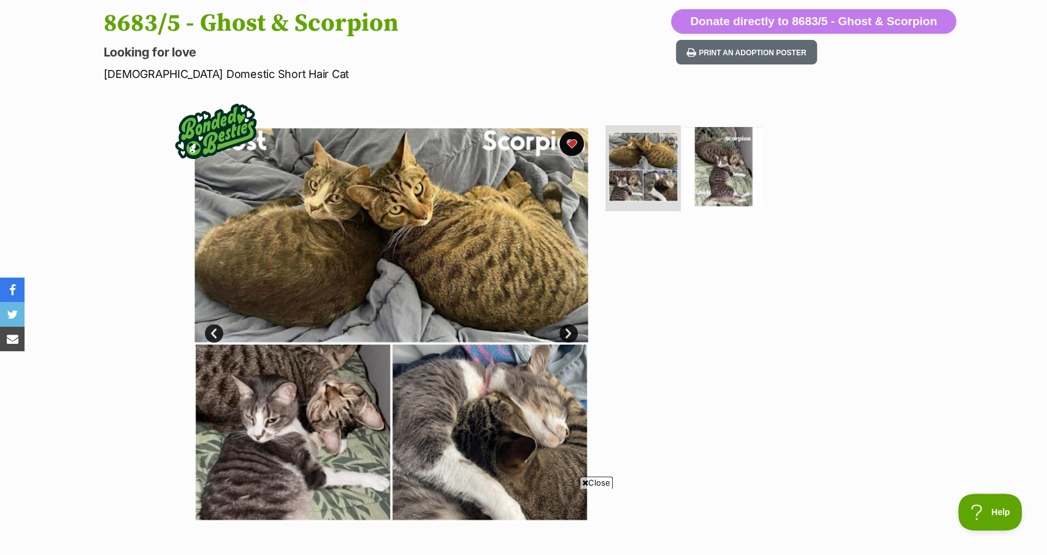
click at [716, 136] on img at bounding box center [723, 166] width 79 height 79
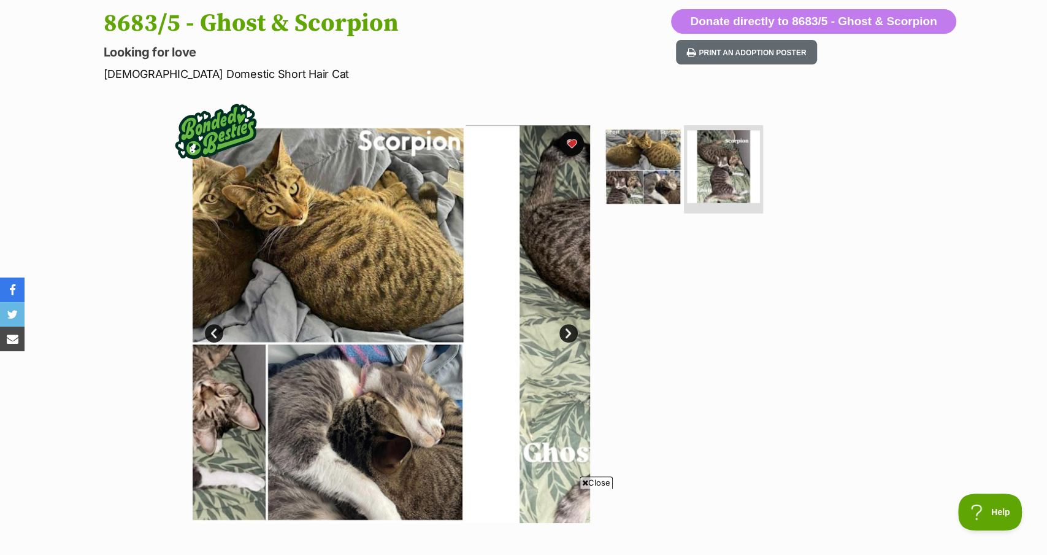
scroll to position [161, 0]
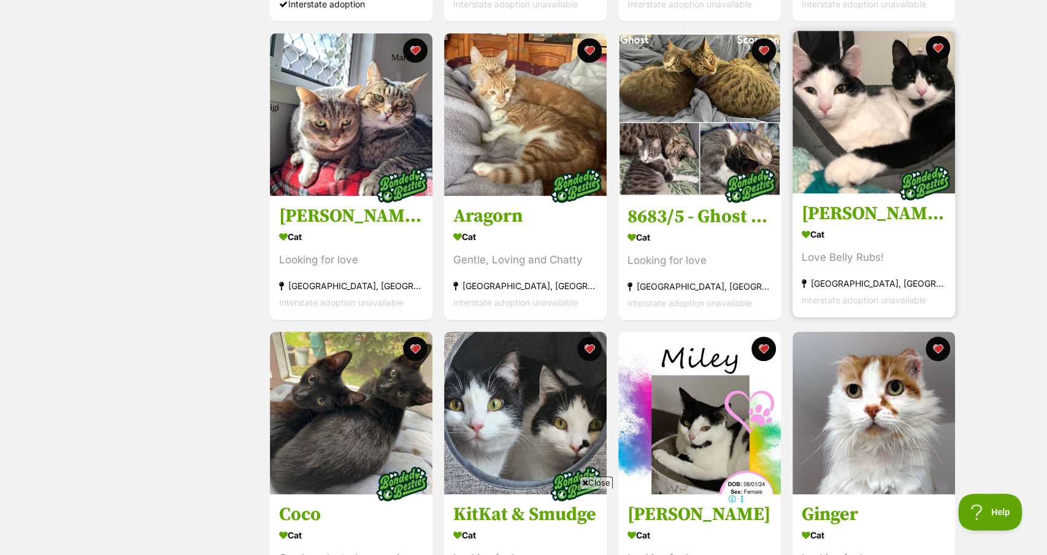
click at [842, 118] on img at bounding box center [874, 112] width 163 height 163
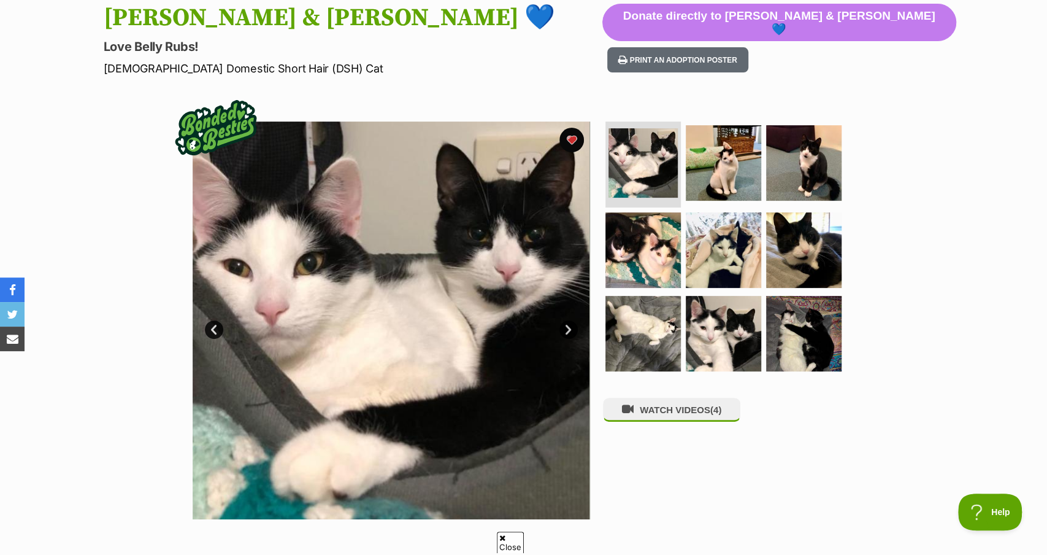
scroll to position [140, 0]
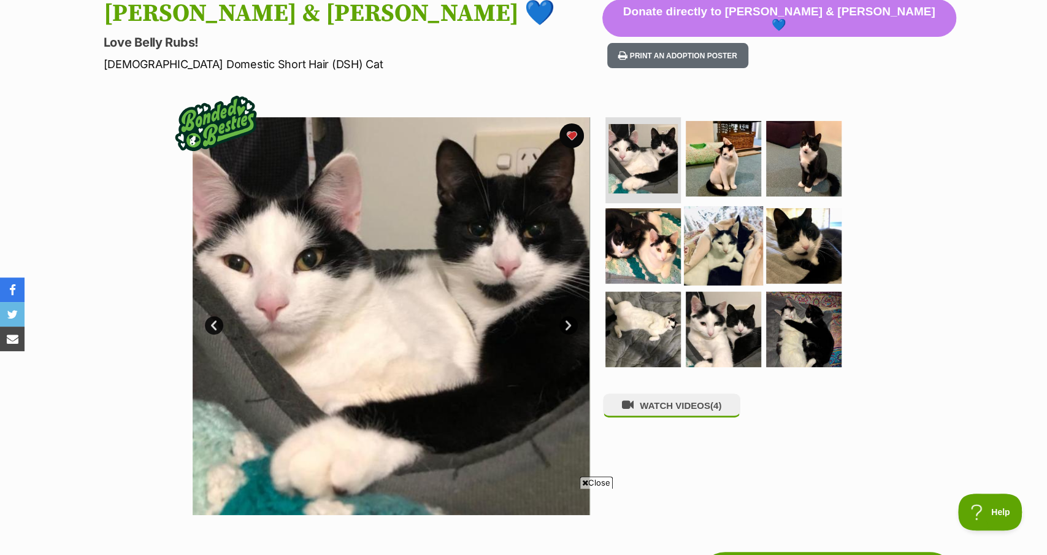
click at [726, 249] on img at bounding box center [723, 245] width 79 height 79
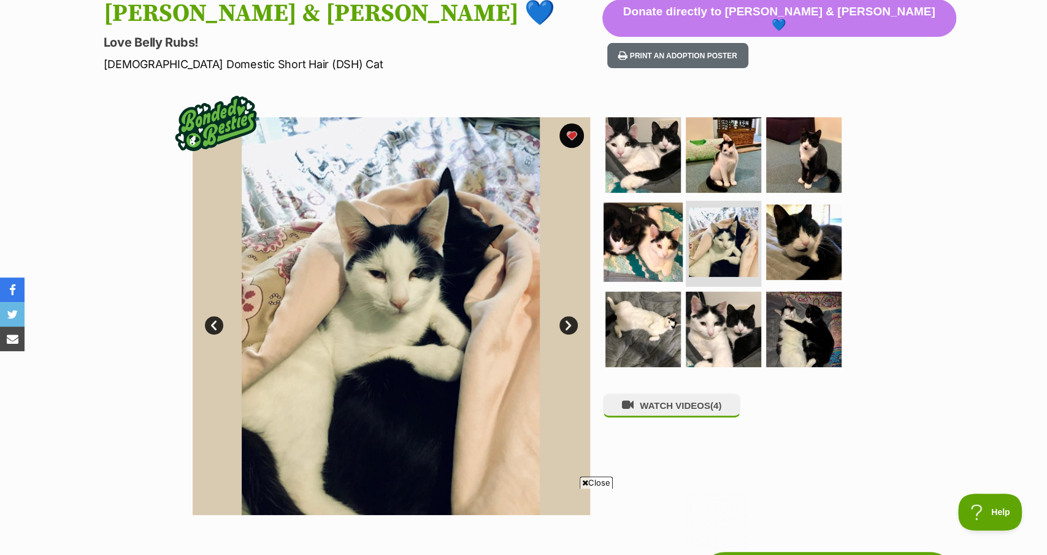
click at [644, 236] on img at bounding box center [643, 241] width 79 height 79
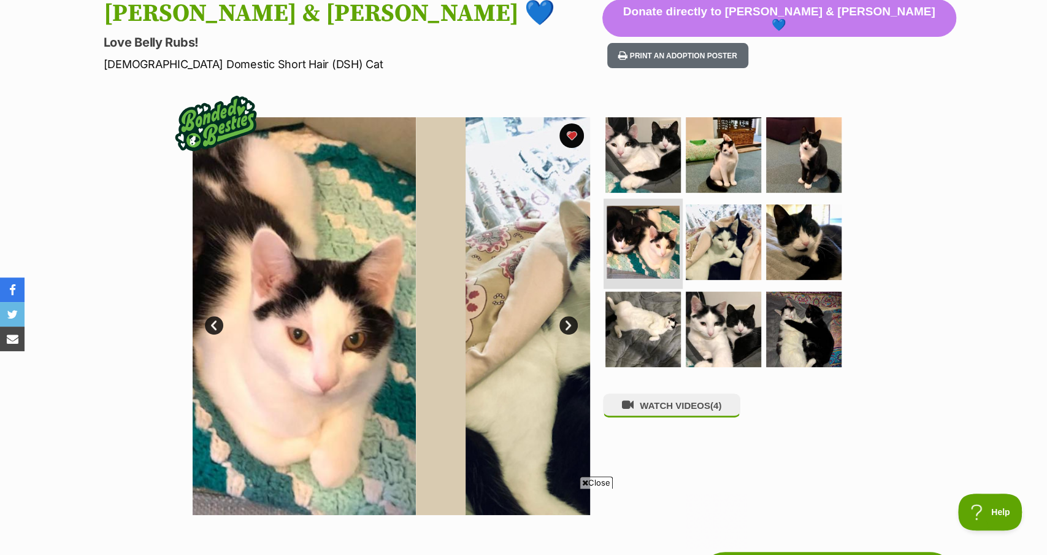
scroll to position [0, 0]
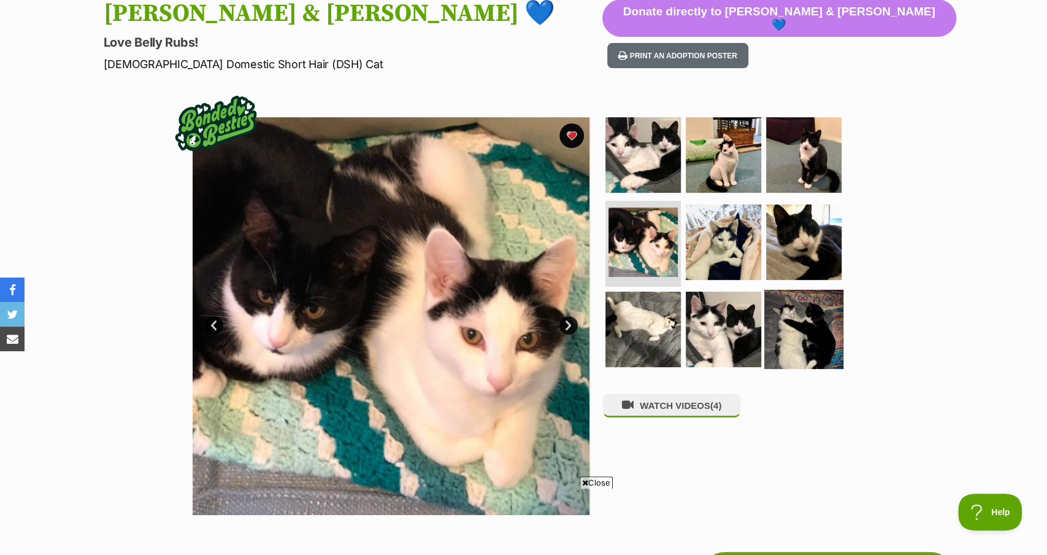
click at [806, 306] on img at bounding box center [804, 329] width 79 height 79
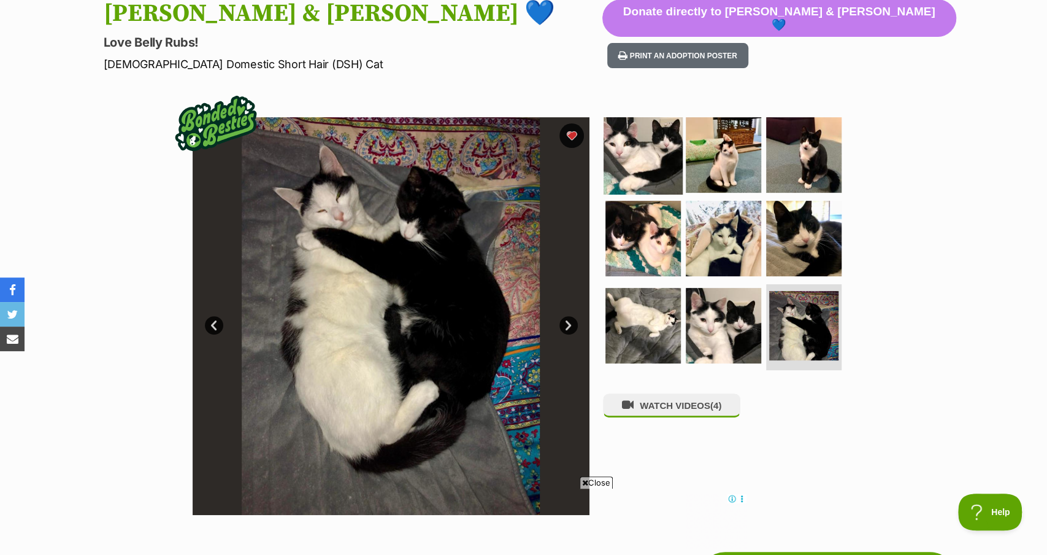
click at [649, 162] on img at bounding box center [643, 154] width 79 height 79
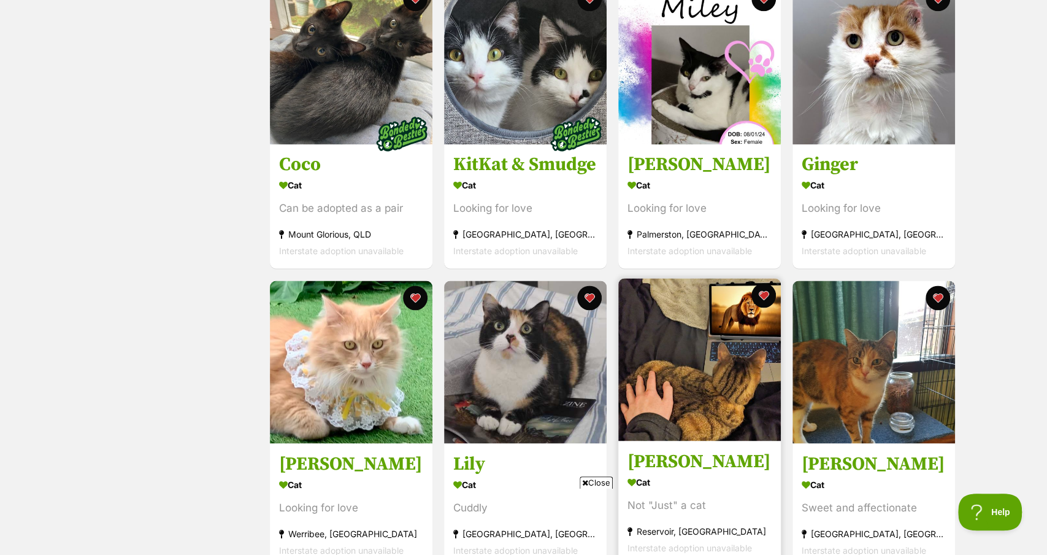
click at [707, 361] on img at bounding box center [699, 359] width 163 height 163
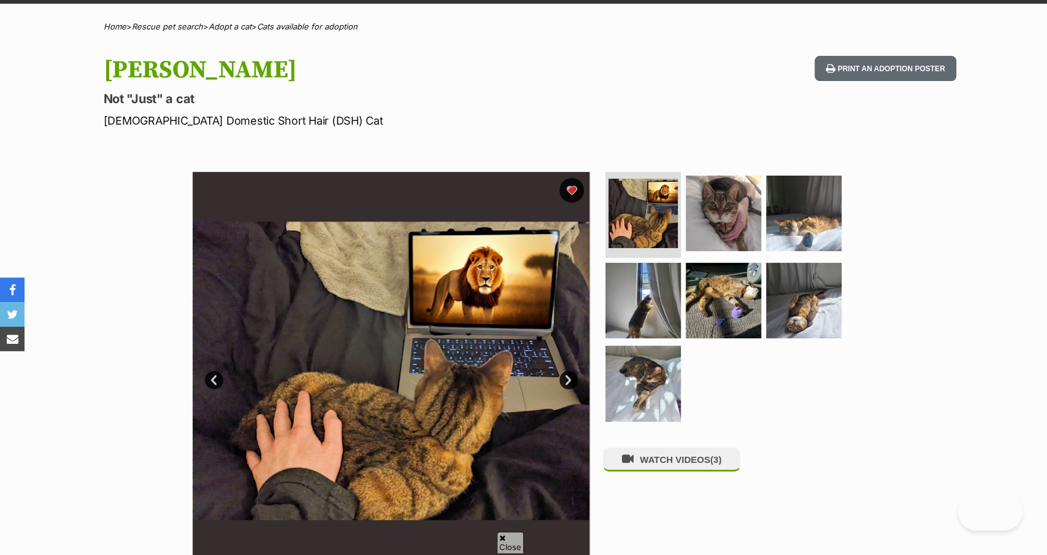
scroll to position [116, 0]
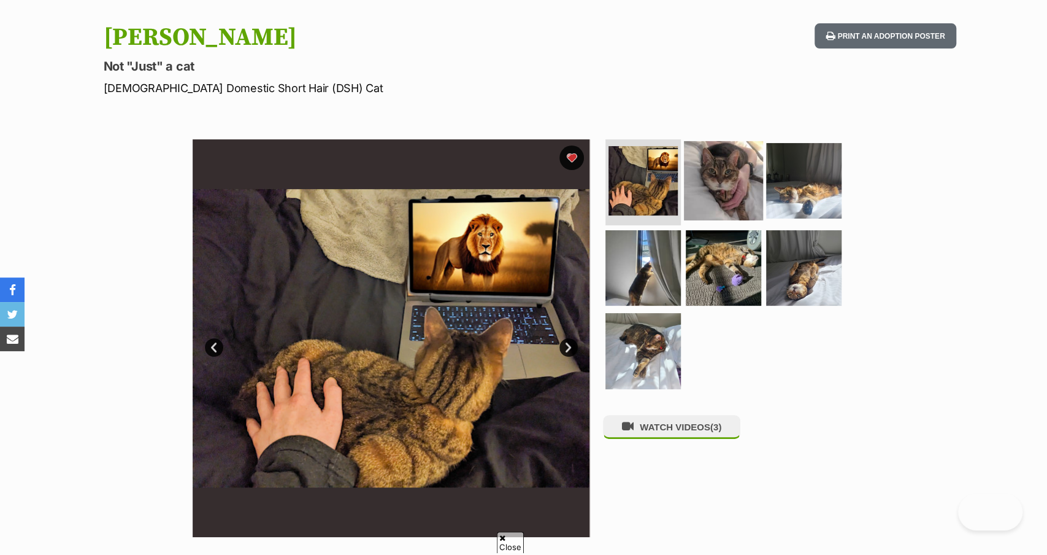
click at [725, 188] on img at bounding box center [723, 180] width 79 height 79
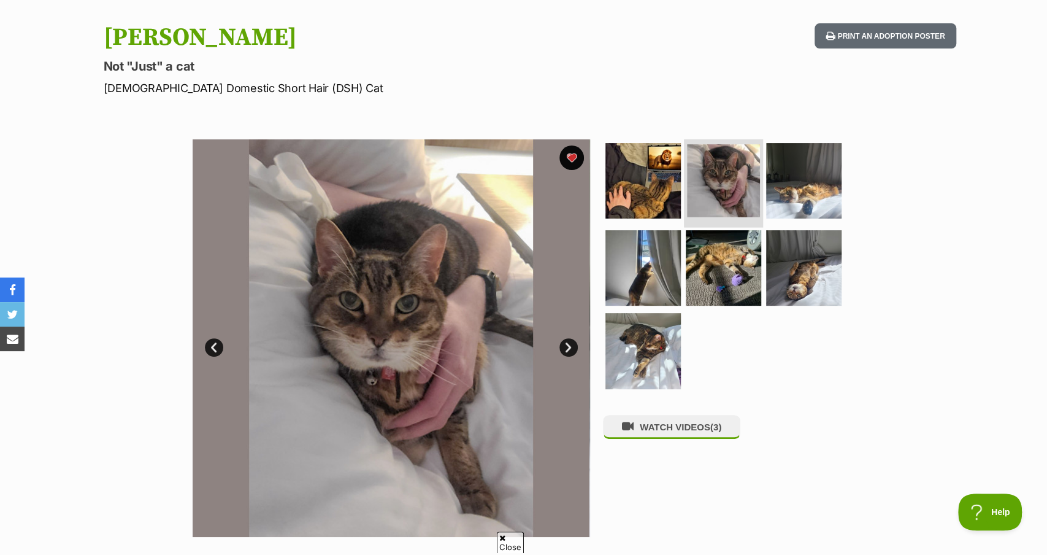
scroll to position [0, 0]
click at [814, 189] on img at bounding box center [804, 180] width 79 height 79
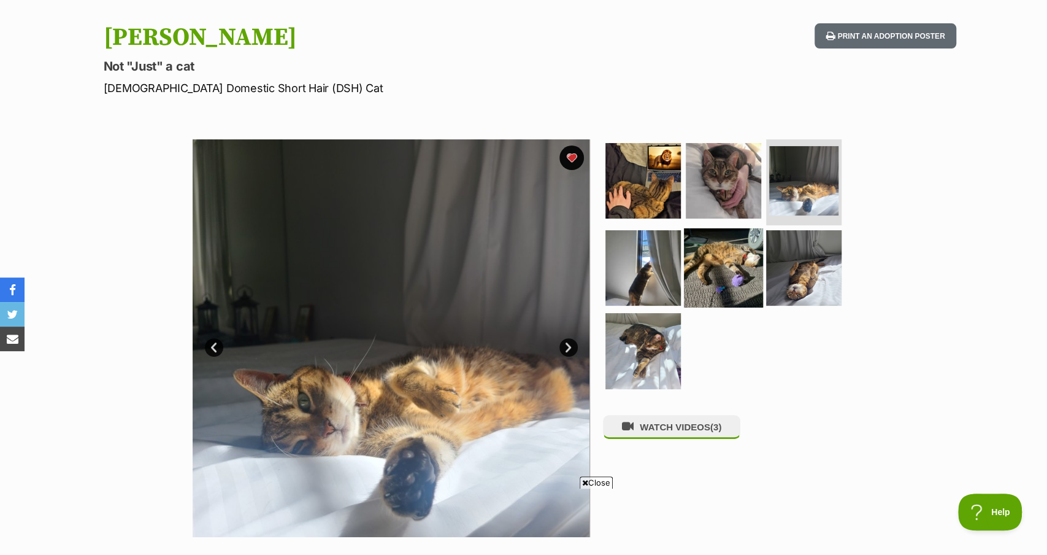
click at [723, 241] on img at bounding box center [723, 267] width 79 height 79
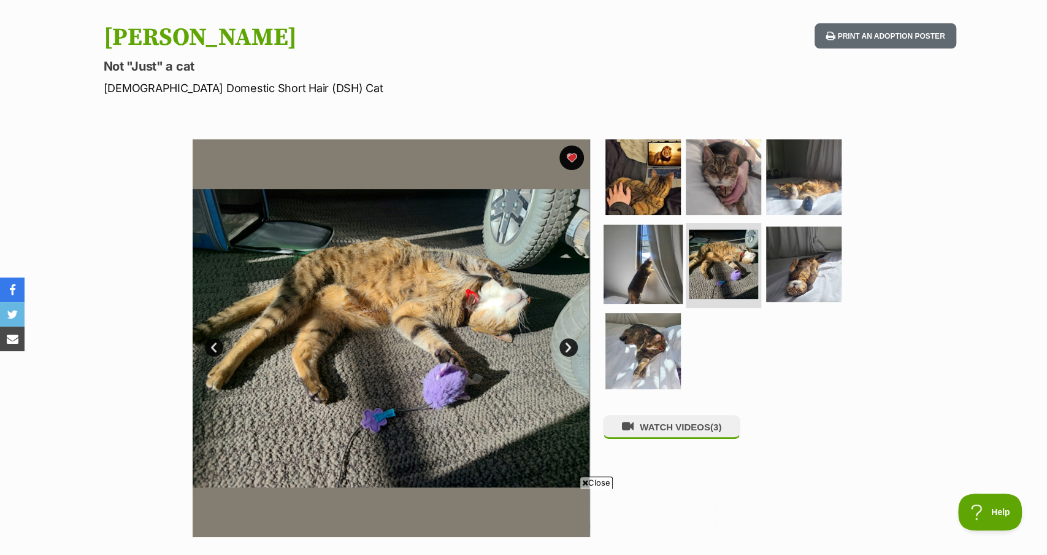
click at [640, 249] on img at bounding box center [643, 263] width 79 height 79
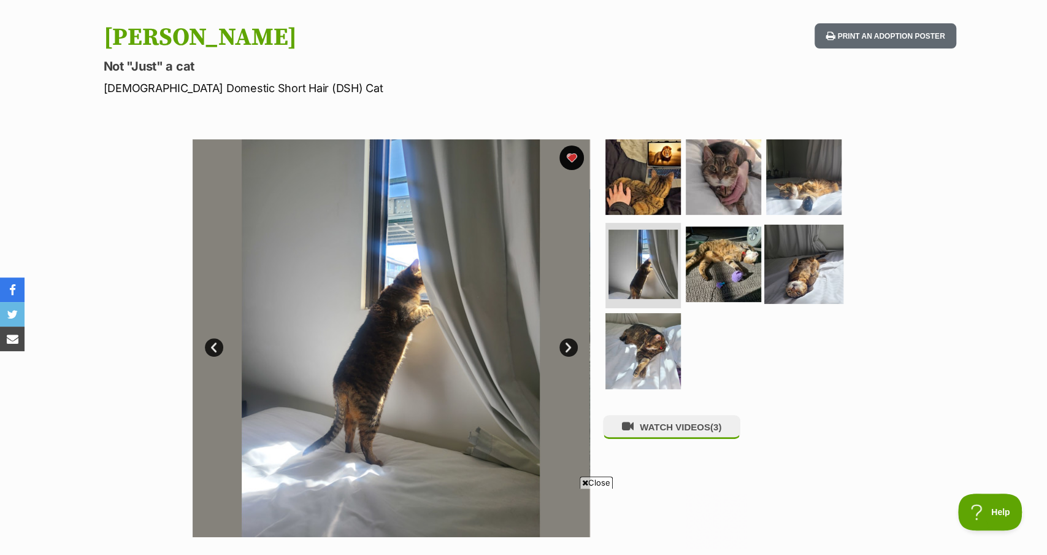
click at [816, 256] on img at bounding box center [804, 263] width 79 height 79
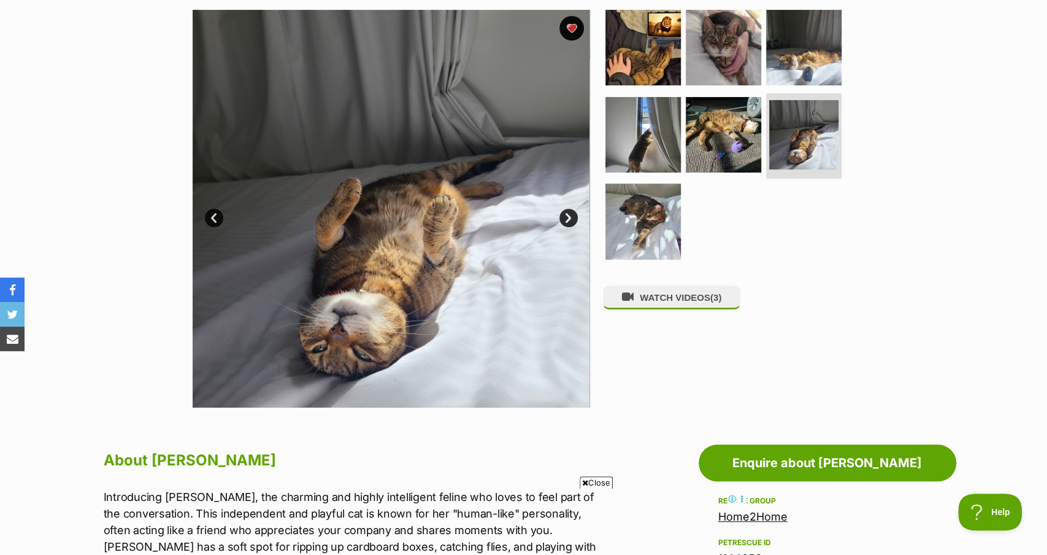
scroll to position [249, 0]
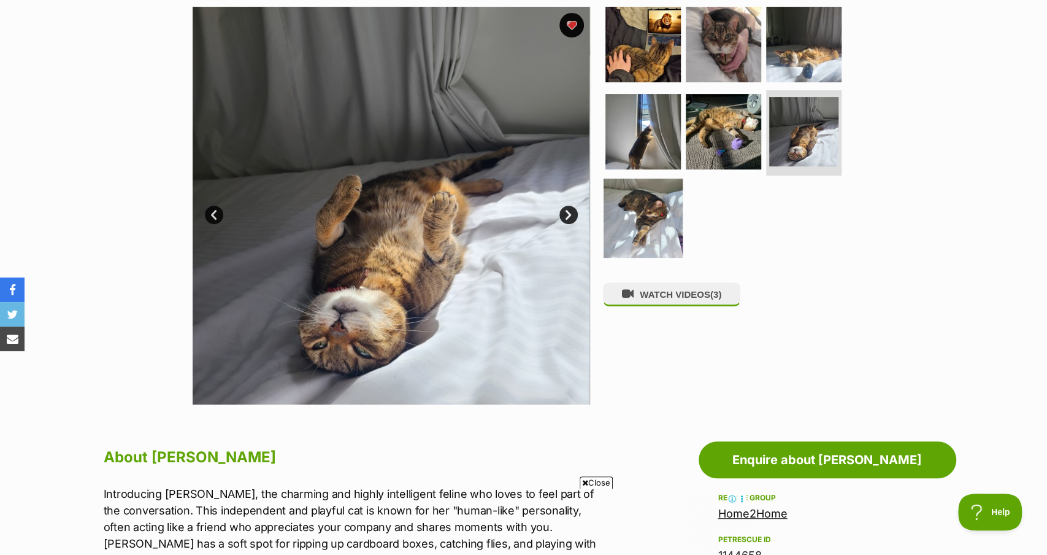
click at [669, 203] on img at bounding box center [643, 218] width 79 height 79
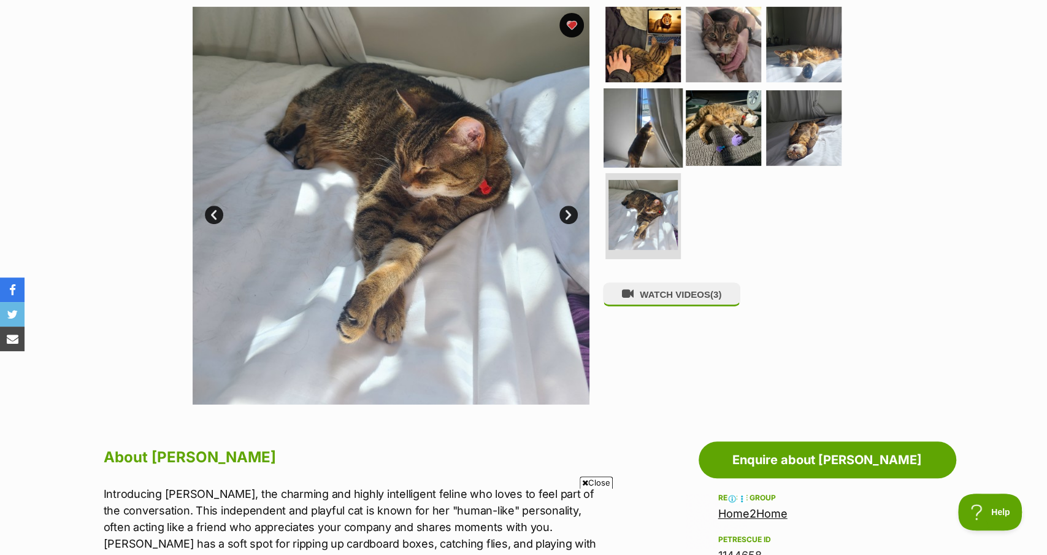
click at [642, 147] on img at bounding box center [643, 127] width 79 height 79
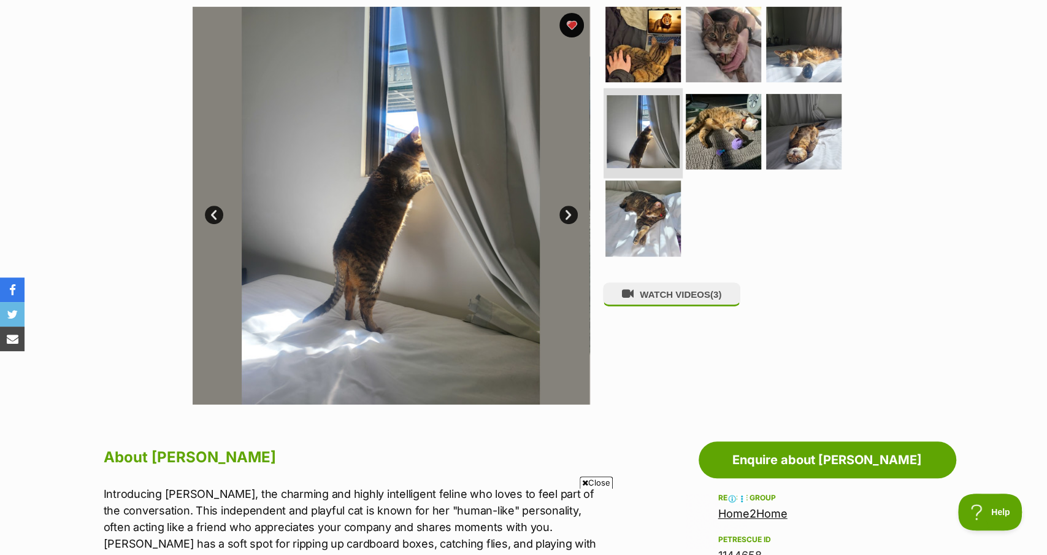
scroll to position [106, 0]
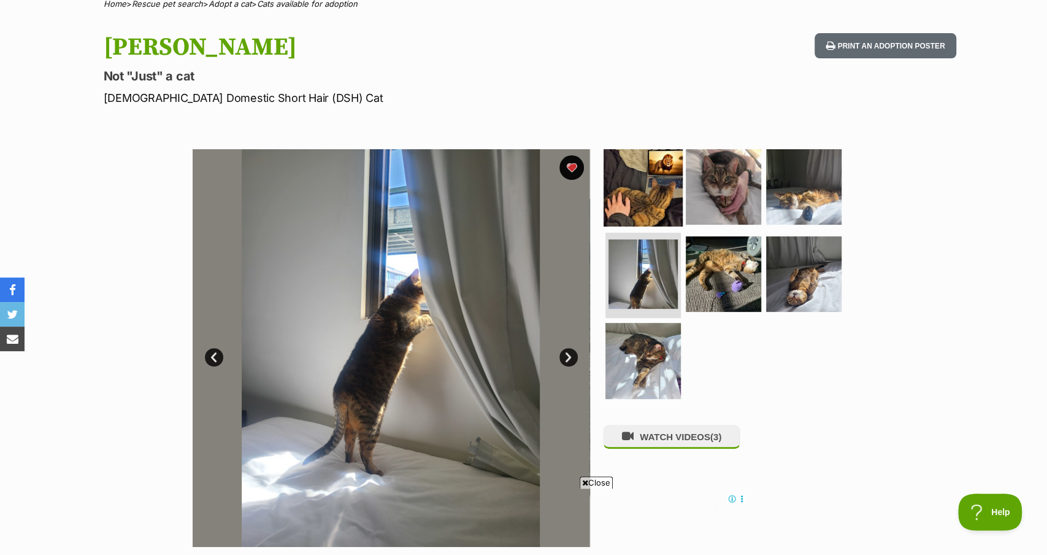
click at [652, 202] on img at bounding box center [643, 186] width 79 height 79
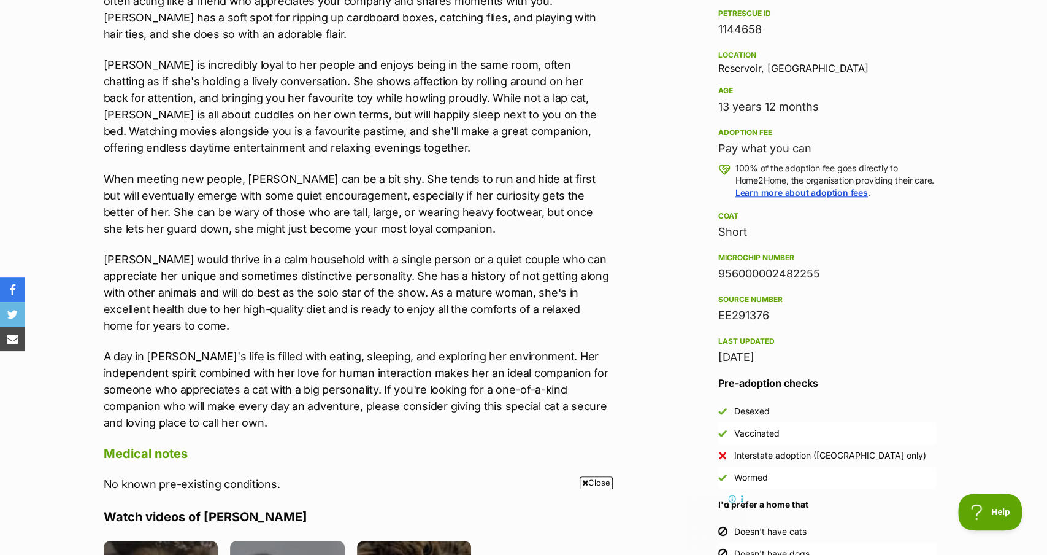
scroll to position [780, 0]
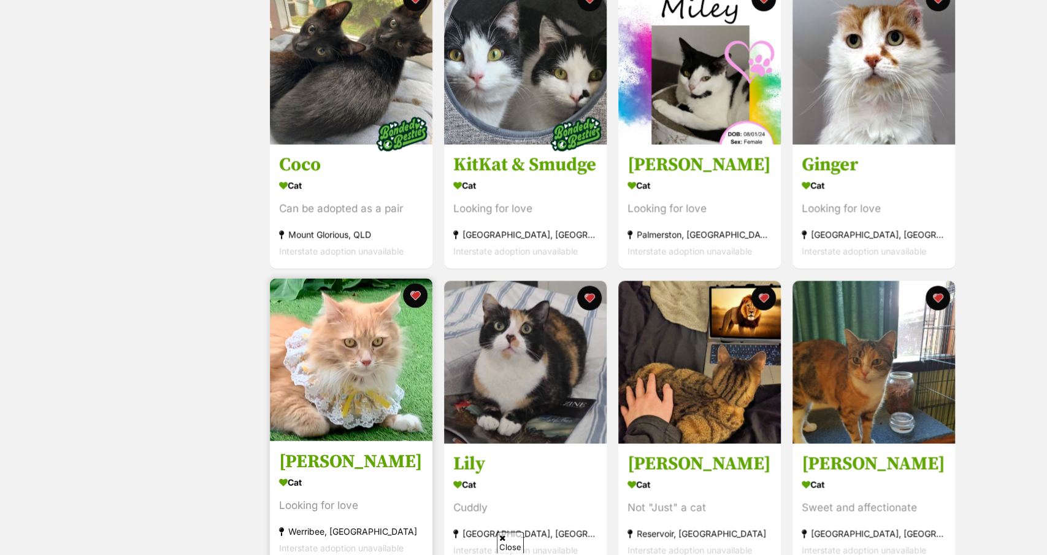
click at [357, 352] on img at bounding box center [351, 359] width 163 height 163
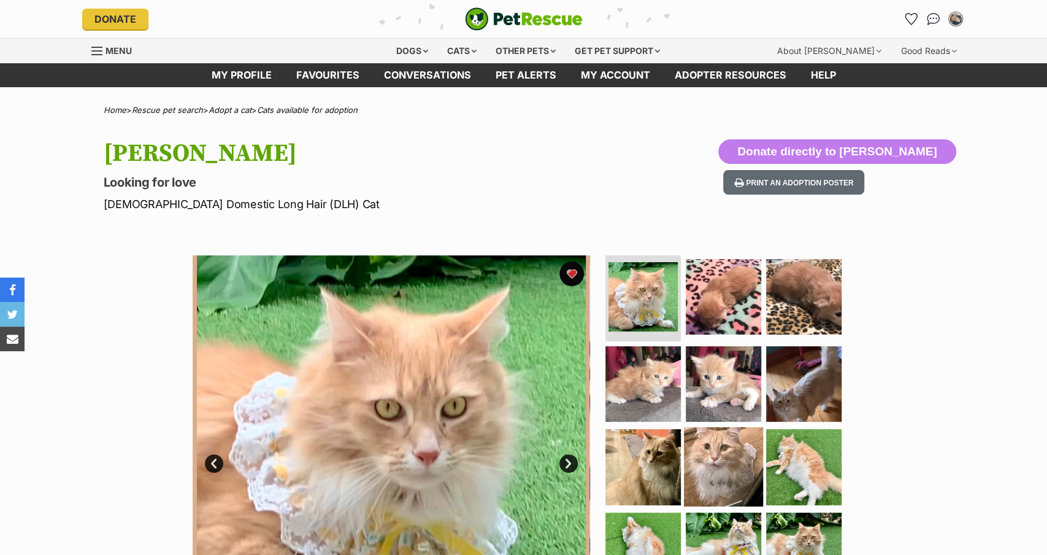
click at [720, 464] on img at bounding box center [723, 466] width 79 height 79
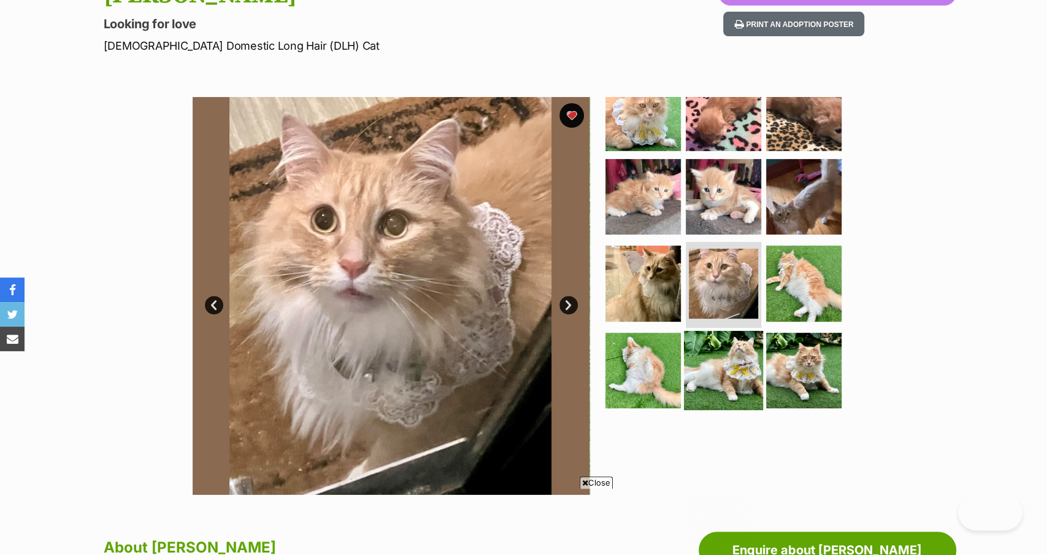
click at [721, 363] on img at bounding box center [723, 370] width 79 height 79
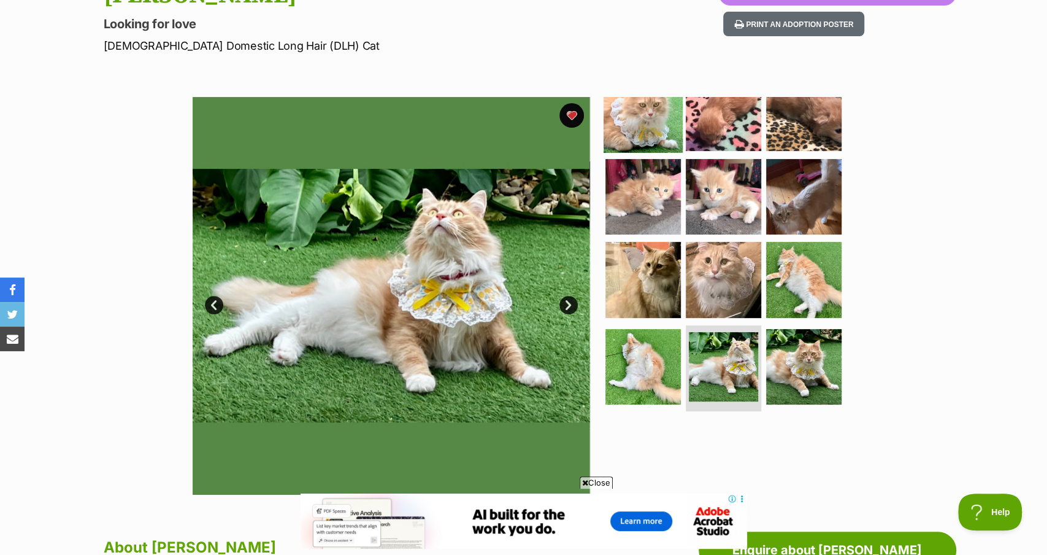
click at [646, 123] on img at bounding box center [643, 113] width 79 height 79
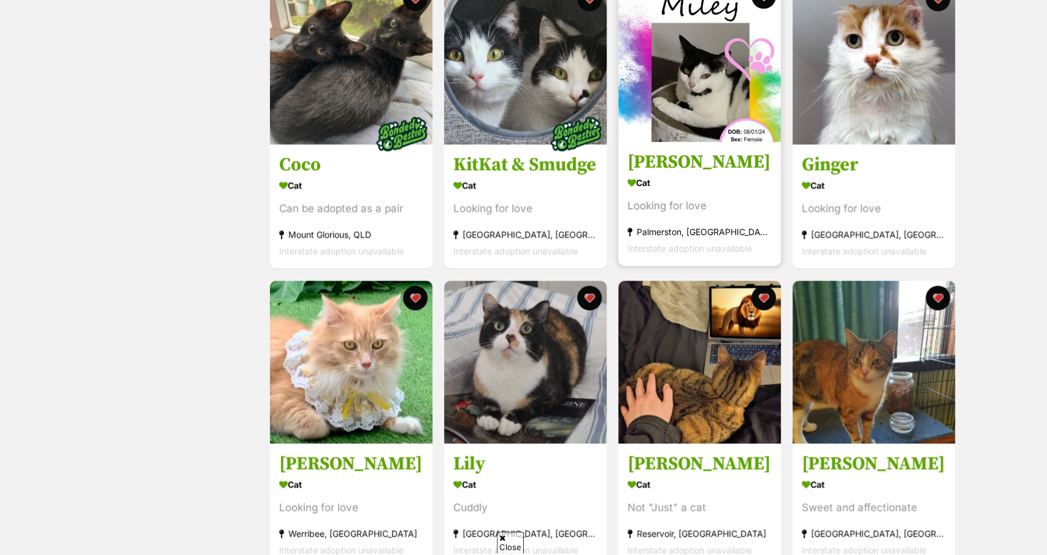
click at [690, 75] on img at bounding box center [699, 60] width 163 height 163
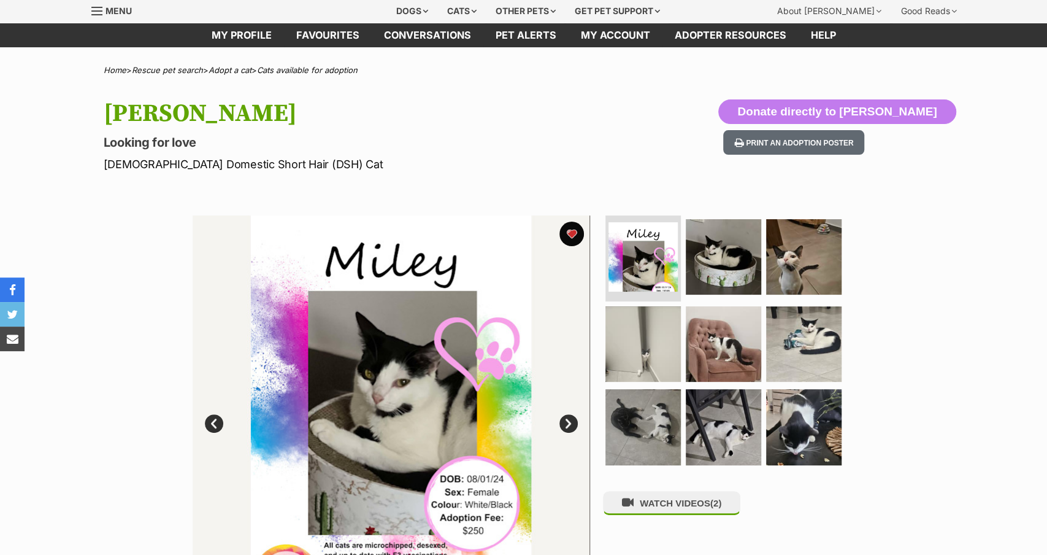
scroll to position [52, 0]
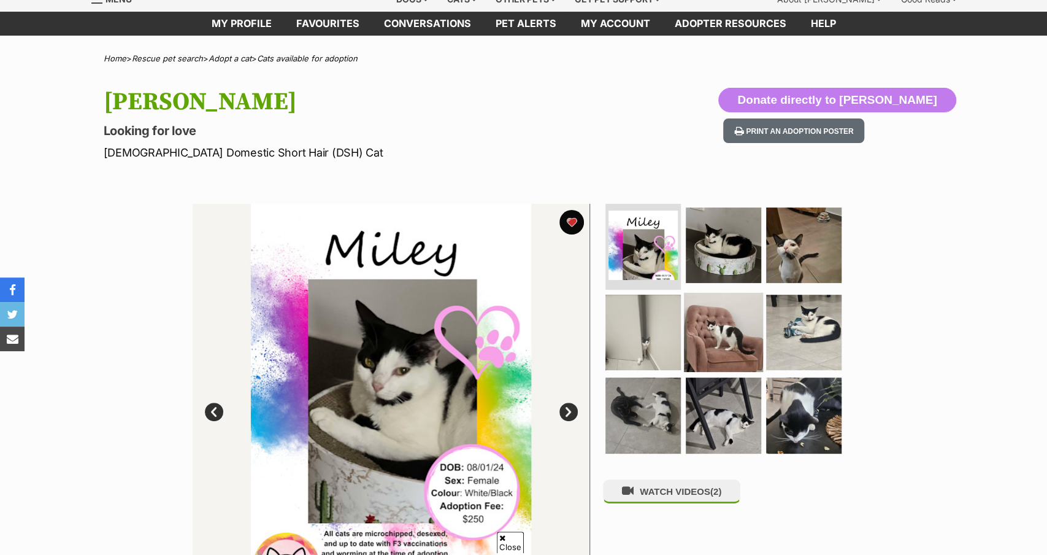
click at [724, 296] on img at bounding box center [723, 331] width 79 height 79
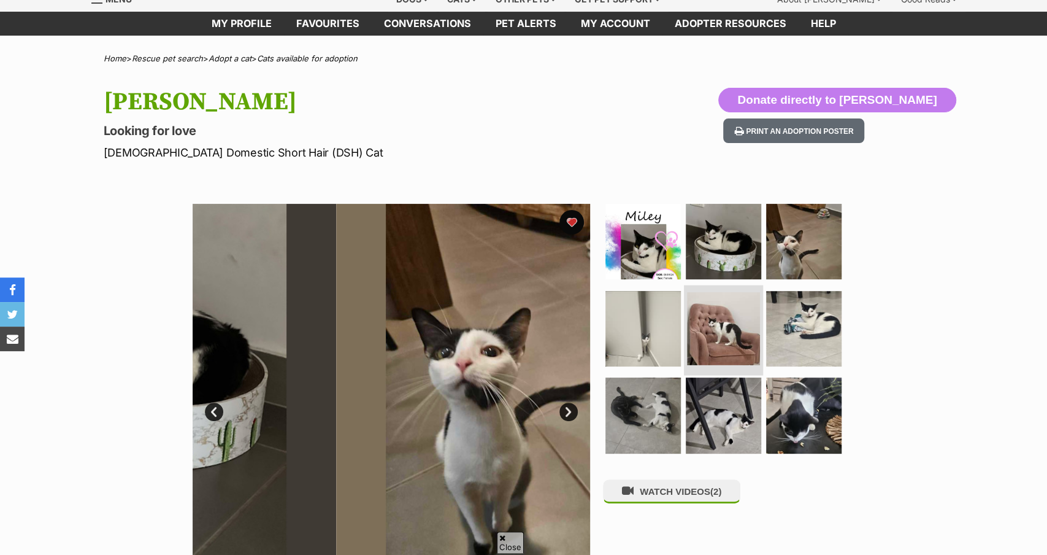
scroll to position [82, 0]
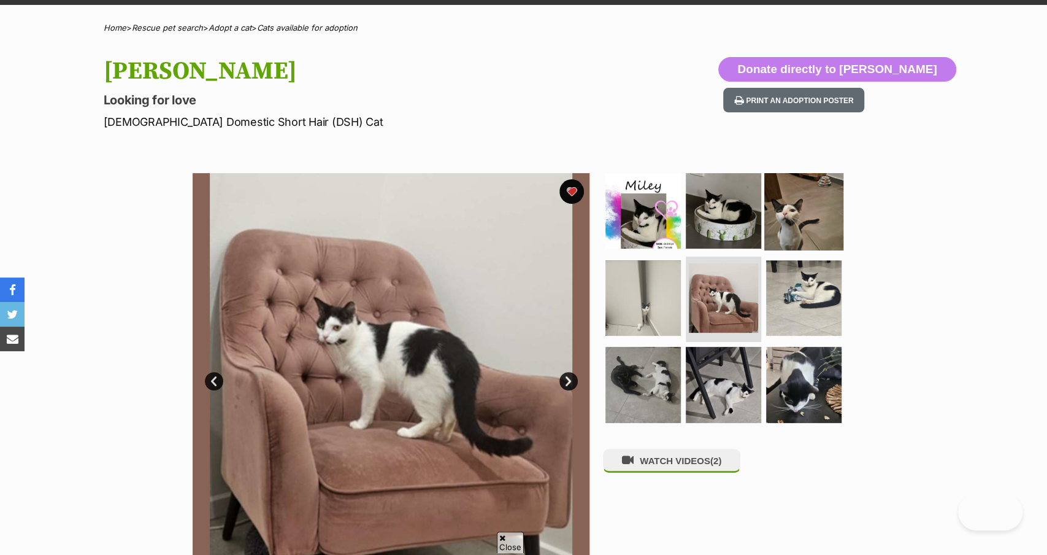
click at [809, 214] on img at bounding box center [804, 210] width 79 height 79
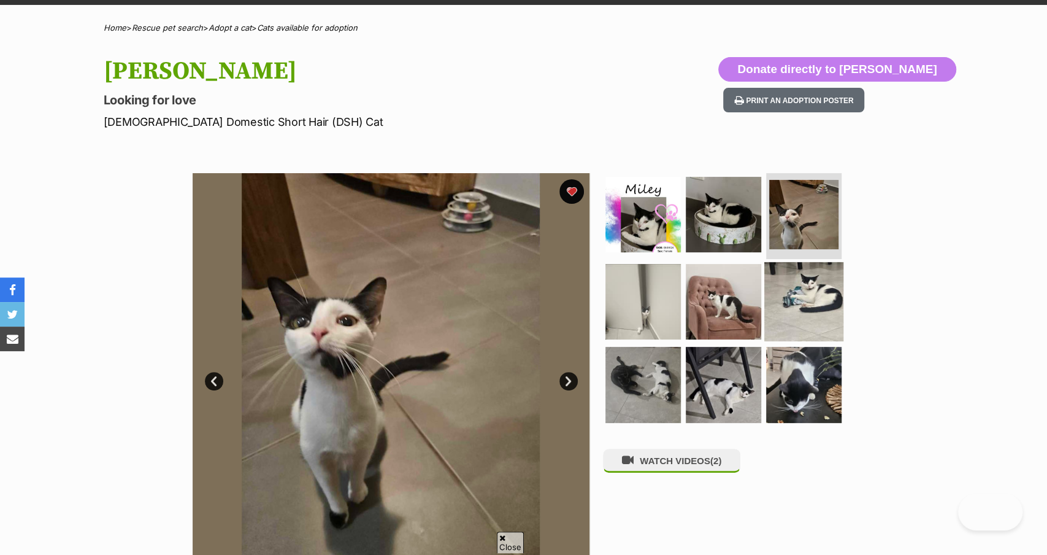
click at [787, 282] on img at bounding box center [804, 300] width 79 height 79
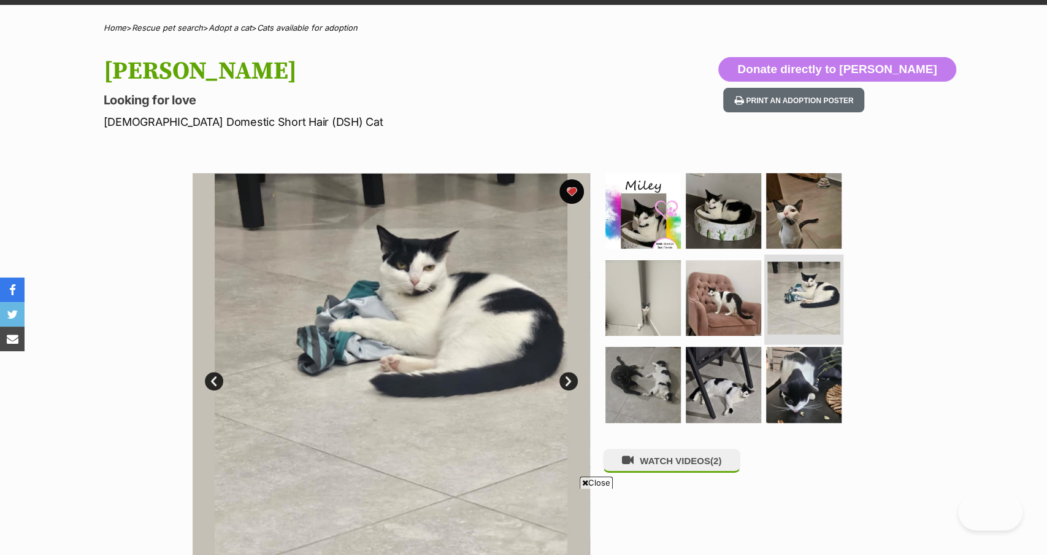
scroll to position [0, 0]
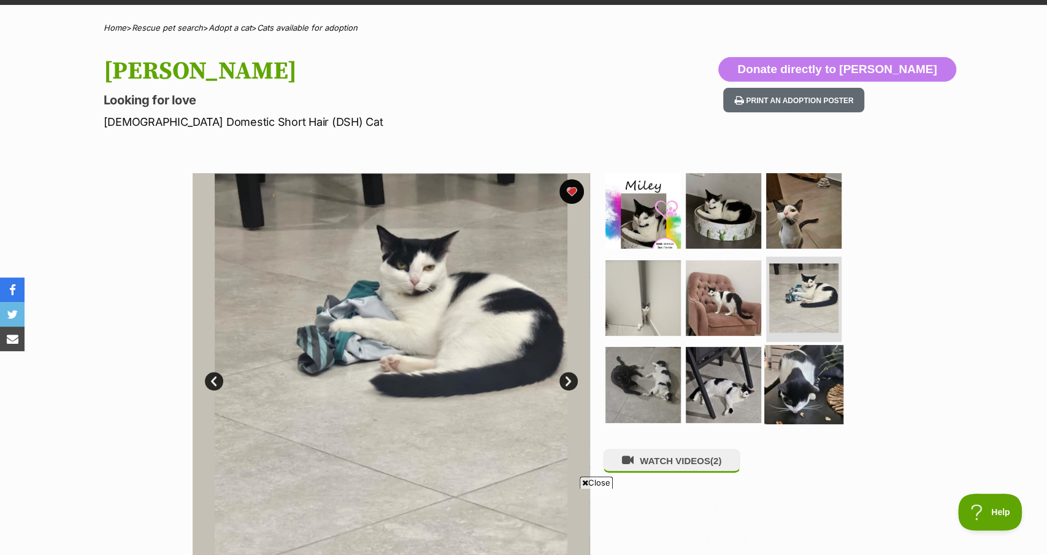
click at [803, 375] on img at bounding box center [804, 384] width 79 height 79
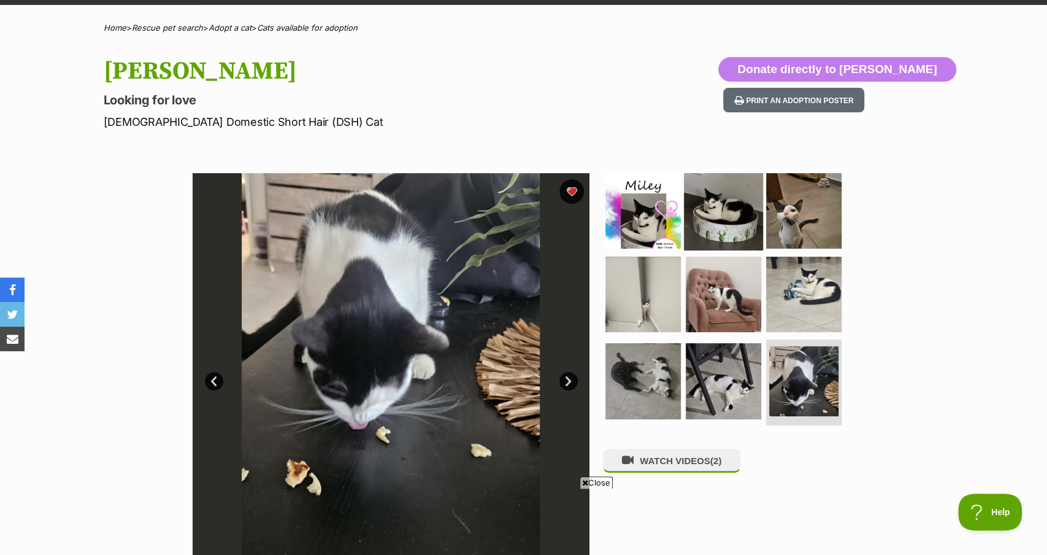
click at [700, 199] on img at bounding box center [723, 210] width 79 height 79
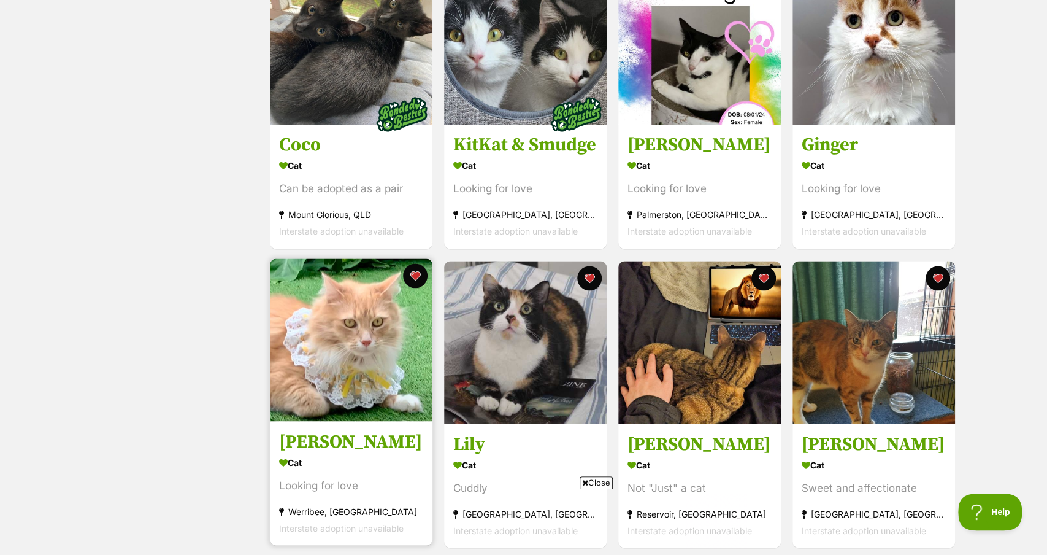
scroll to position [1154, 0]
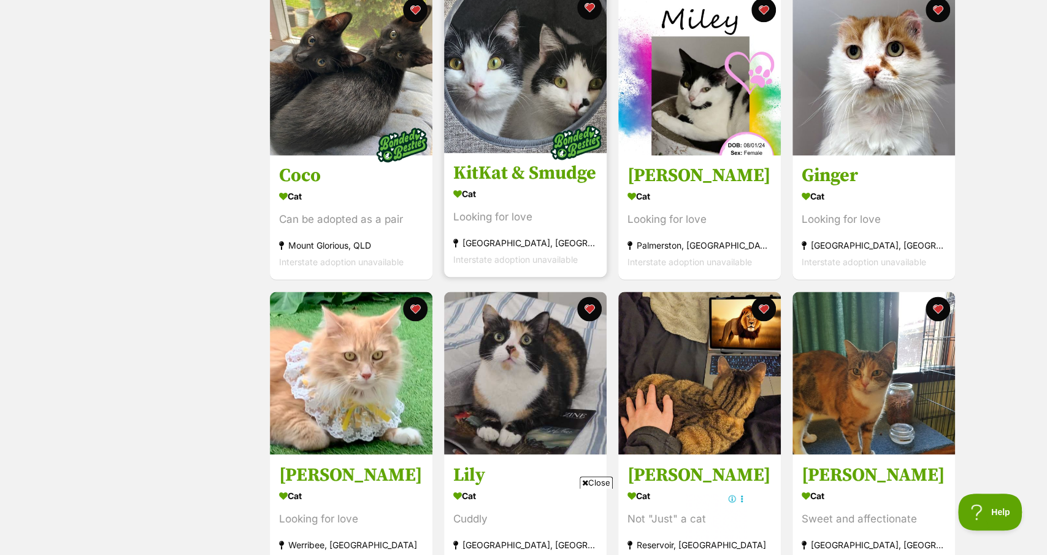
click at [536, 130] on img at bounding box center [525, 71] width 163 height 163
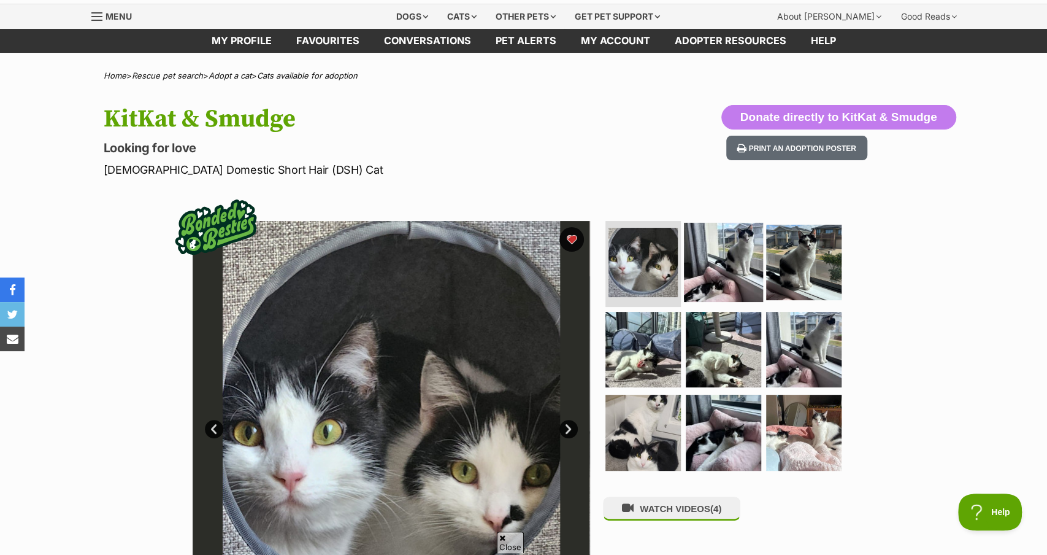
click at [704, 241] on img at bounding box center [723, 262] width 79 height 79
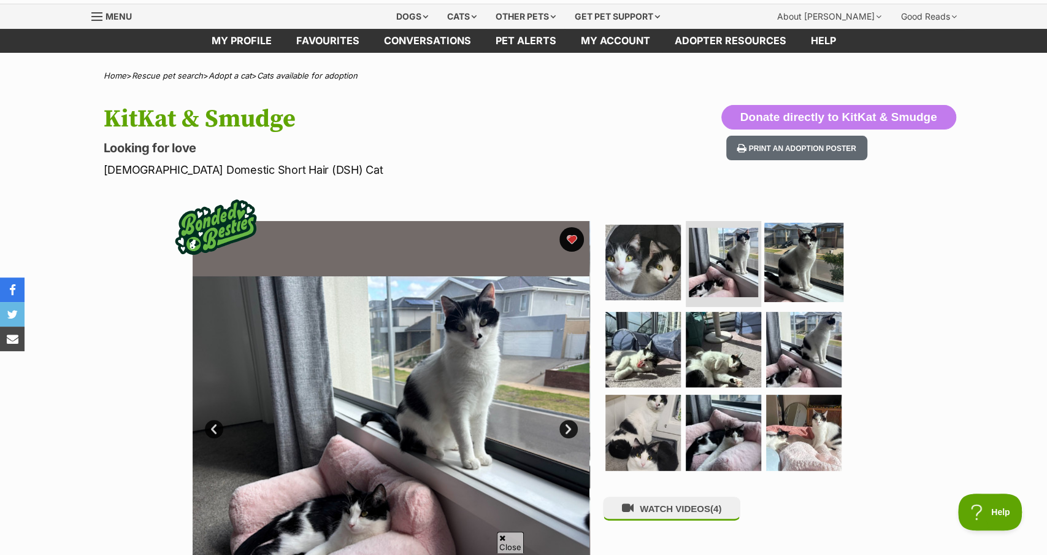
click at [808, 263] on img at bounding box center [804, 262] width 79 height 79
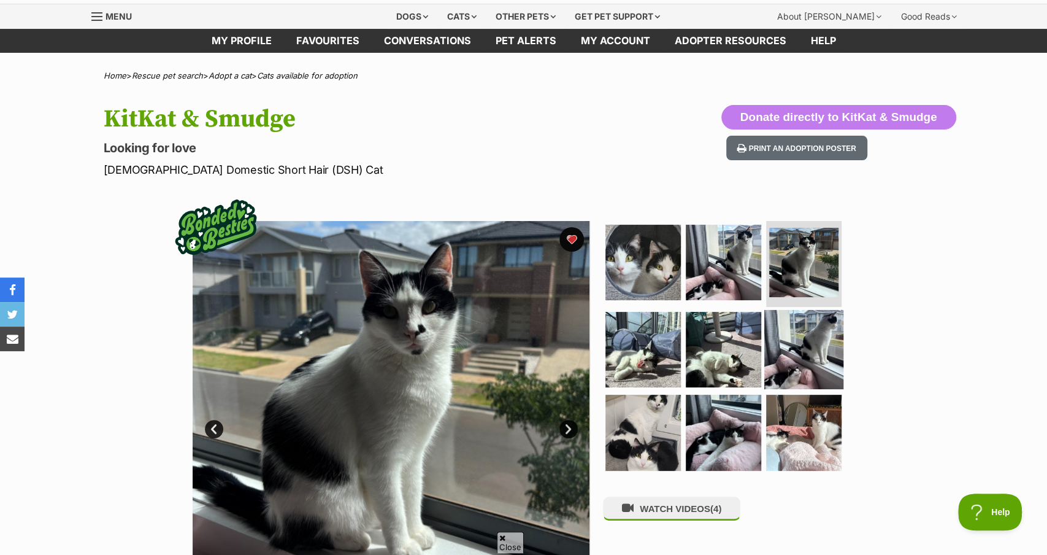
click at [798, 345] on img at bounding box center [804, 348] width 79 height 79
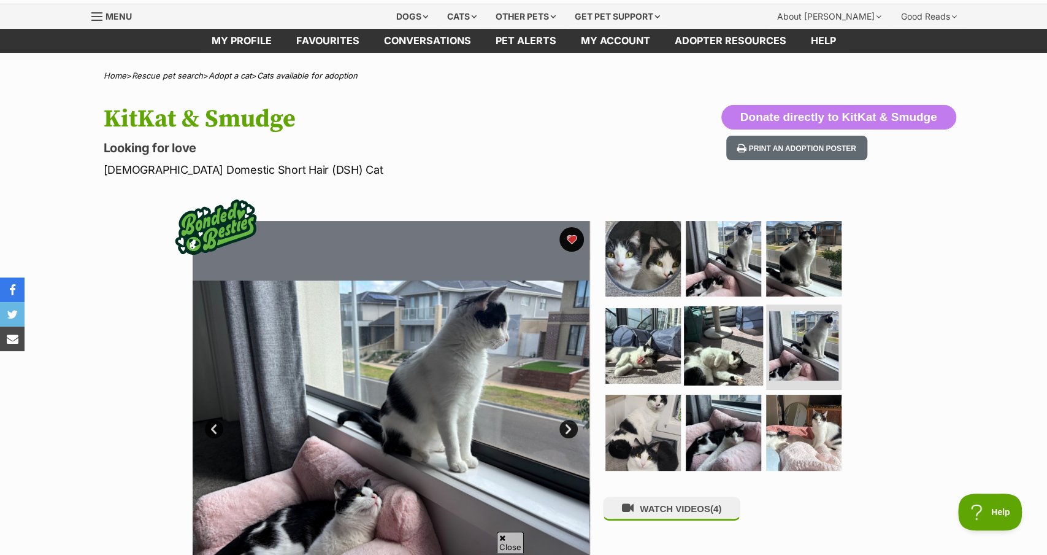
click at [733, 348] on img at bounding box center [723, 345] width 79 height 79
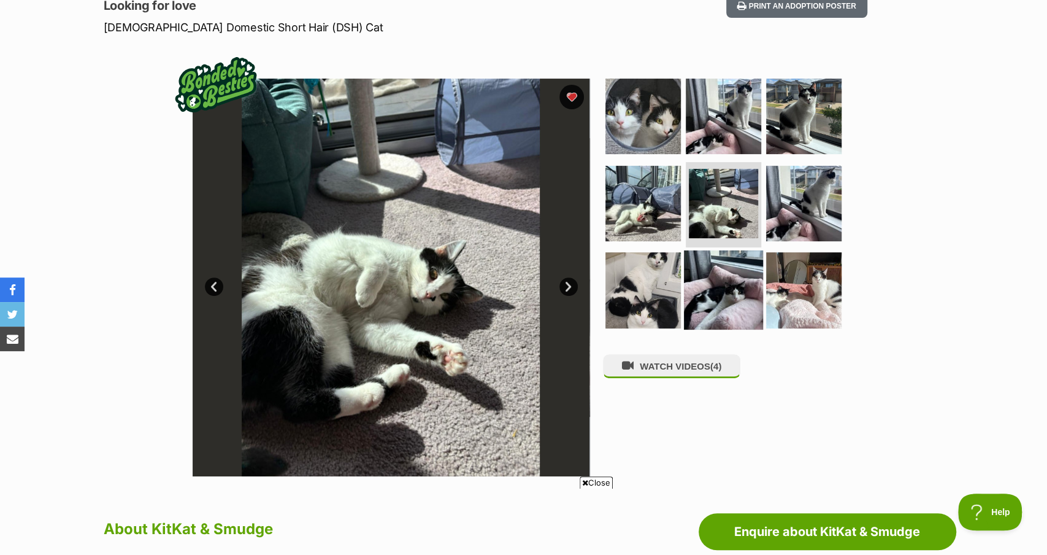
click at [722, 283] on img at bounding box center [723, 289] width 79 height 79
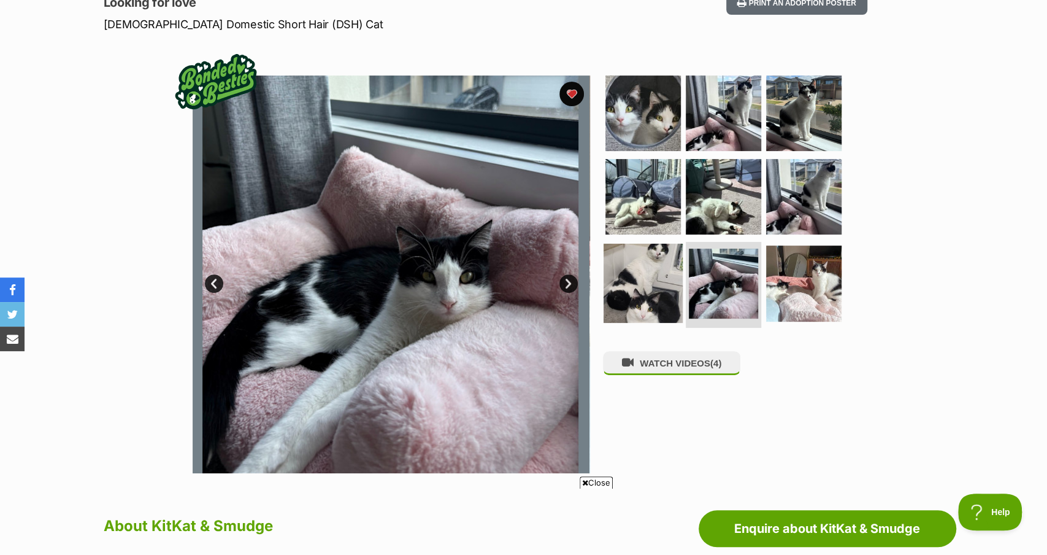
click at [643, 261] on img at bounding box center [643, 283] width 79 height 79
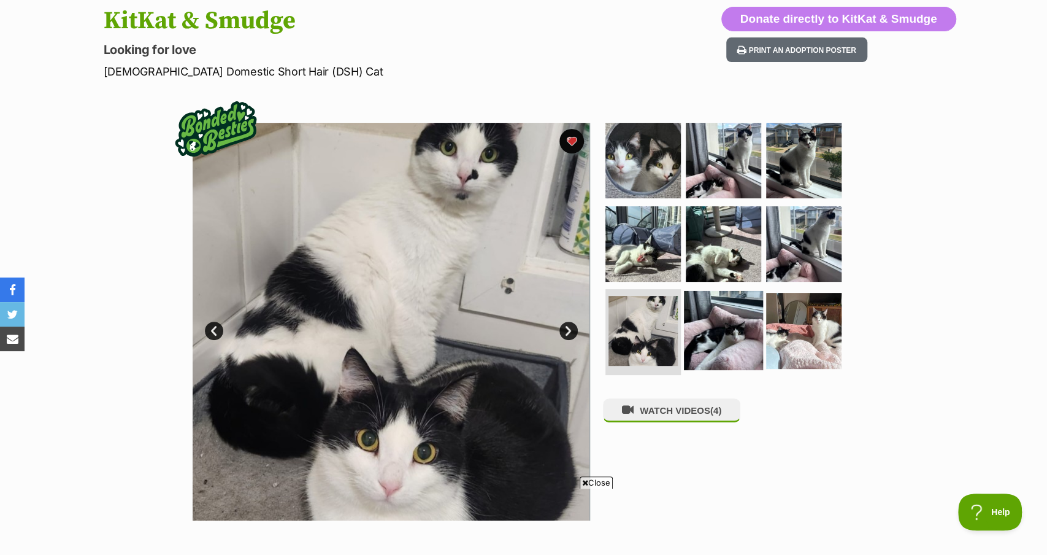
scroll to position [126, 0]
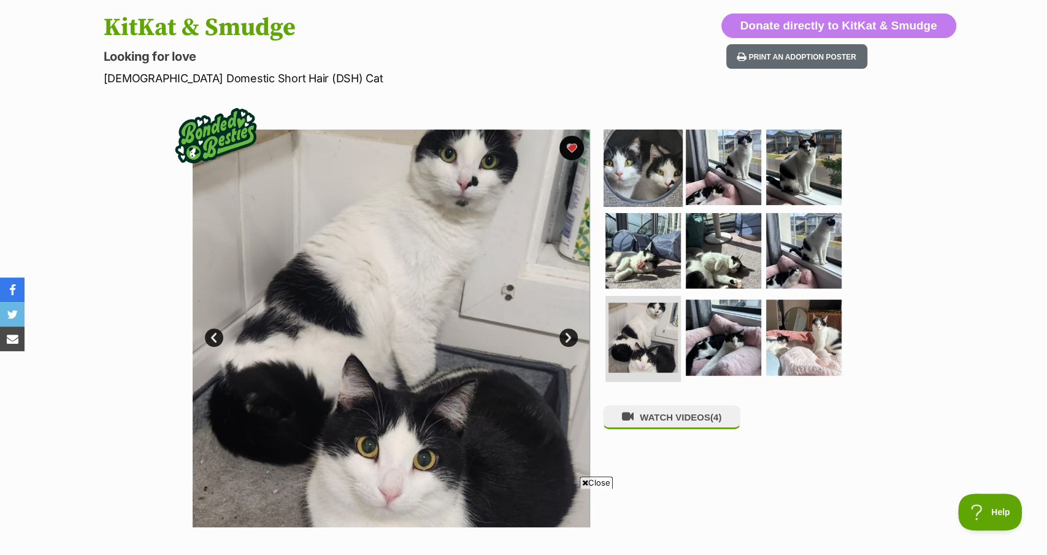
click at [658, 152] on img at bounding box center [643, 167] width 79 height 79
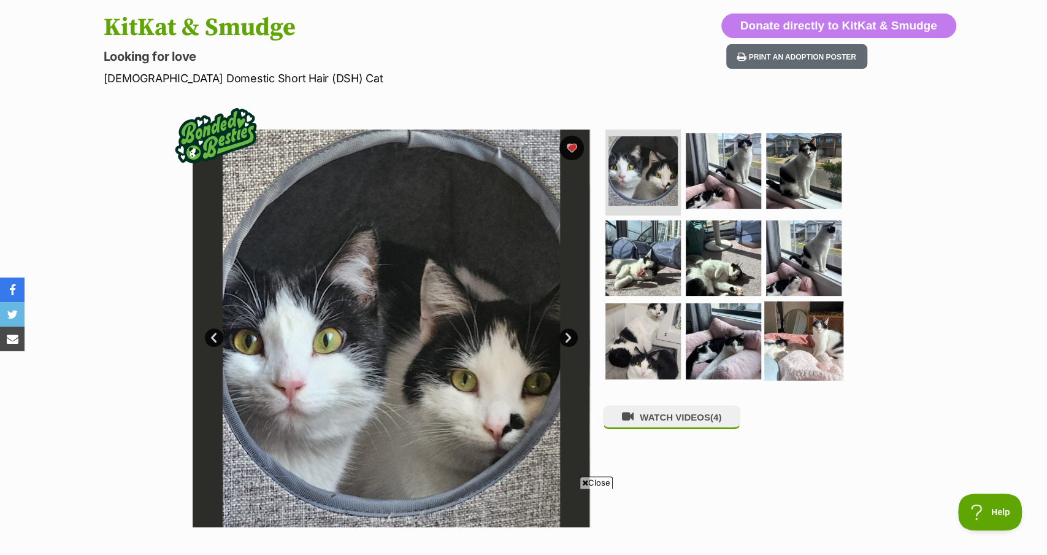
click at [800, 322] on img at bounding box center [804, 340] width 79 height 79
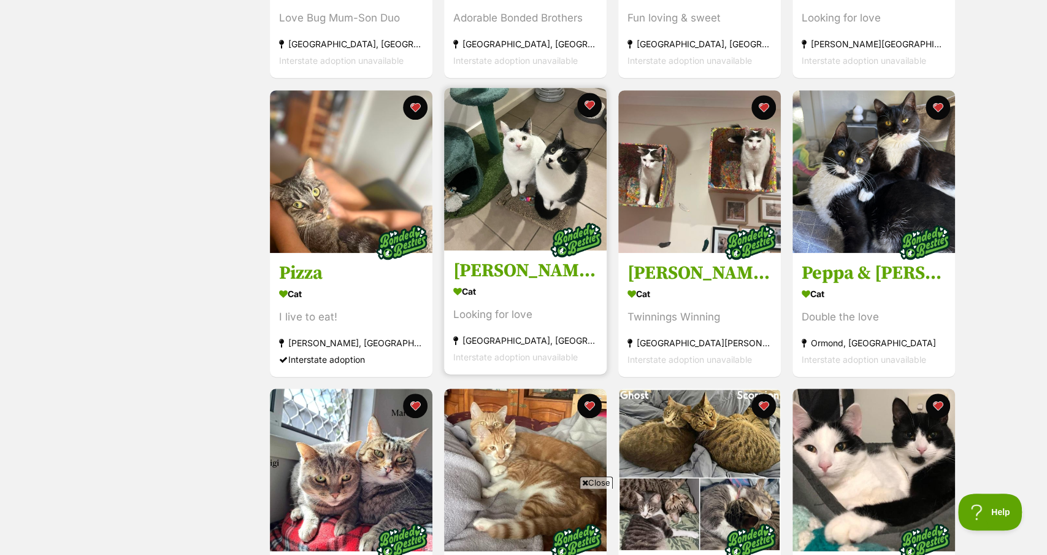
click at [529, 179] on img at bounding box center [525, 169] width 163 height 163
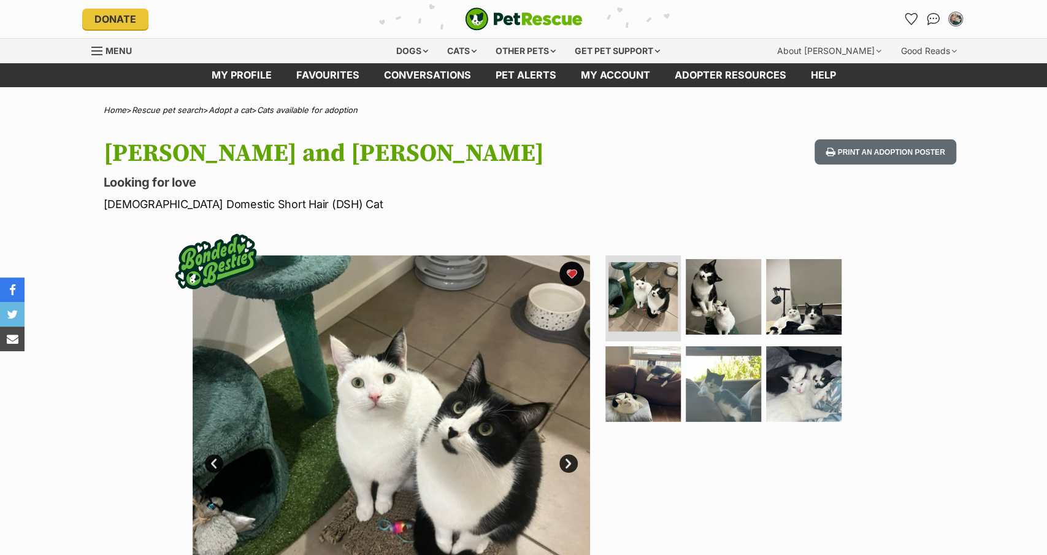
click at [738, 312] on img at bounding box center [723, 296] width 75 height 75
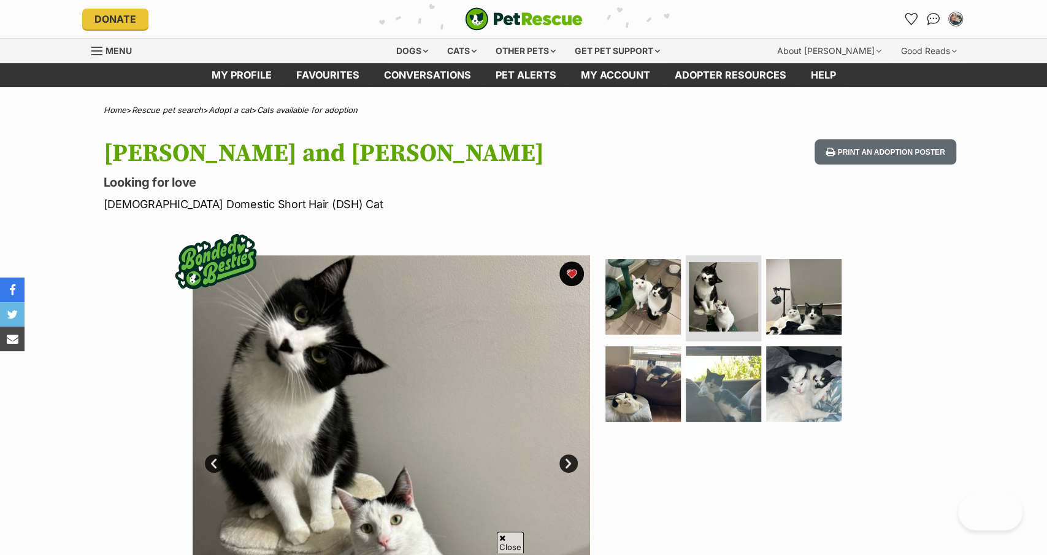
scroll to position [106, 0]
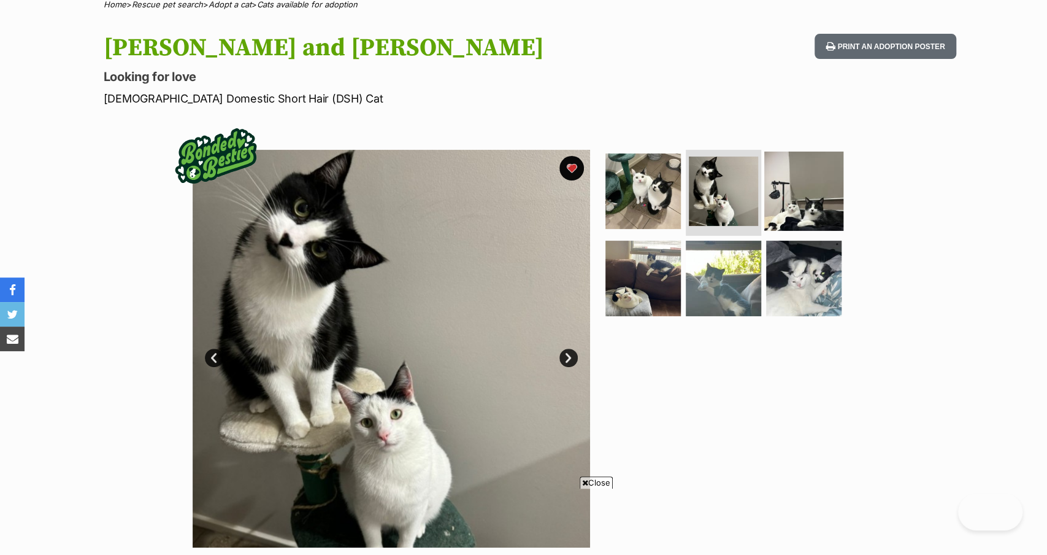
click at [823, 196] on img at bounding box center [804, 191] width 79 height 79
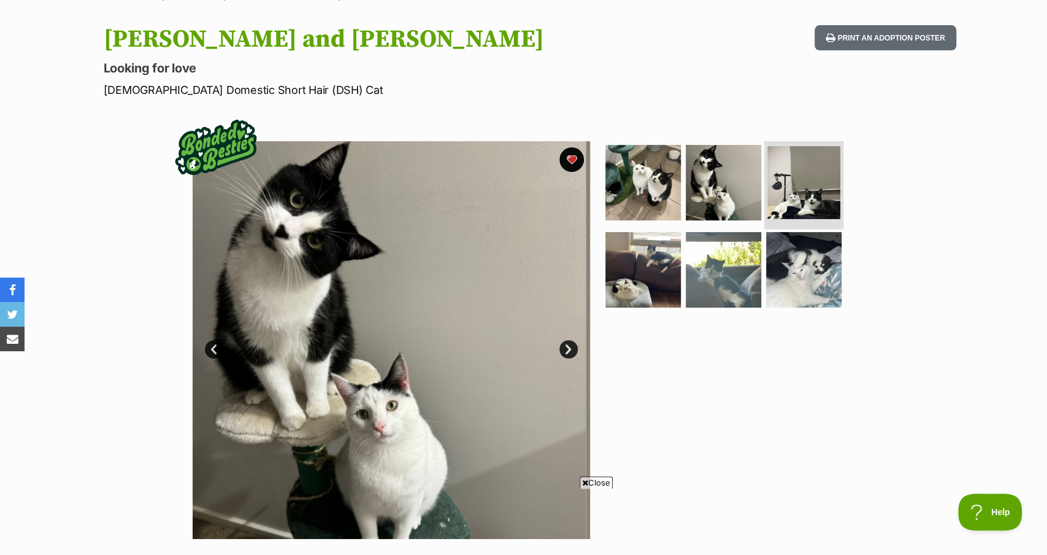
scroll to position [0, 0]
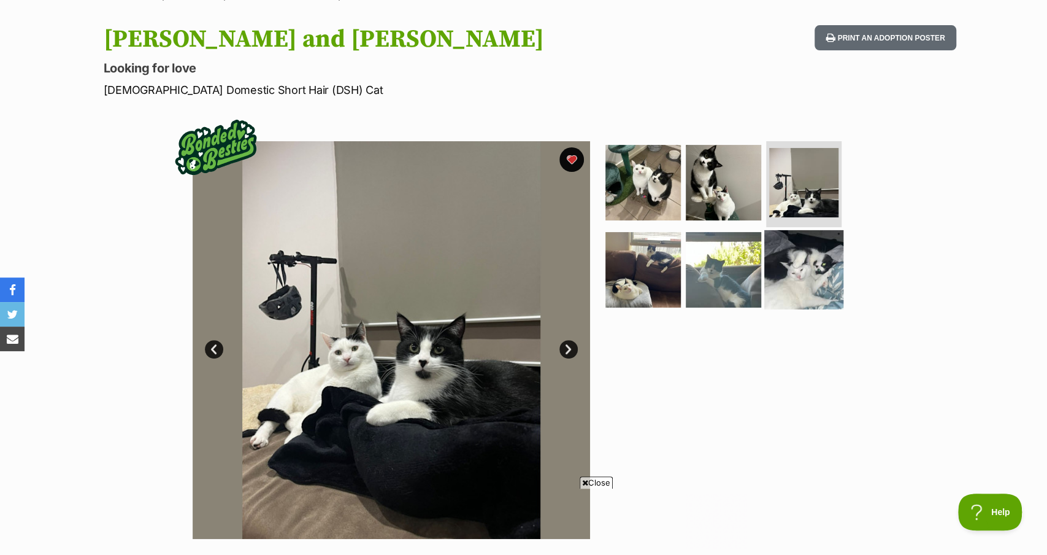
click at [806, 281] on img at bounding box center [804, 268] width 79 height 79
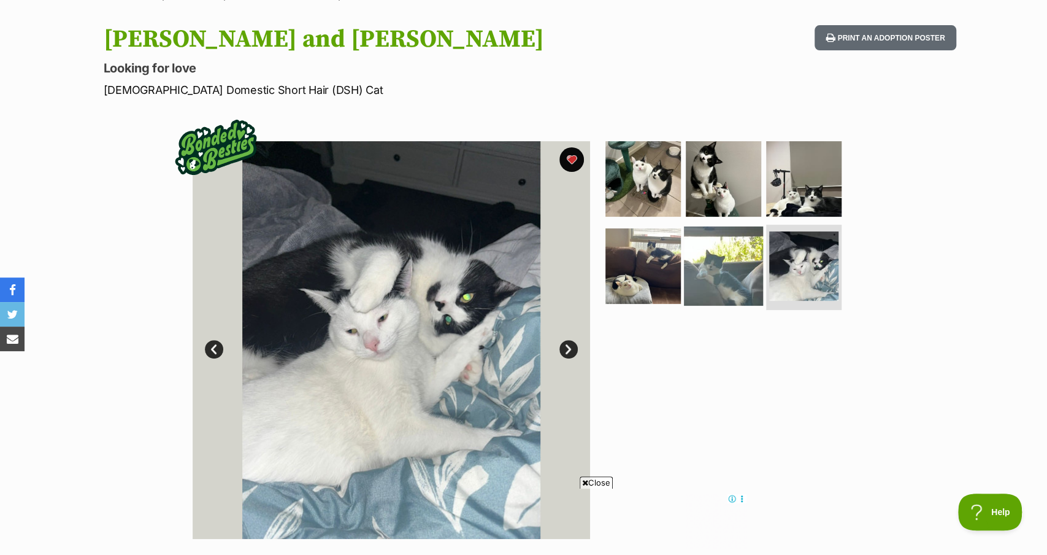
click at [701, 274] on img at bounding box center [723, 265] width 79 height 79
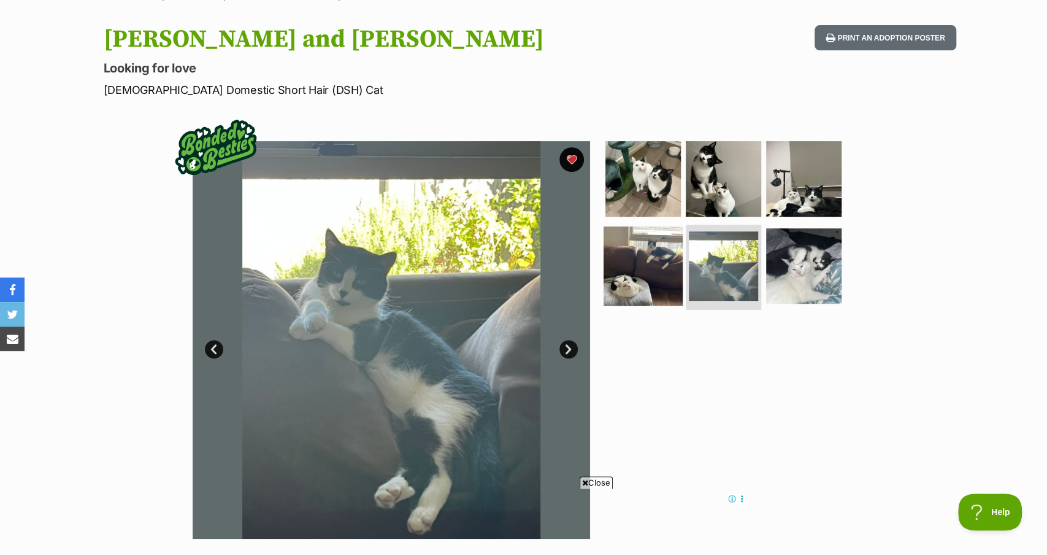
click at [629, 268] on img at bounding box center [643, 265] width 79 height 79
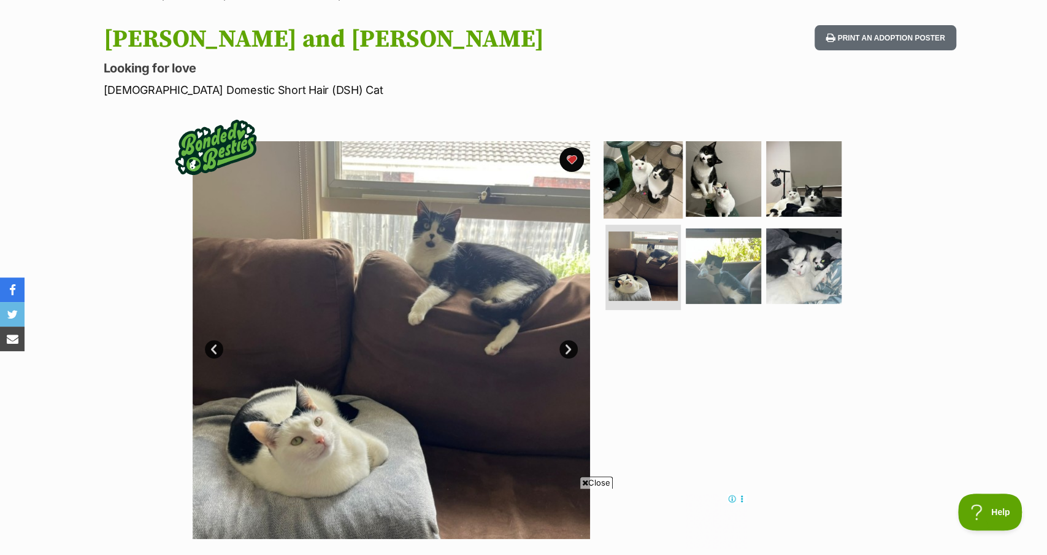
click at [648, 169] on img at bounding box center [643, 178] width 79 height 79
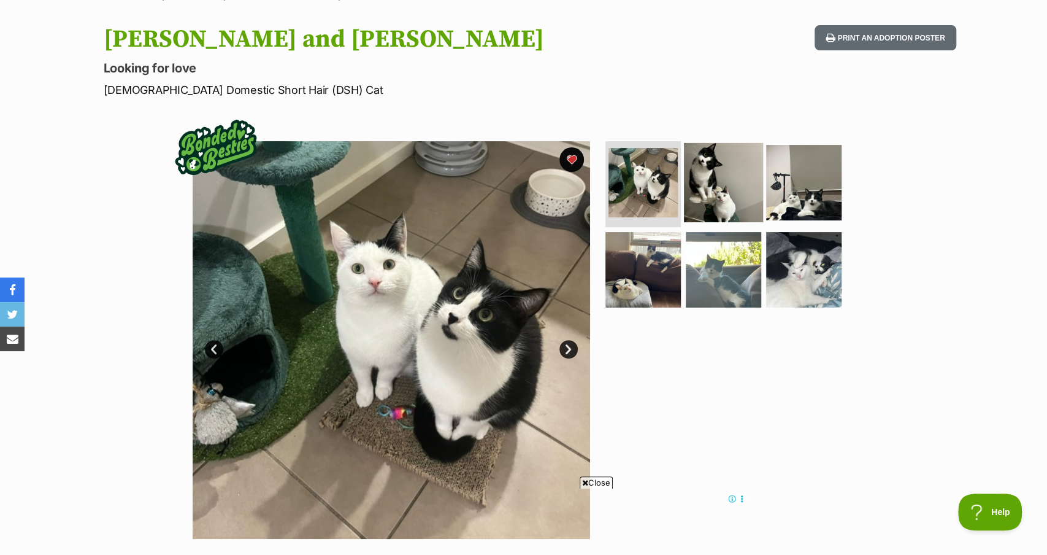
click at [709, 166] on img at bounding box center [723, 182] width 79 height 79
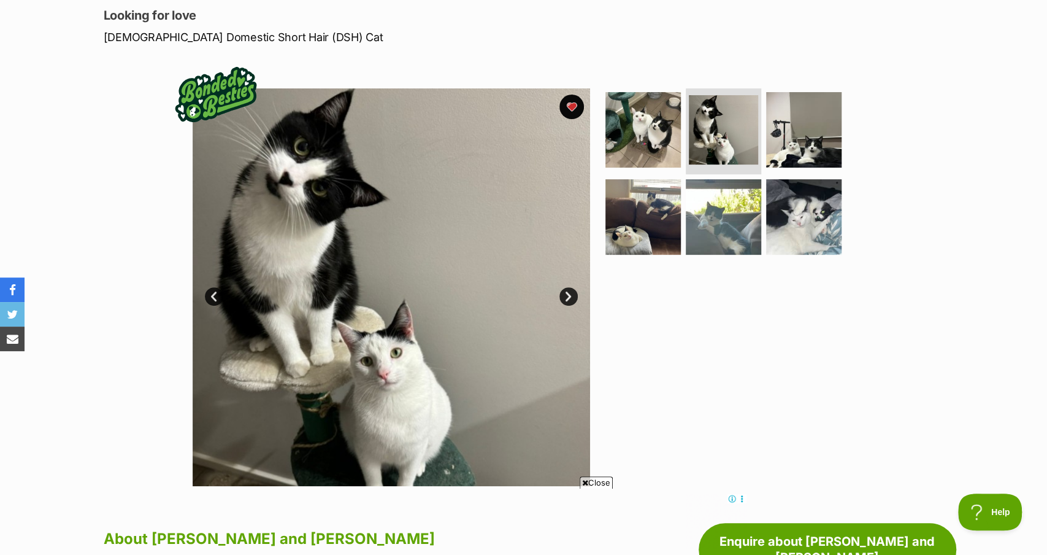
scroll to position [174, 0]
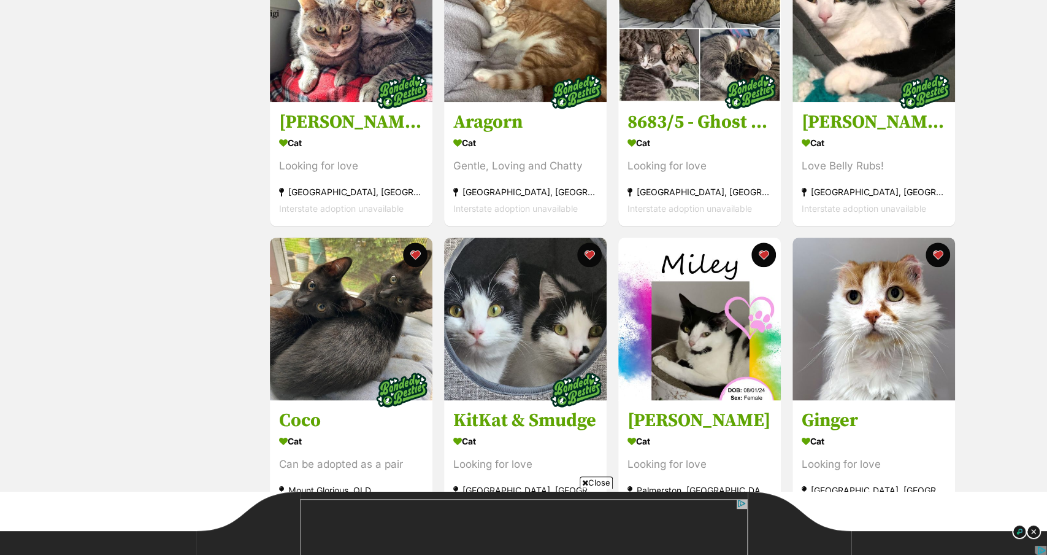
scroll to position [904, 0]
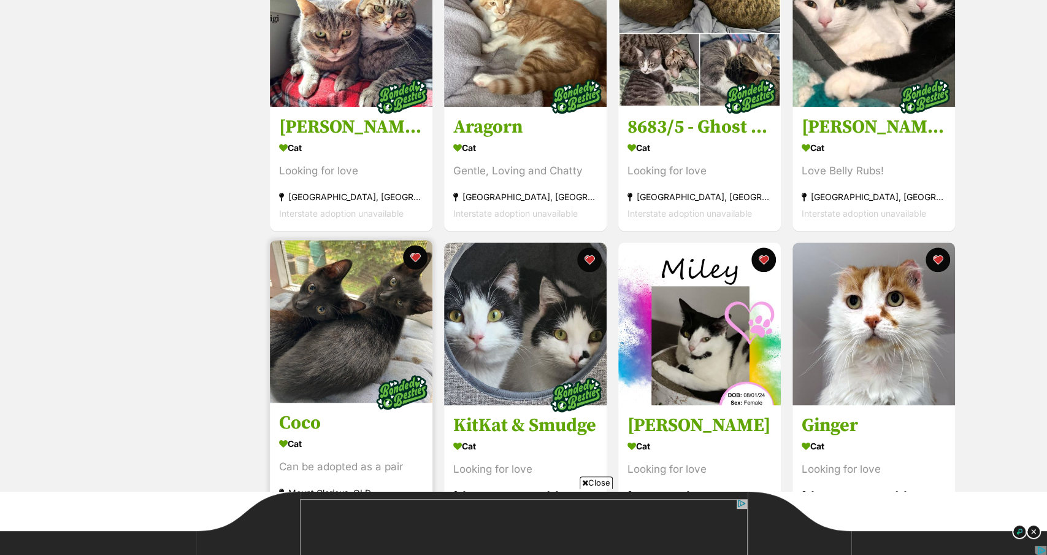
click at [380, 307] on img at bounding box center [351, 321] width 163 height 163
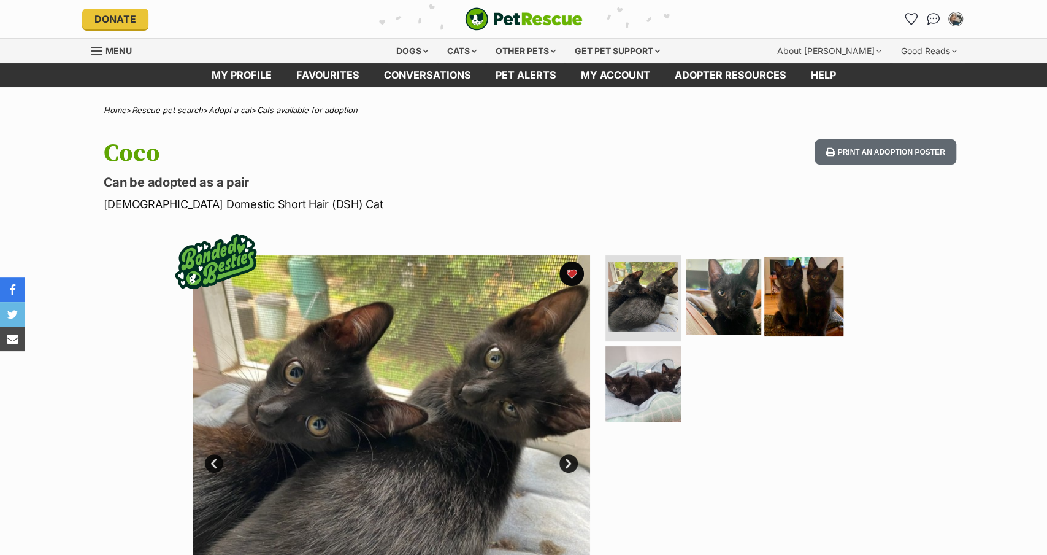
click at [814, 284] on img at bounding box center [804, 296] width 79 height 79
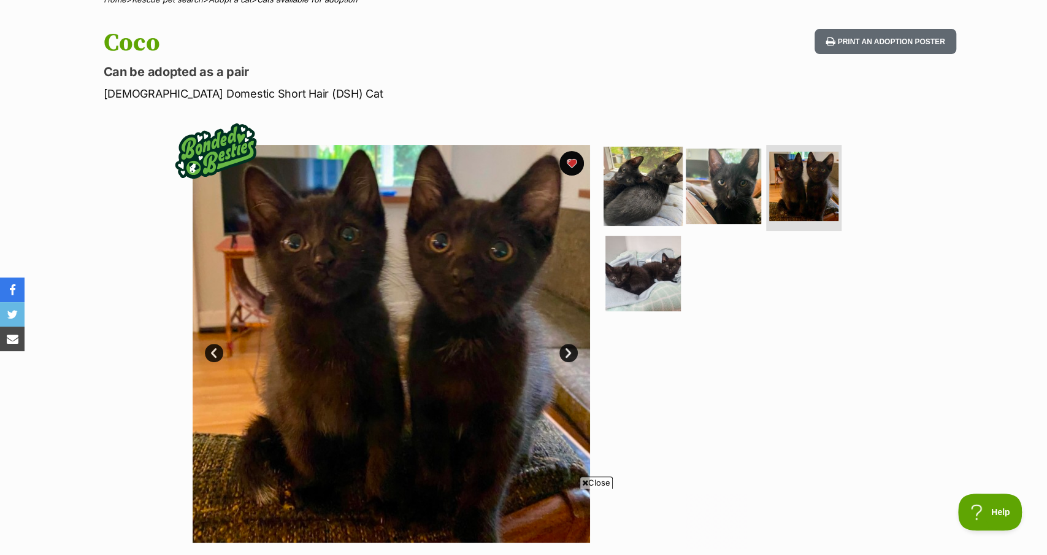
click at [654, 147] on img at bounding box center [643, 186] width 79 height 79
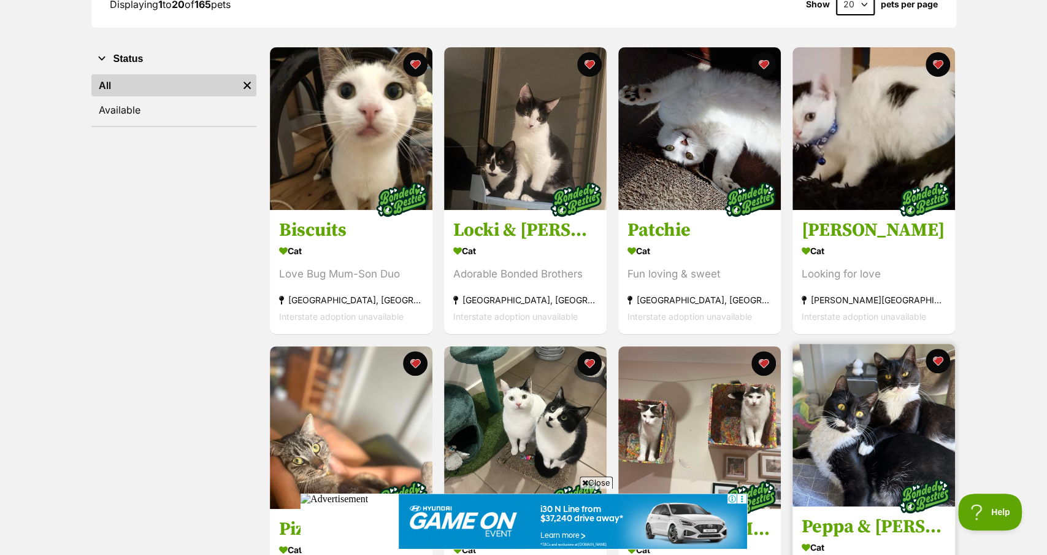
scroll to position [205, 0]
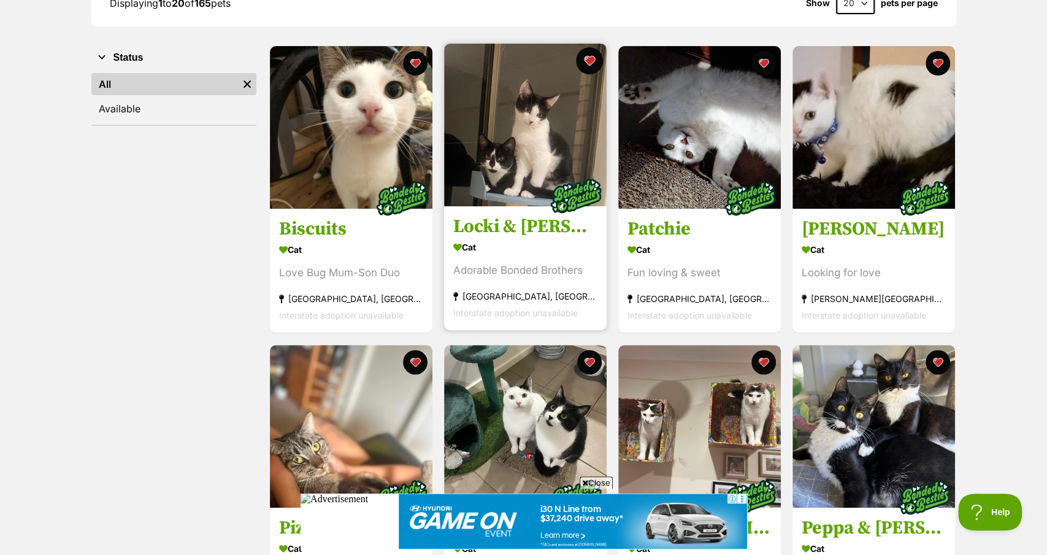
click at [584, 63] on button "favourite" at bounding box center [589, 60] width 27 height 27
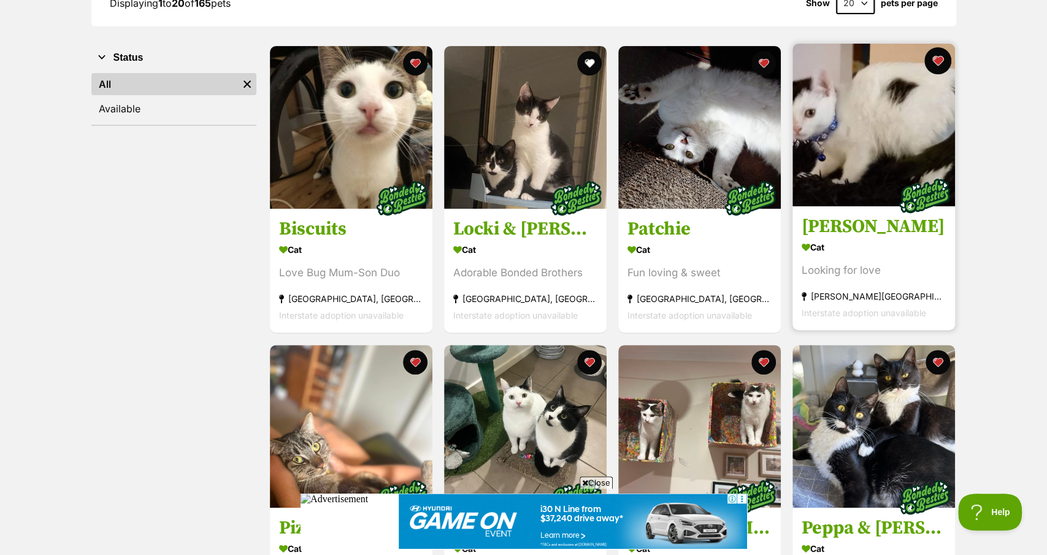
click at [939, 61] on button "favourite" at bounding box center [938, 60] width 27 height 27
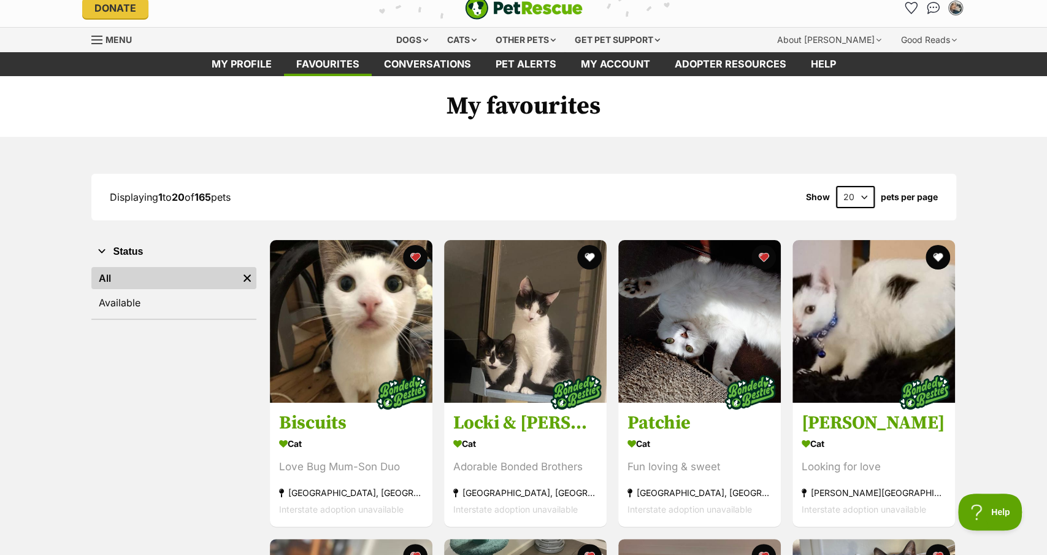
scroll to position [0, 0]
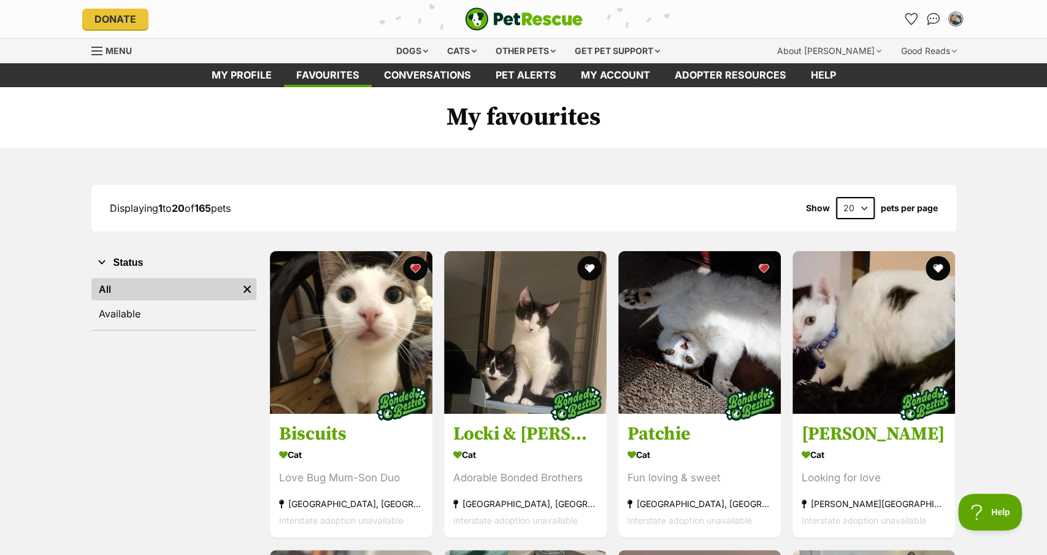
click at [849, 206] on select "20 40 60" at bounding box center [855, 208] width 39 height 22
select select "60"
click at [836, 197] on select "20 40 60" at bounding box center [855, 208] width 39 height 22
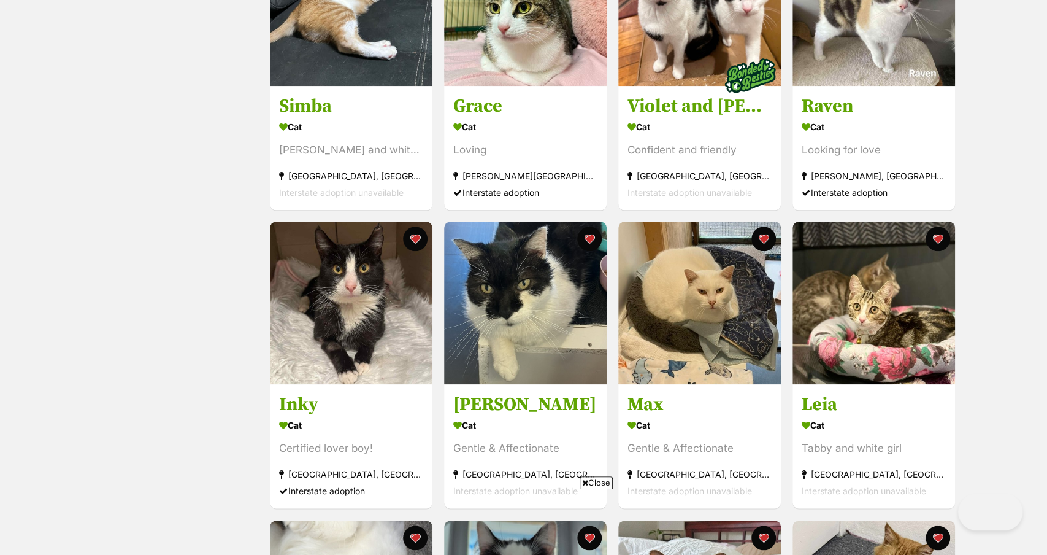
scroll to position [4336, 0]
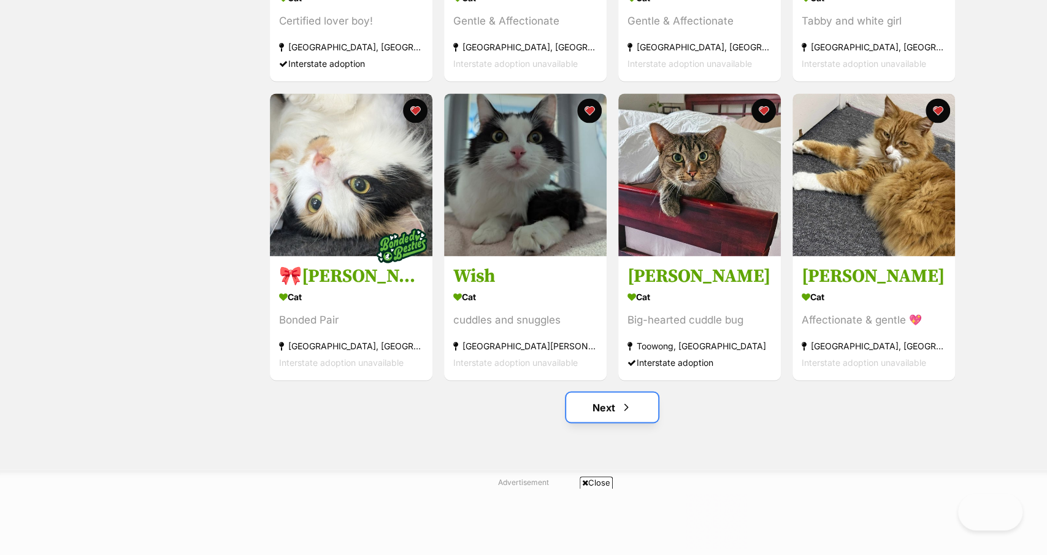
click at [618, 411] on link "Next" at bounding box center [612, 406] width 92 height 29
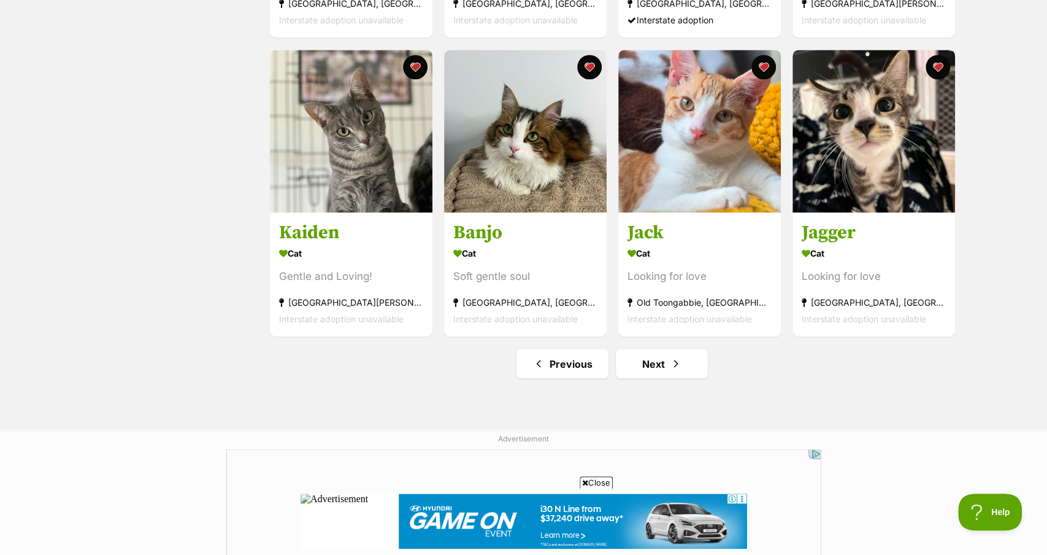
scroll to position [4382, 0]
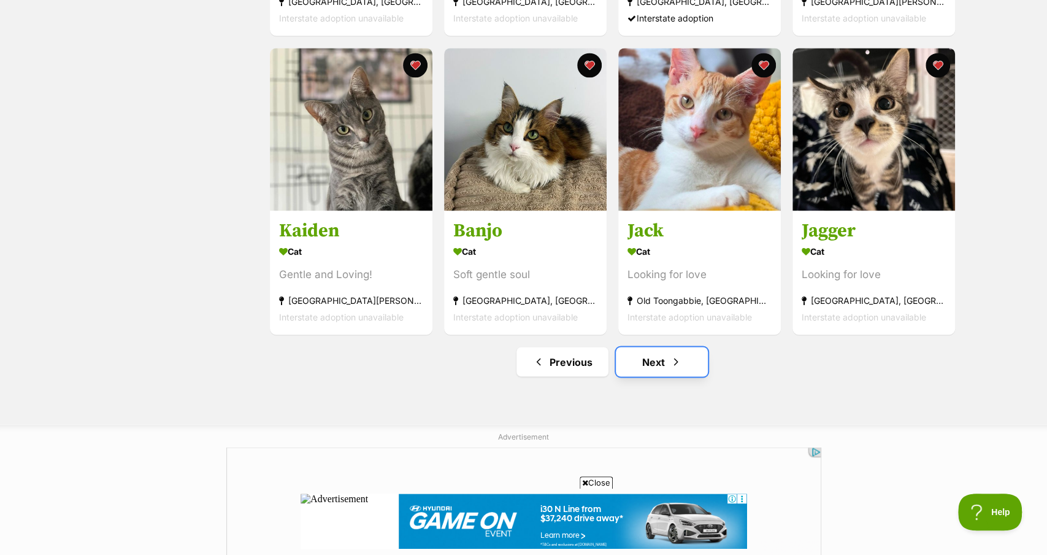
click at [682, 359] on span "Next page" at bounding box center [676, 361] width 12 height 15
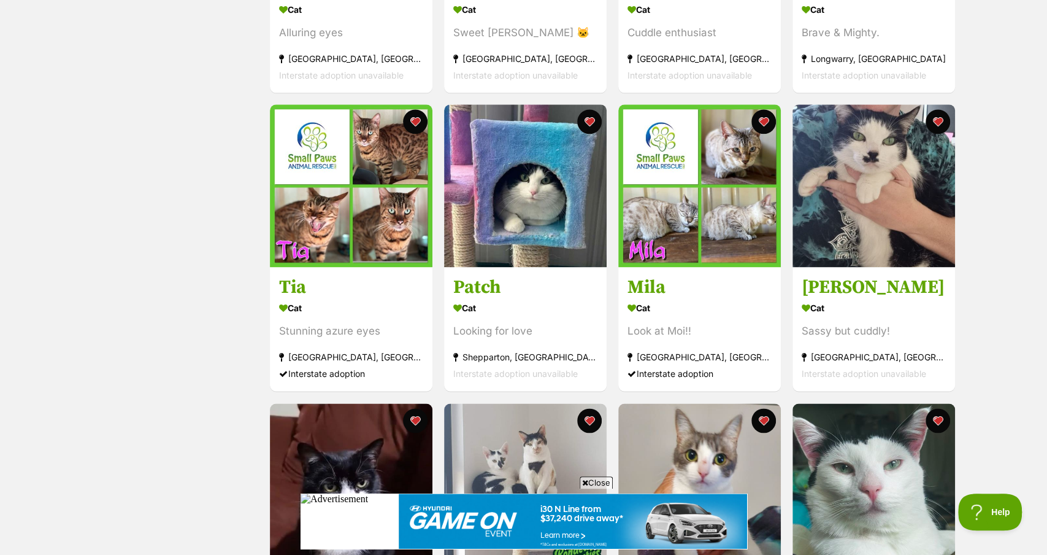
scroll to position [1041, 0]
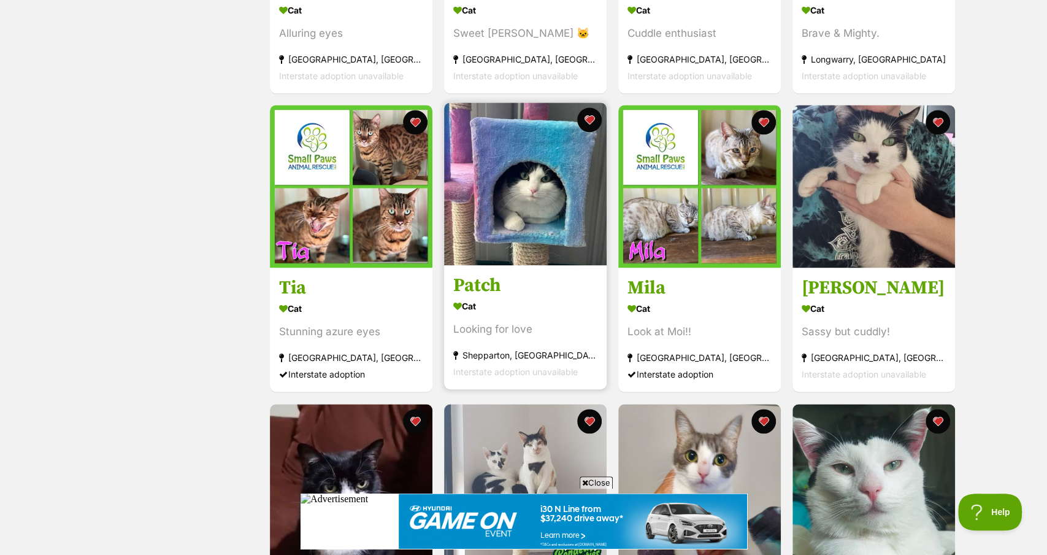
click at [538, 190] on img at bounding box center [525, 183] width 163 height 163
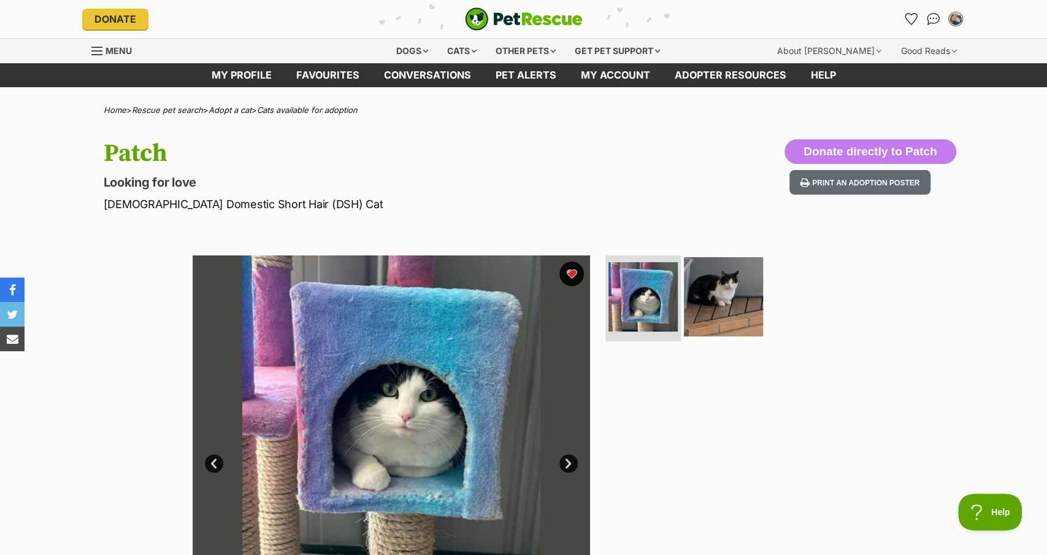
click at [714, 292] on img at bounding box center [723, 296] width 79 height 79
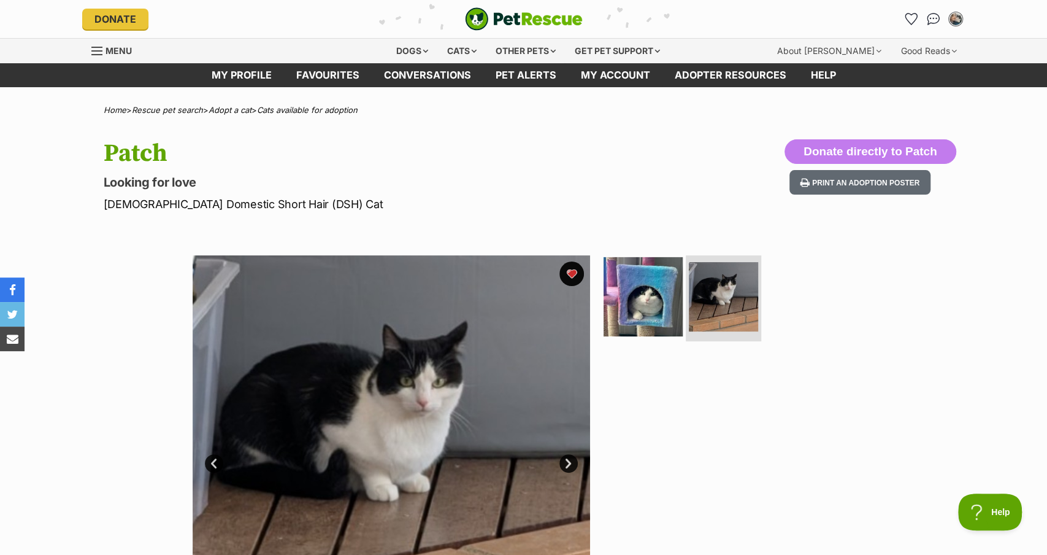
click at [626, 318] on img at bounding box center [643, 296] width 79 height 79
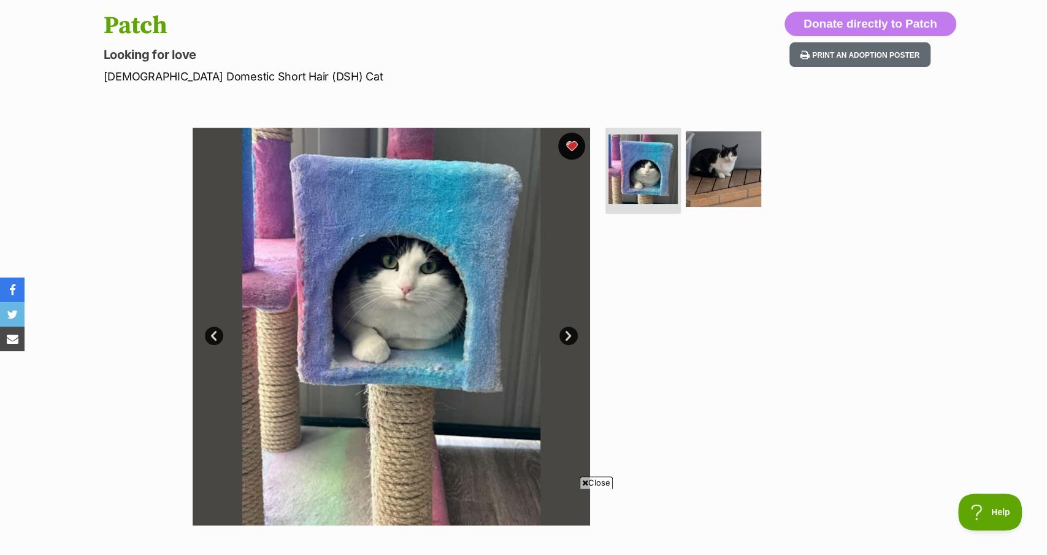
click at [574, 144] on button "favourite" at bounding box center [571, 146] width 27 height 27
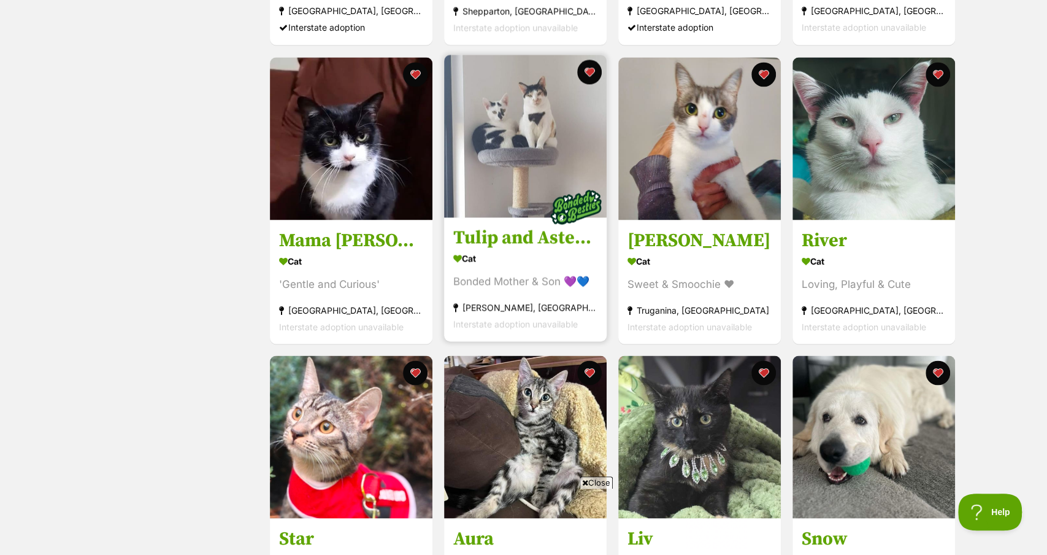
click at [530, 120] on img at bounding box center [525, 136] width 163 height 163
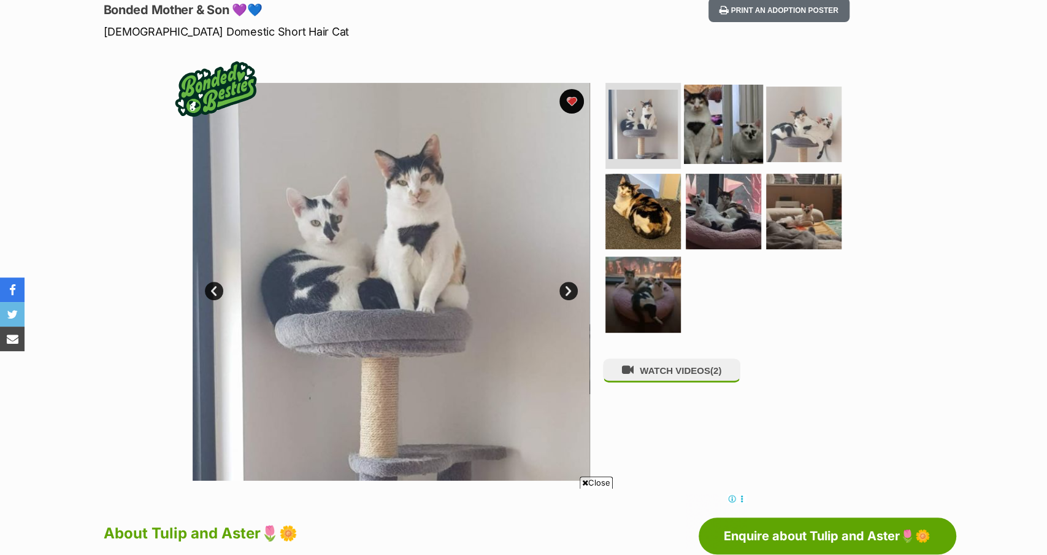
click at [733, 122] on img at bounding box center [723, 124] width 79 height 79
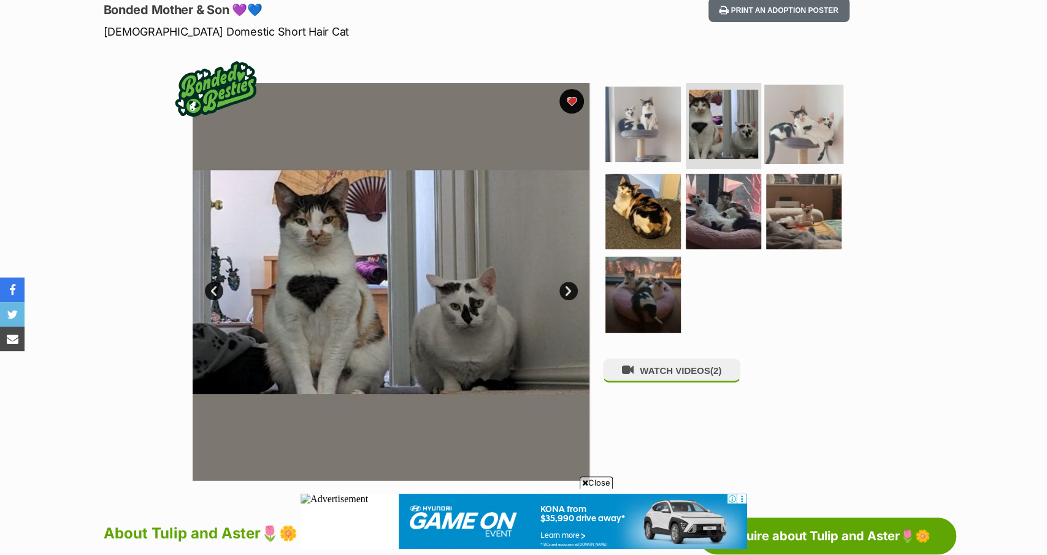
click at [828, 116] on img at bounding box center [804, 124] width 79 height 79
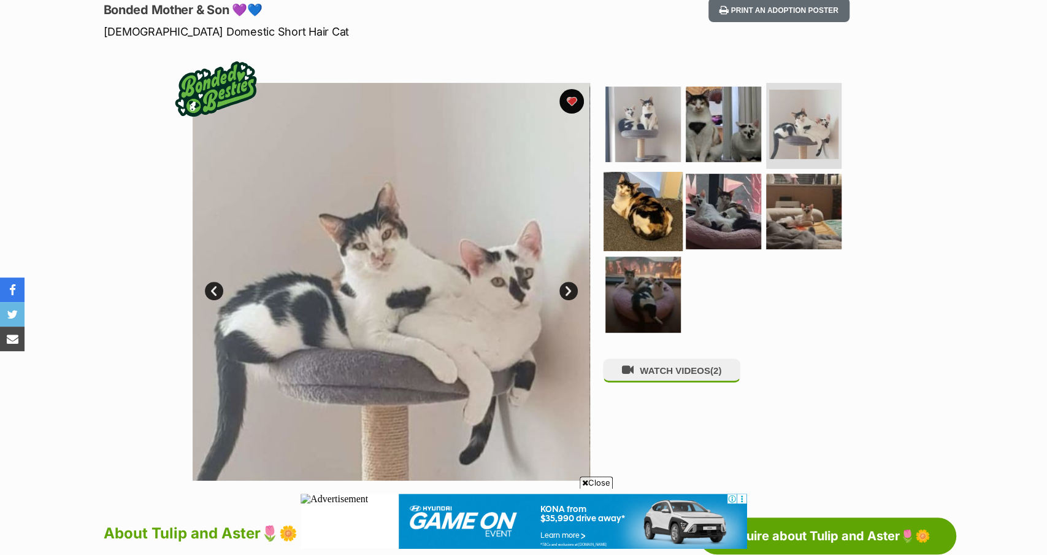
click at [654, 206] on img at bounding box center [643, 210] width 79 height 79
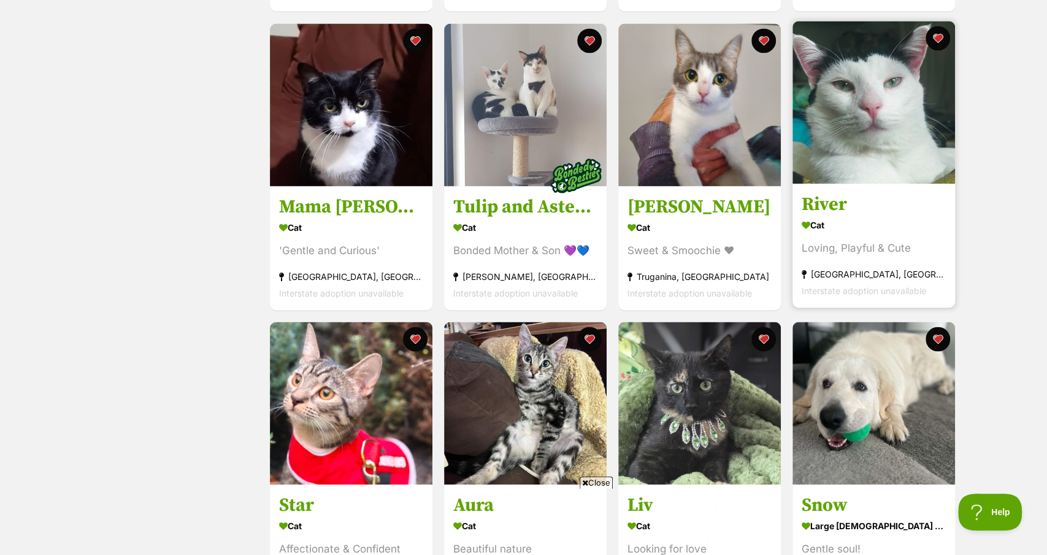
click at [851, 129] on img at bounding box center [874, 102] width 163 height 163
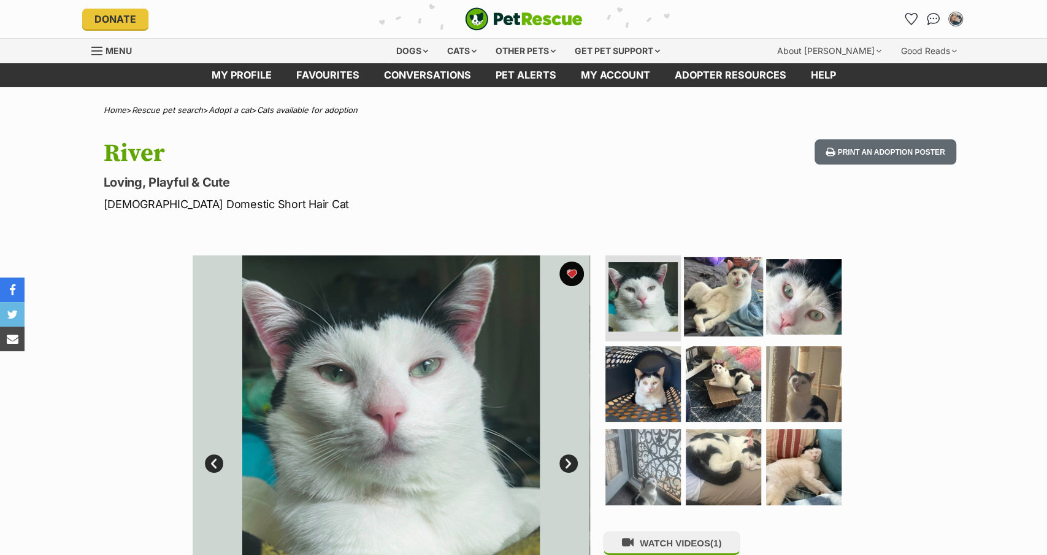
click at [747, 282] on img at bounding box center [723, 296] width 79 height 79
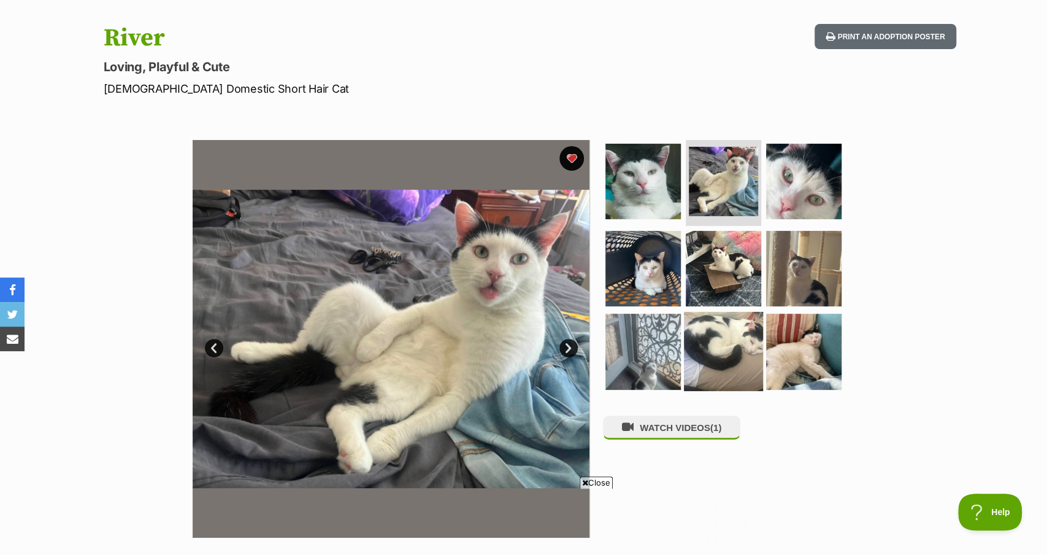
click at [728, 339] on img at bounding box center [723, 351] width 79 height 79
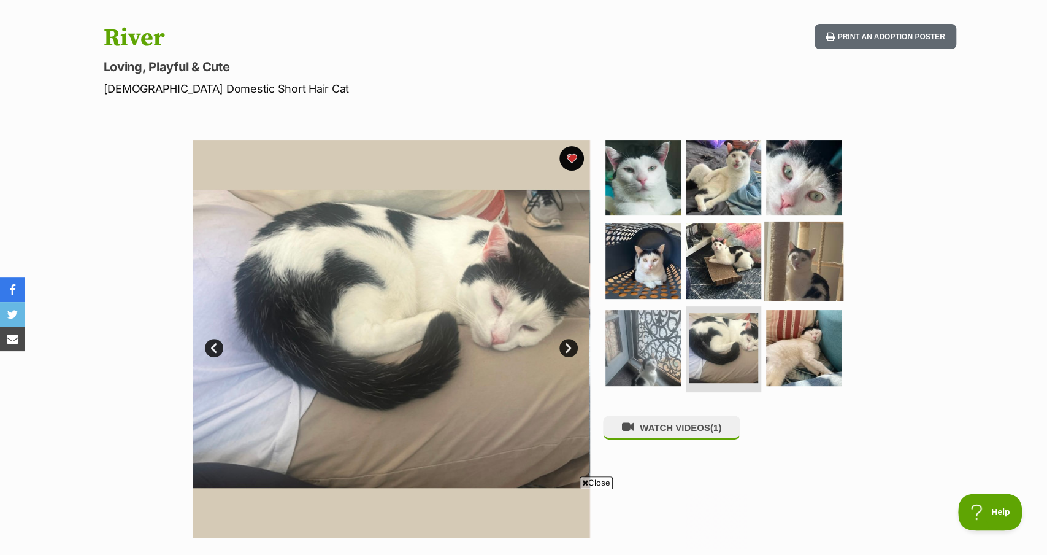
click at [811, 337] on img at bounding box center [803, 347] width 75 height 75
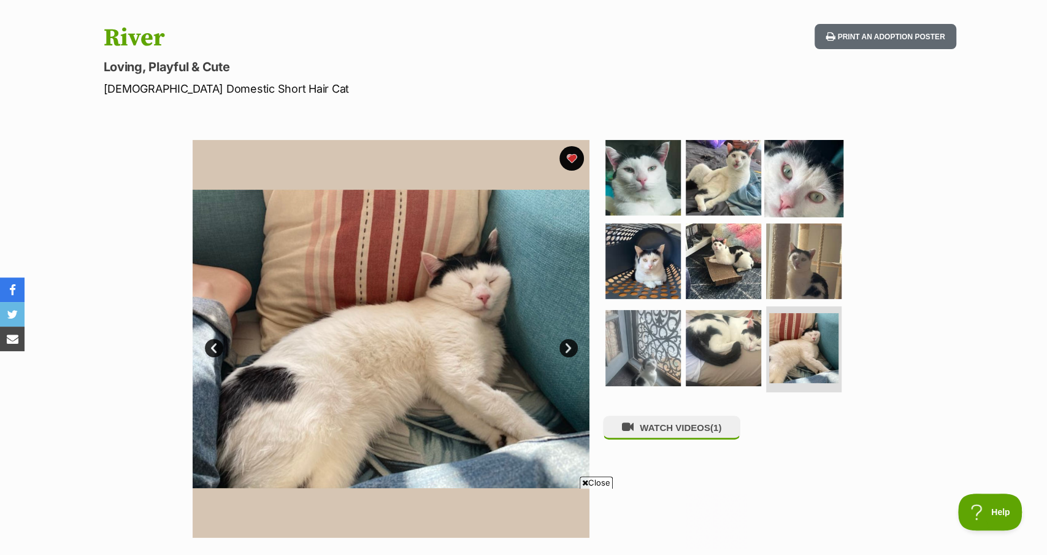
click at [799, 185] on img at bounding box center [804, 177] width 79 height 79
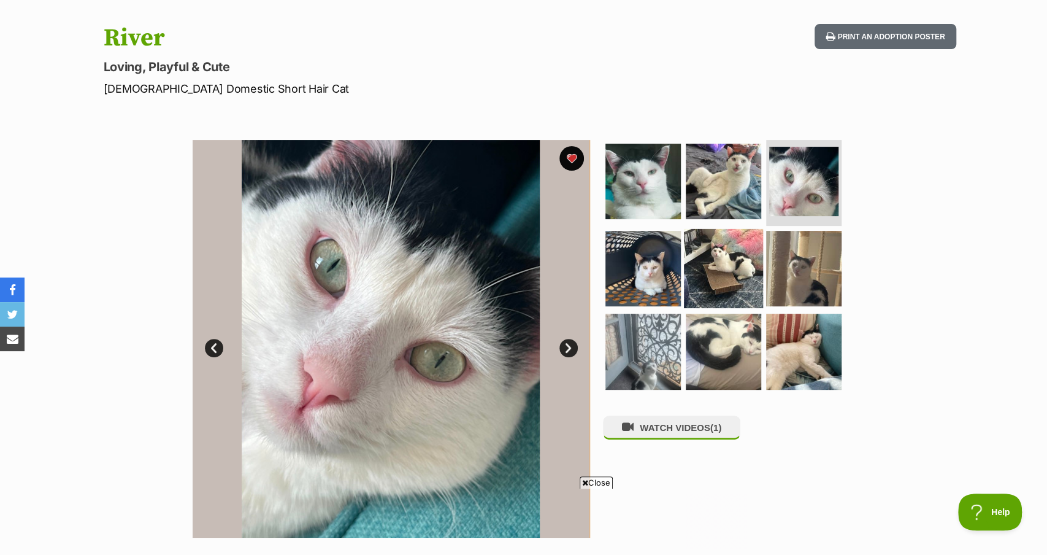
click at [711, 267] on img at bounding box center [723, 267] width 79 height 79
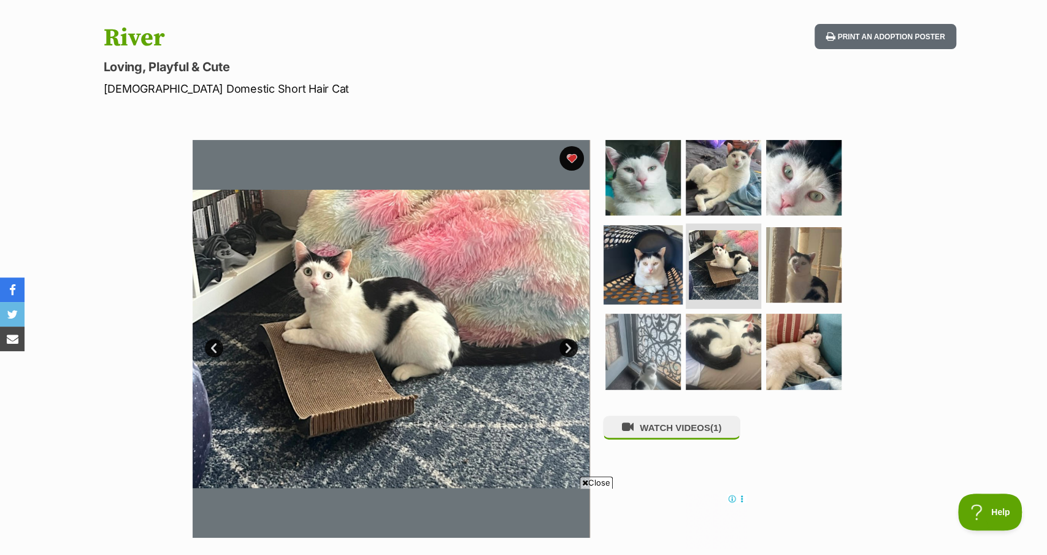
click at [636, 258] on img at bounding box center [643, 264] width 79 height 79
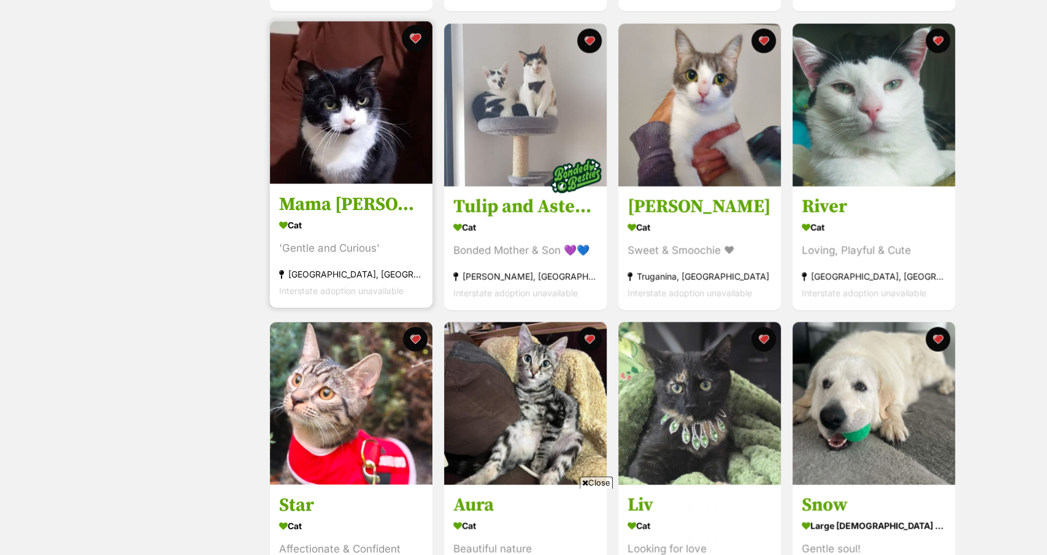
click at [414, 39] on button "favourite" at bounding box center [415, 38] width 27 height 27
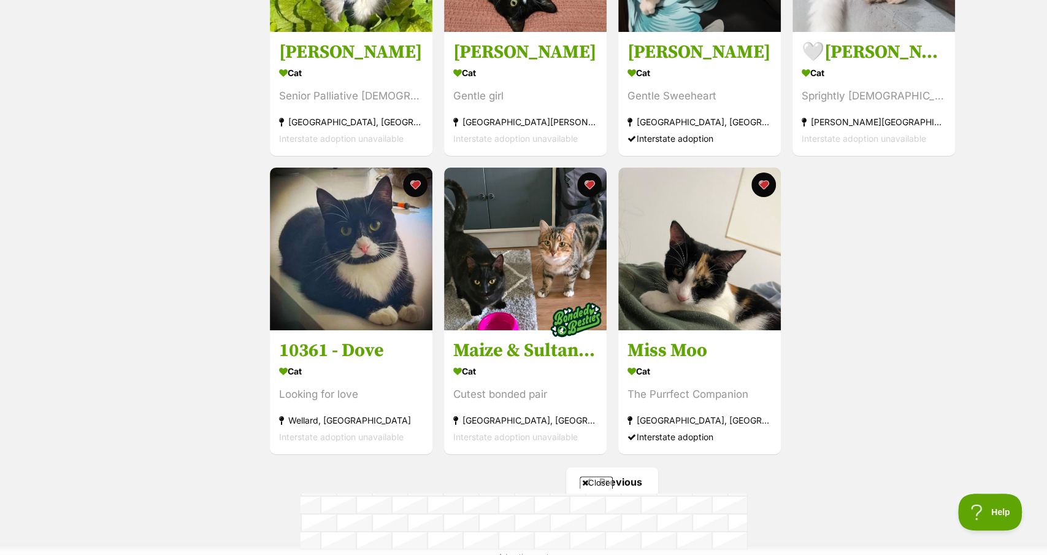
scroll to position [3069, 0]
